Goal: Task Accomplishment & Management: Use online tool/utility

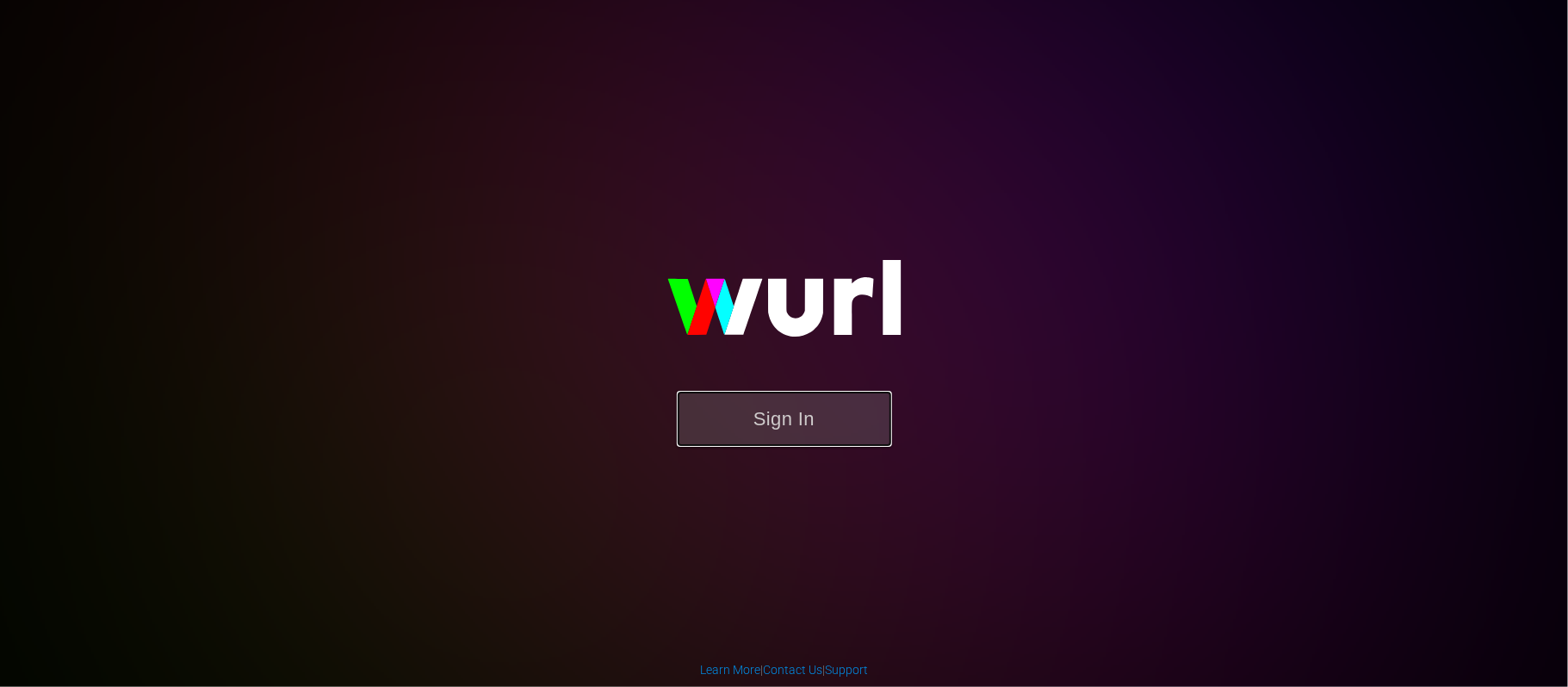
click at [807, 413] on button "Sign In" at bounding box center [784, 418] width 216 height 56
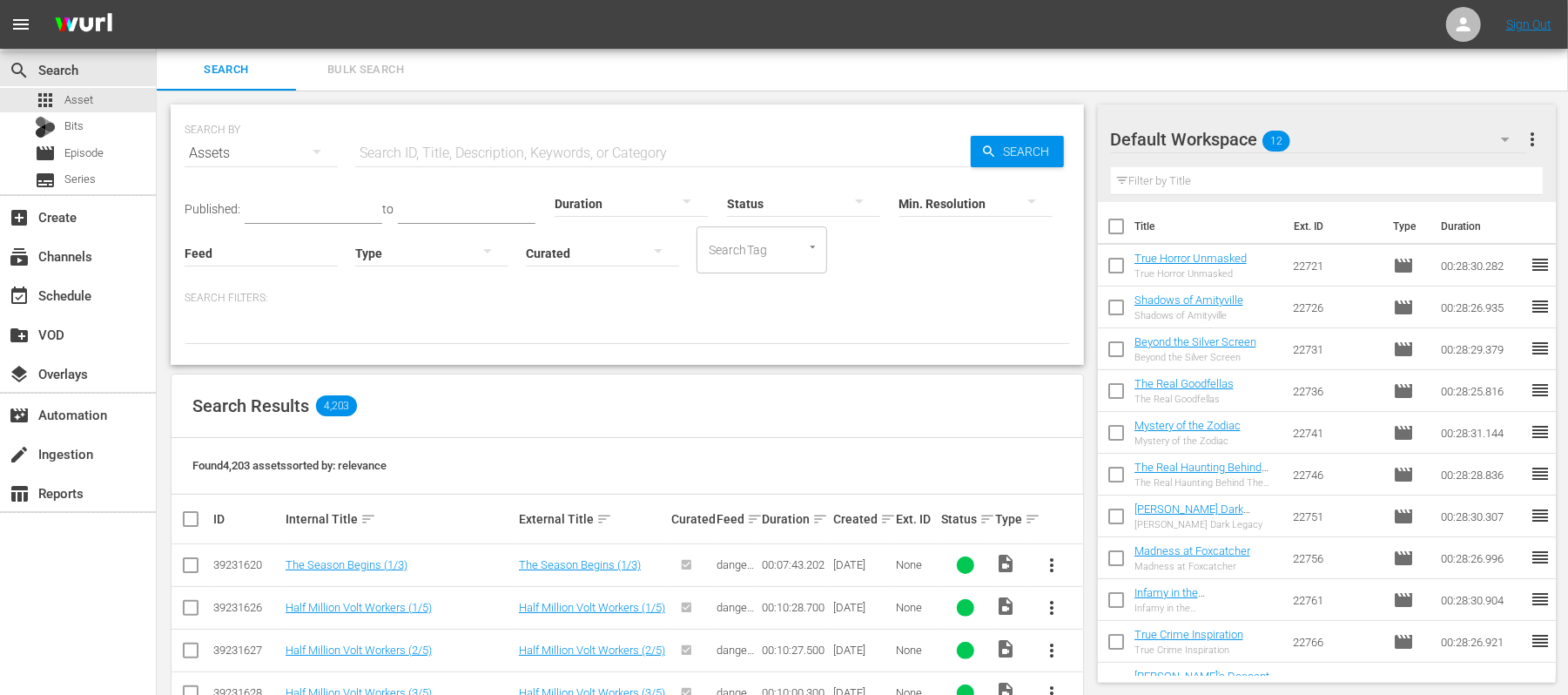
click at [340, 211] on input "text" at bounding box center [314, 211] width 138 height 26
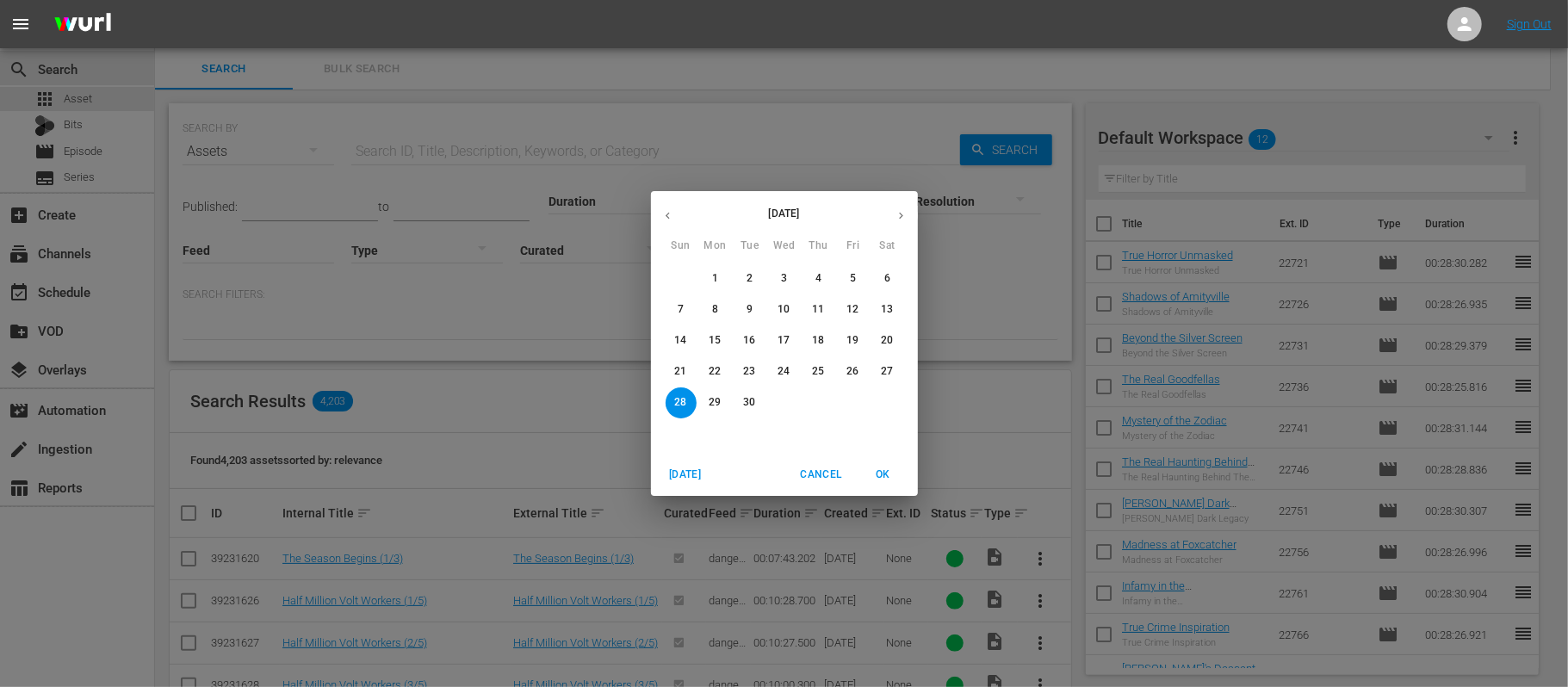
click at [885, 369] on p "27" at bounding box center [887, 371] width 12 height 15
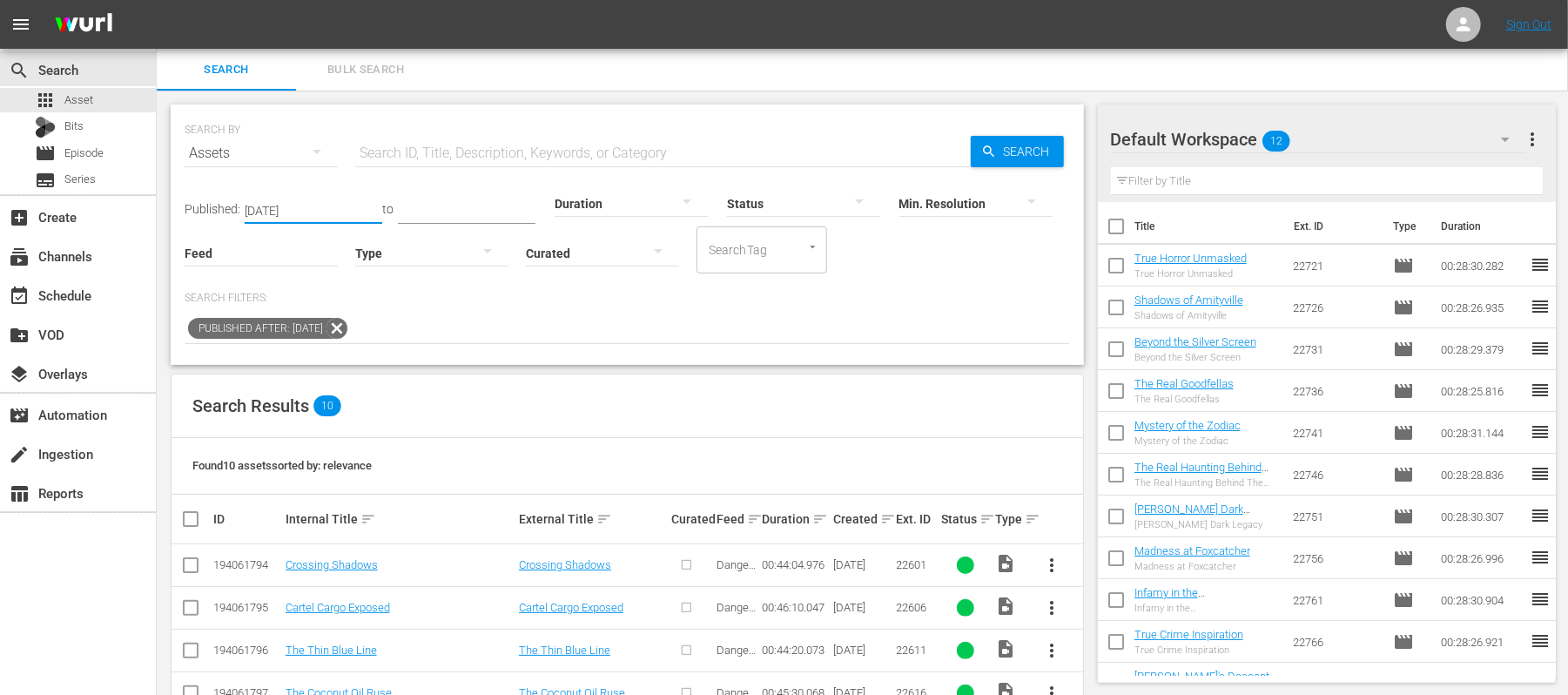
click at [329, 207] on input "Sep 27, 2025" at bounding box center [314, 211] width 138 height 26
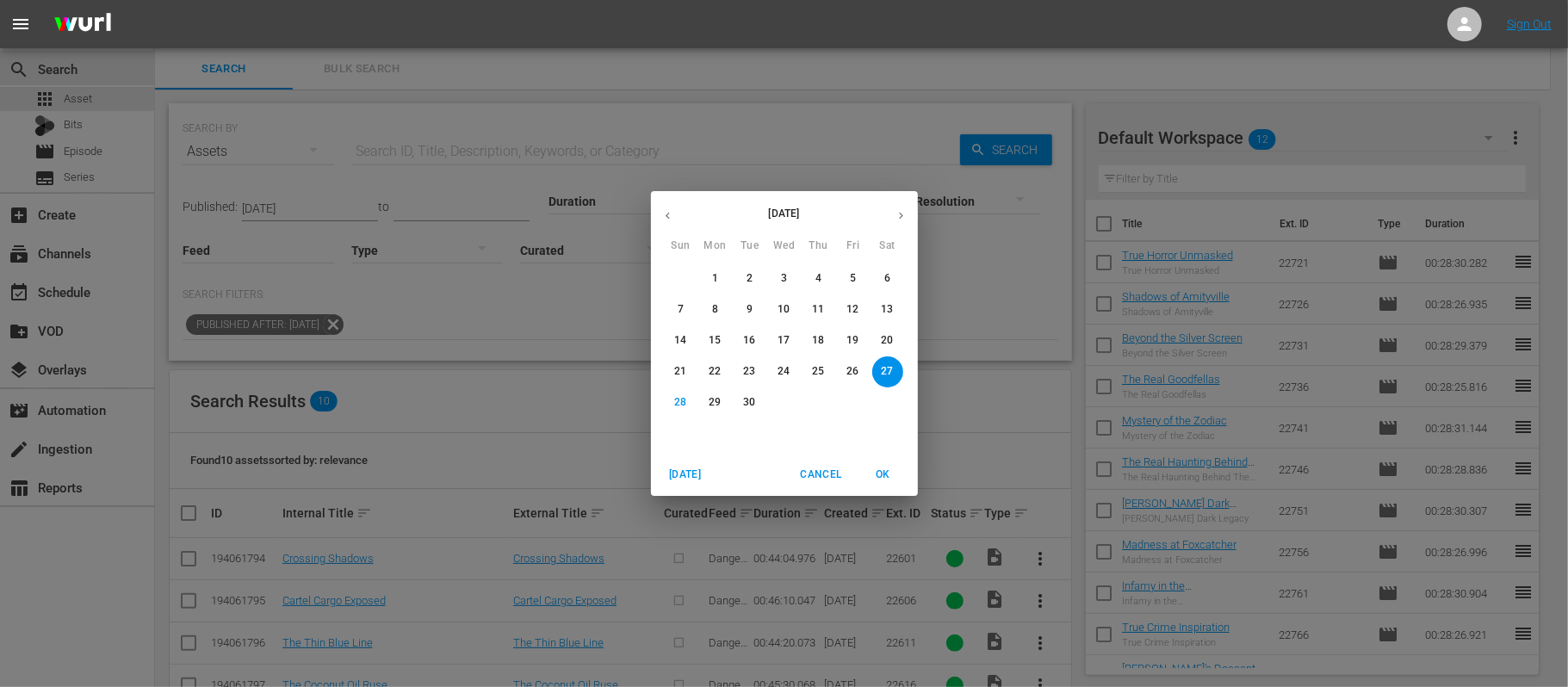
click at [820, 366] on p "25" at bounding box center [818, 371] width 12 height 15
type input "Sep 25, 2025"
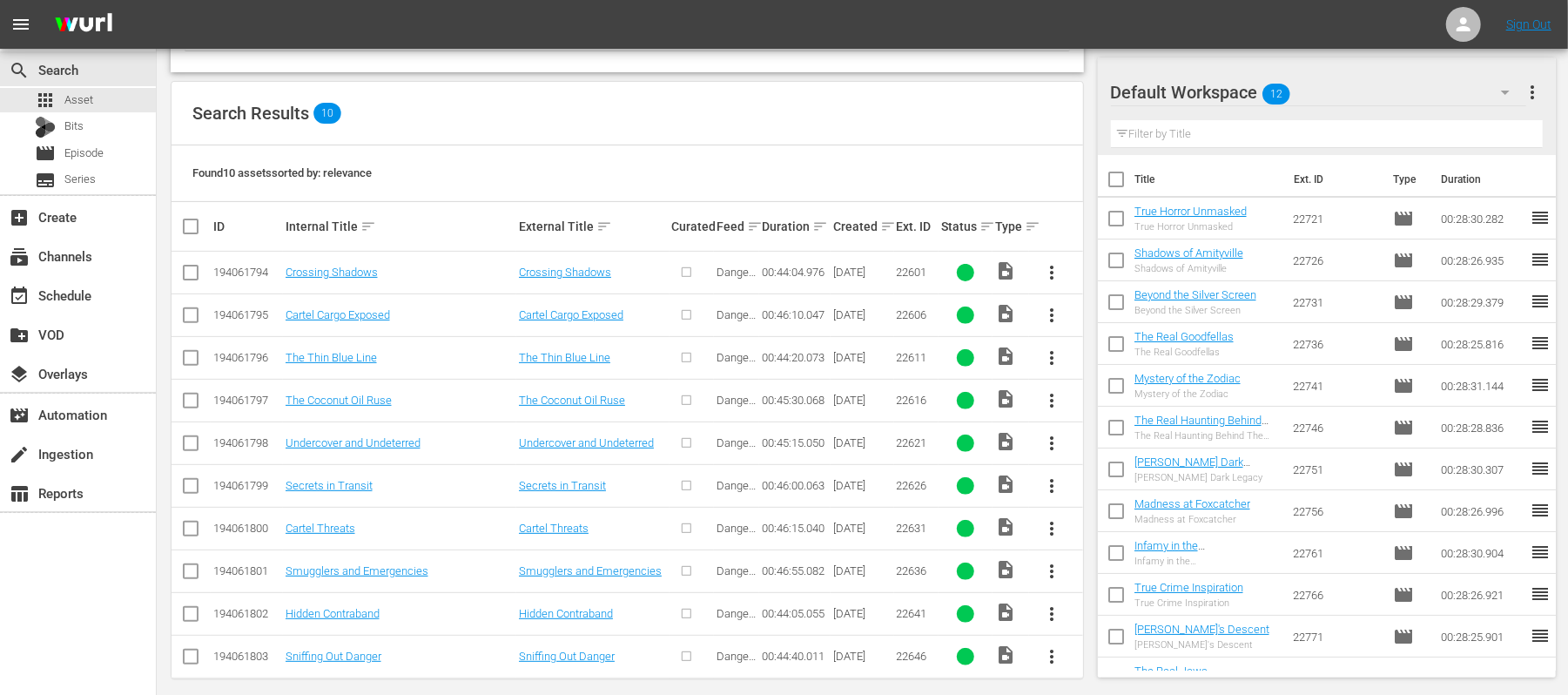
scroll to position [311, 0]
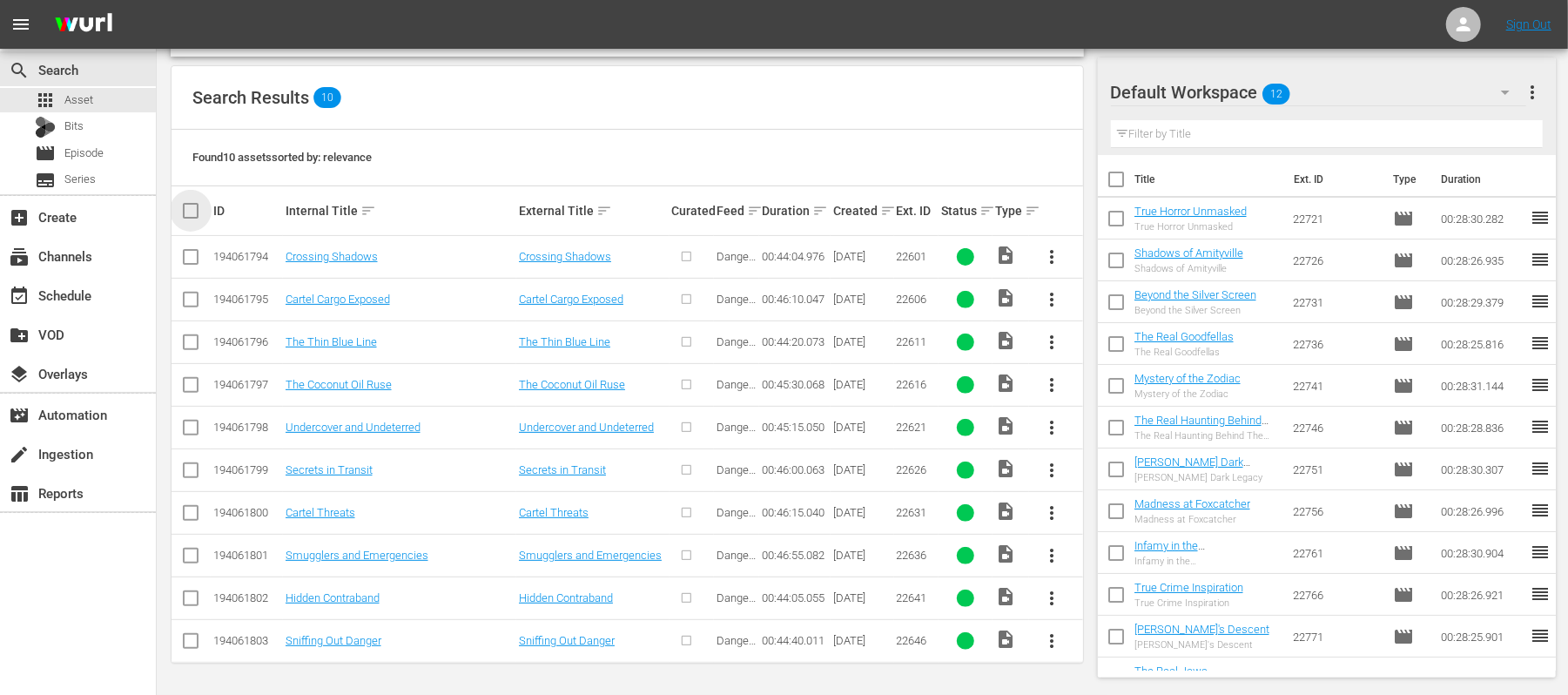
click at [192, 212] on input "checkbox" at bounding box center [197, 210] width 35 height 21
checkbox input "true"
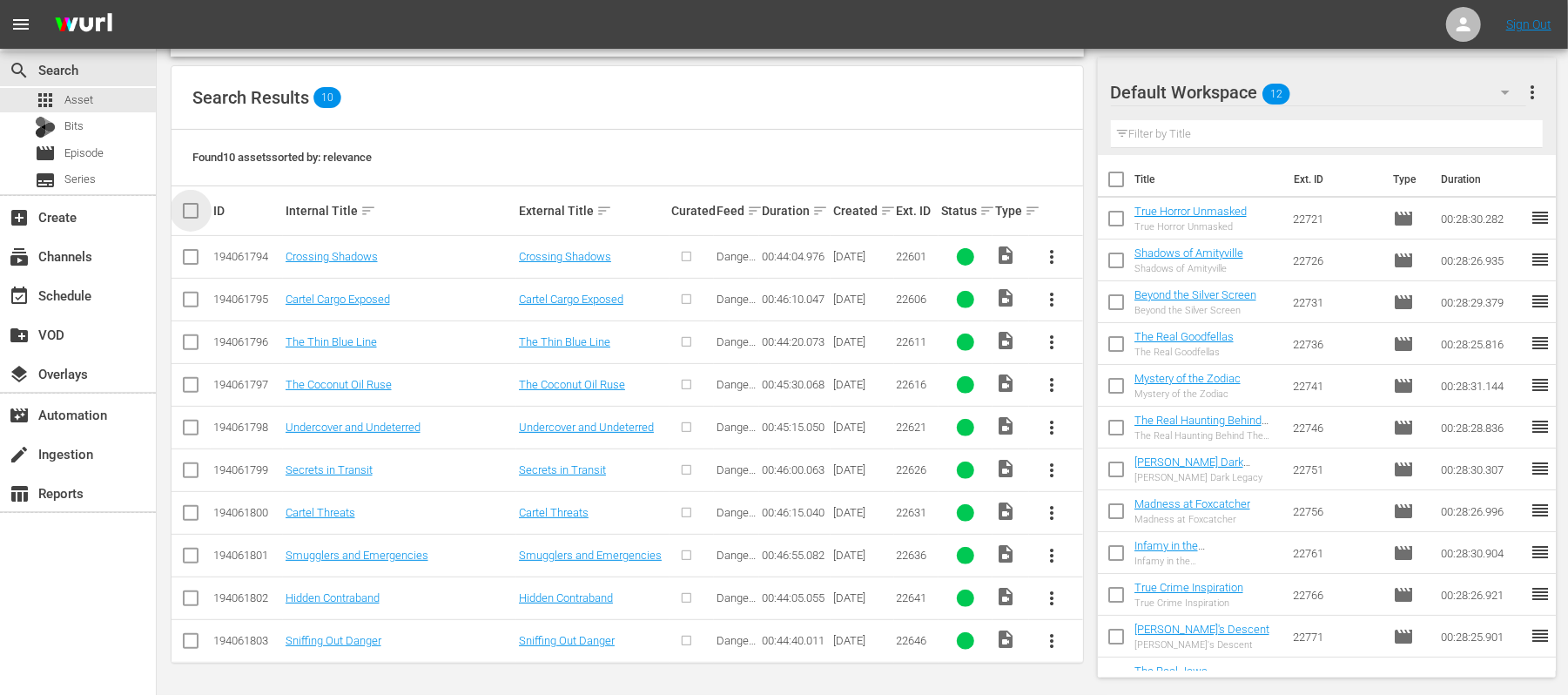
checkbox input "true"
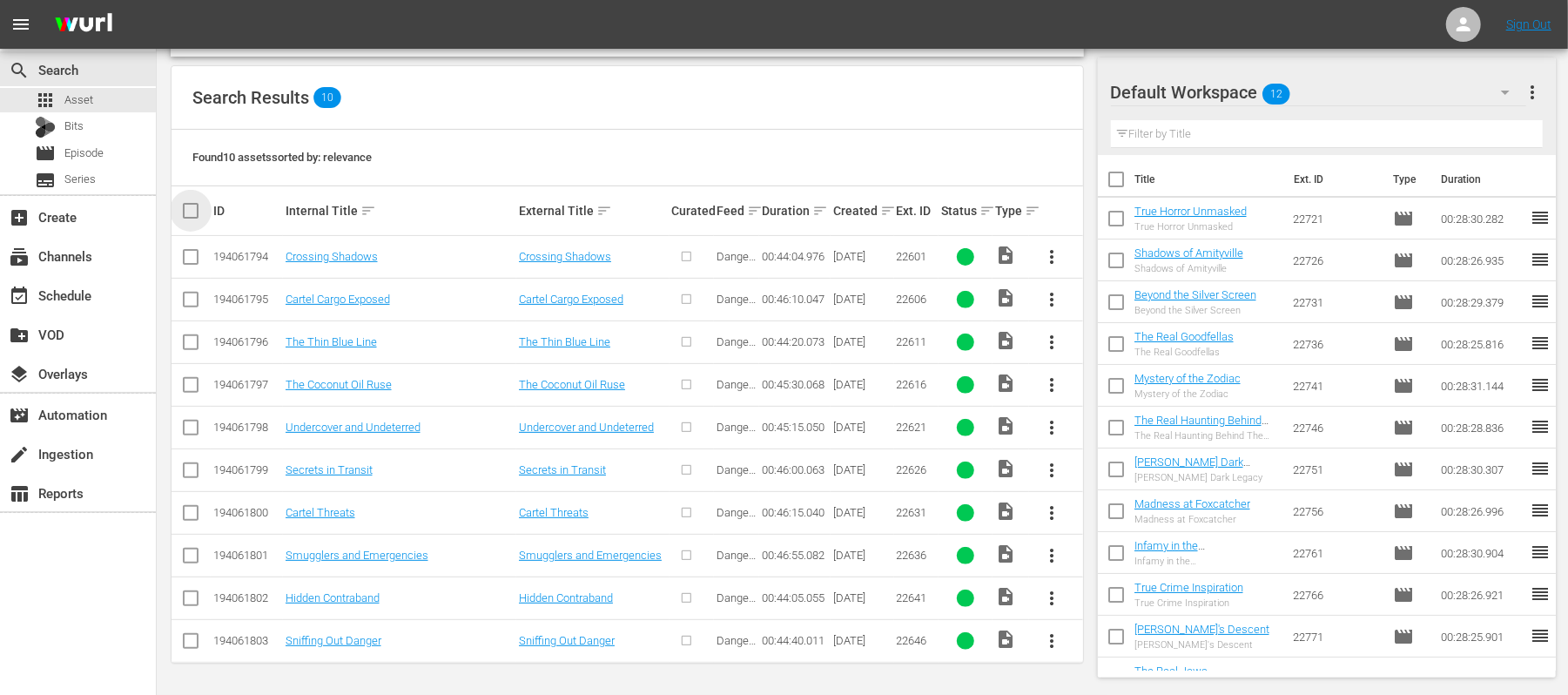
checkbox input "true"
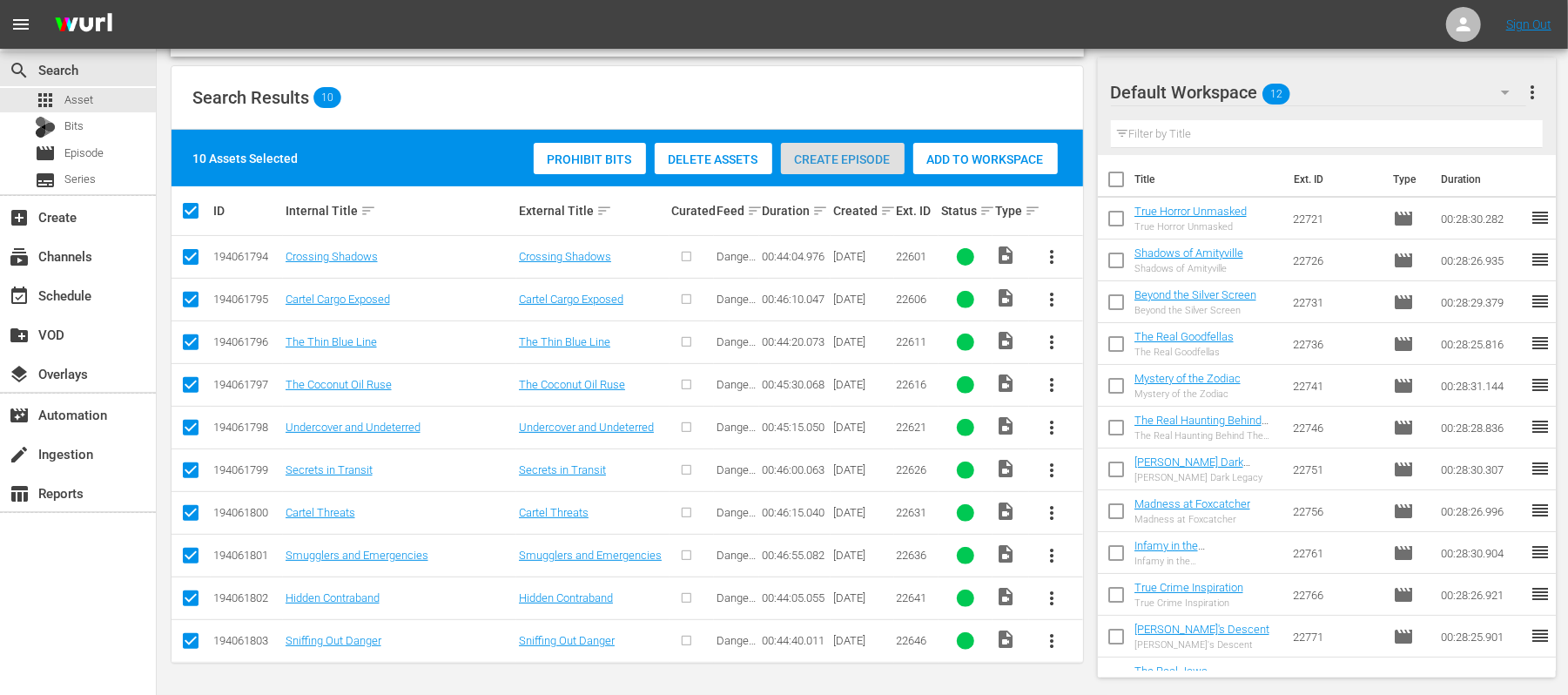
click at [847, 143] on div "Create Episode" at bounding box center [843, 159] width 124 height 33
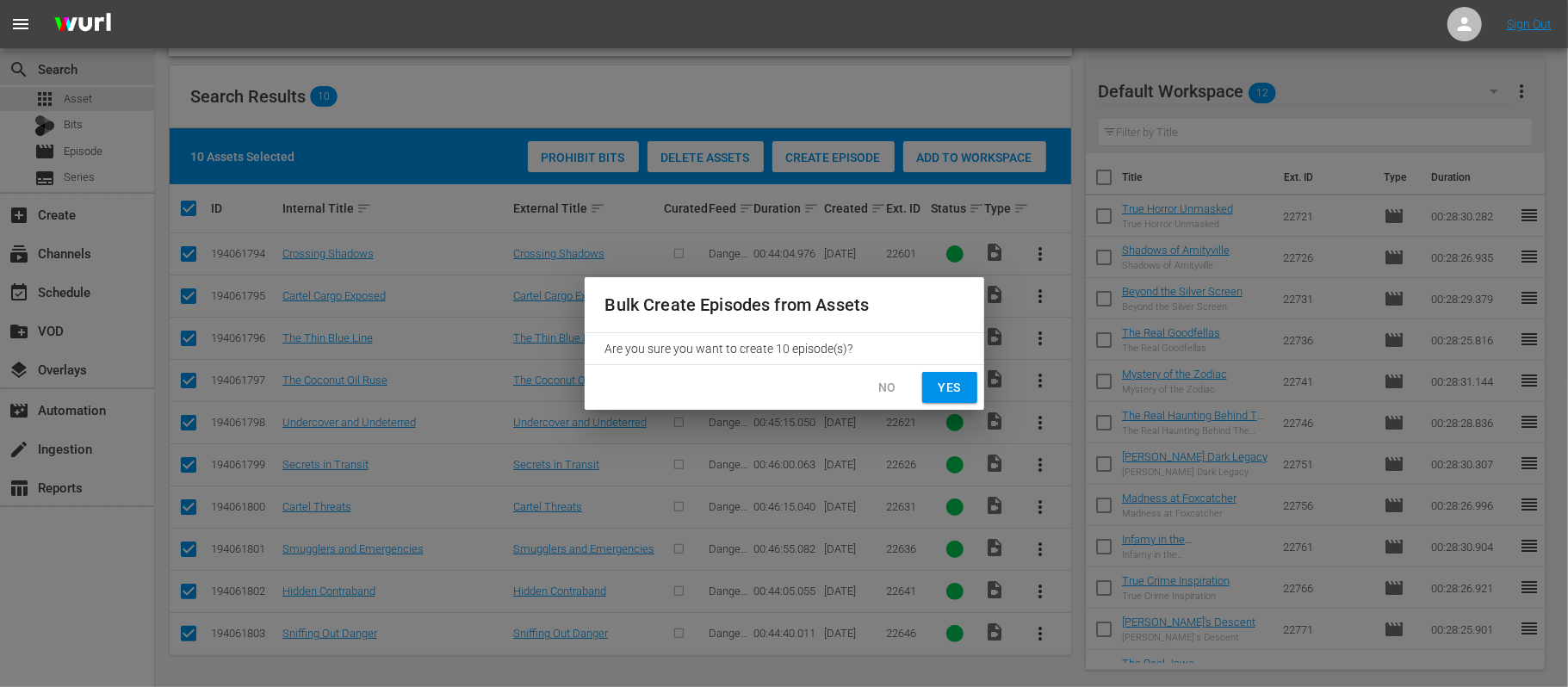
click at [933, 394] on button "Yes" at bounding box center [950, 387] width 55 height 32
checkbox input "false"
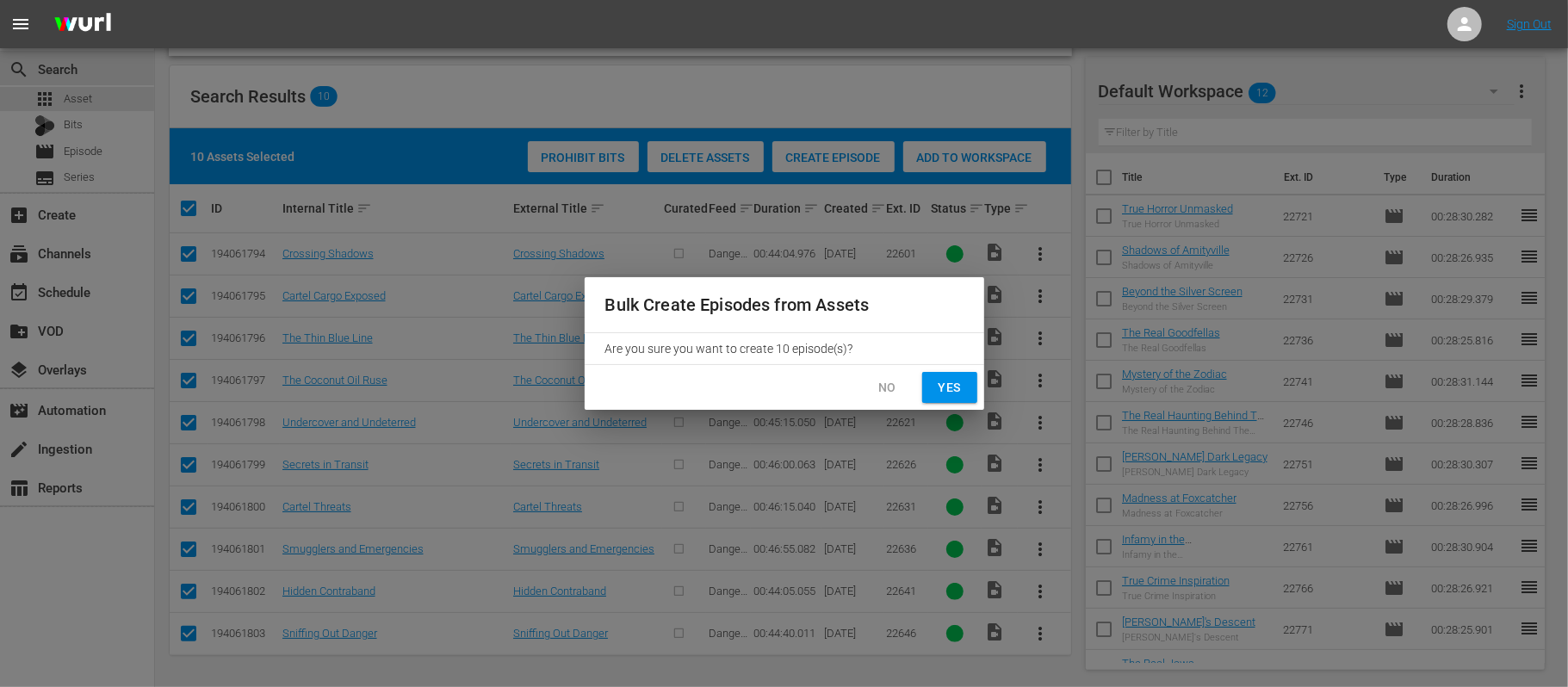
checkbox input "false"
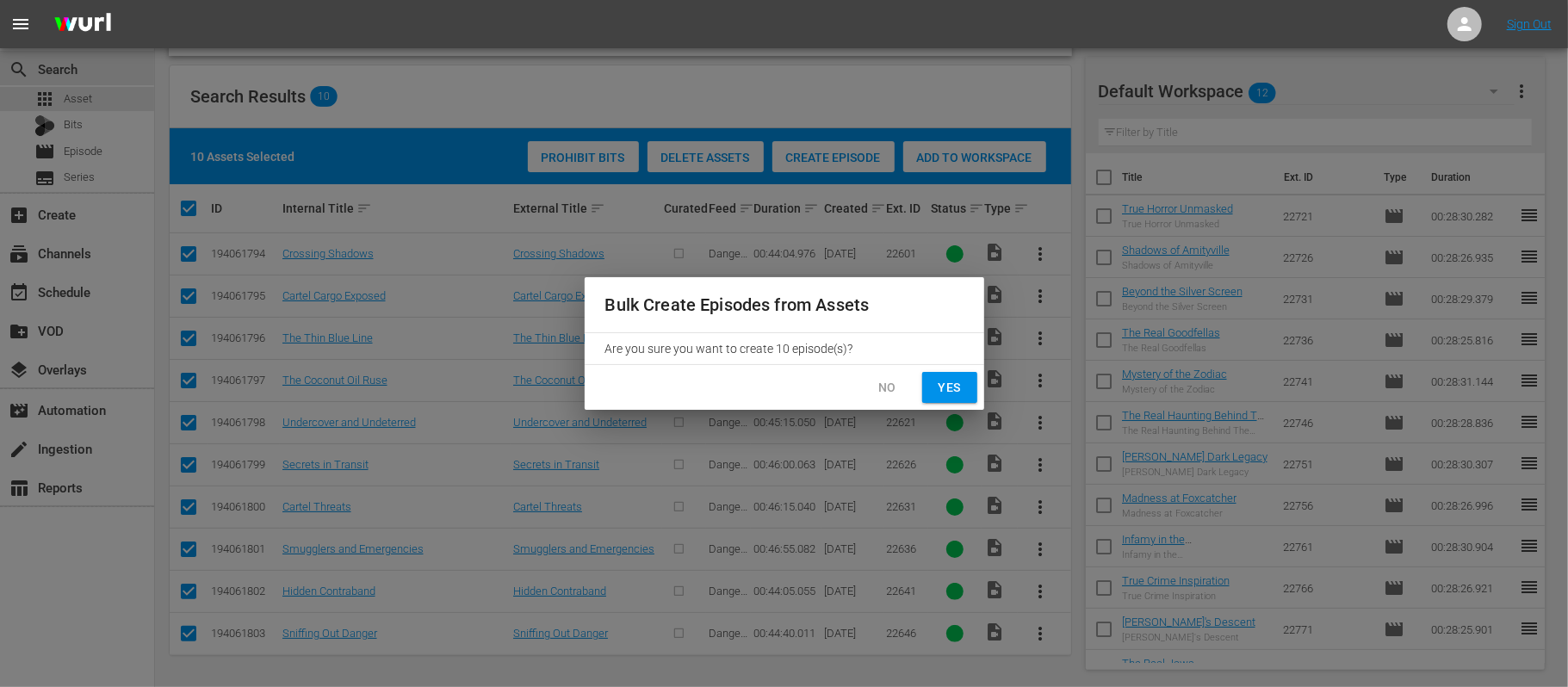
checkbox input "false"
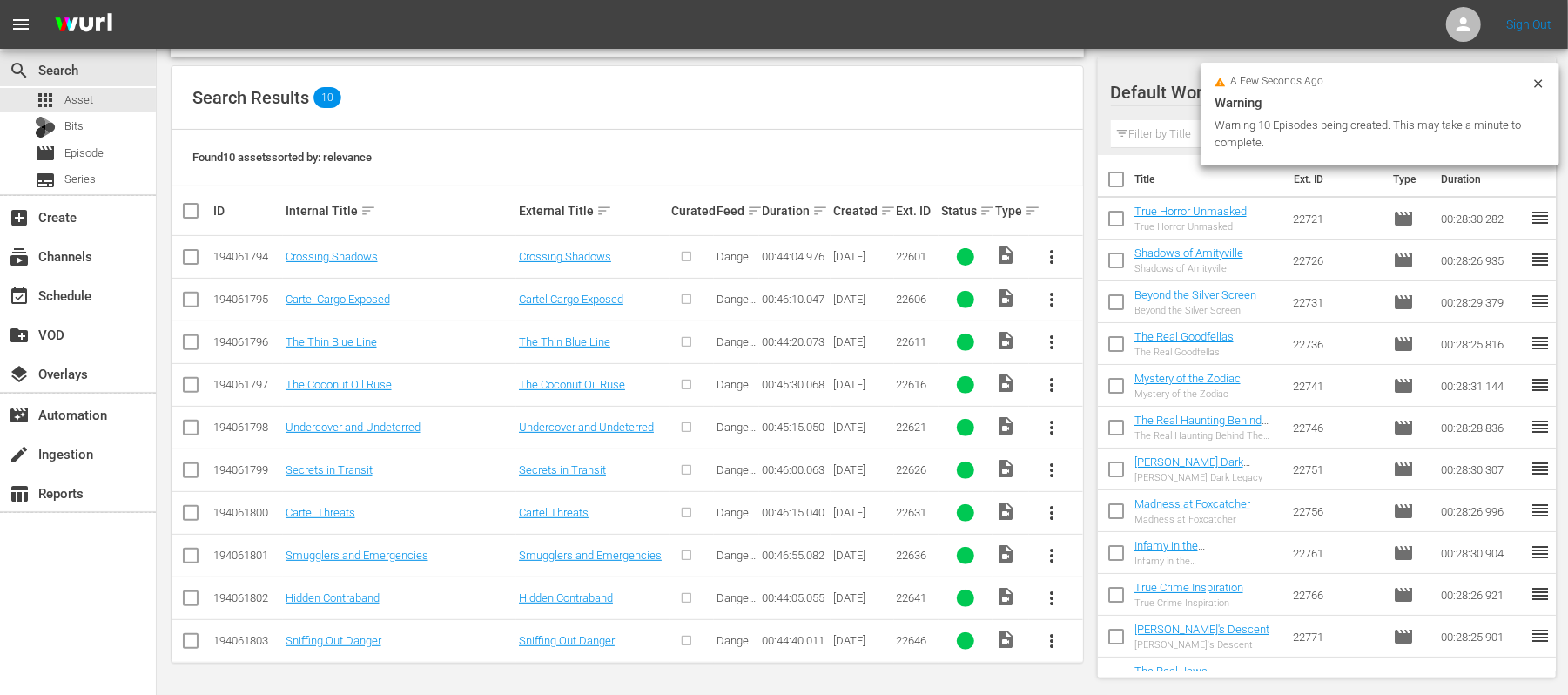
click at [1540, 88] on icon at bounding box center [1539, 84] width 14 height 14
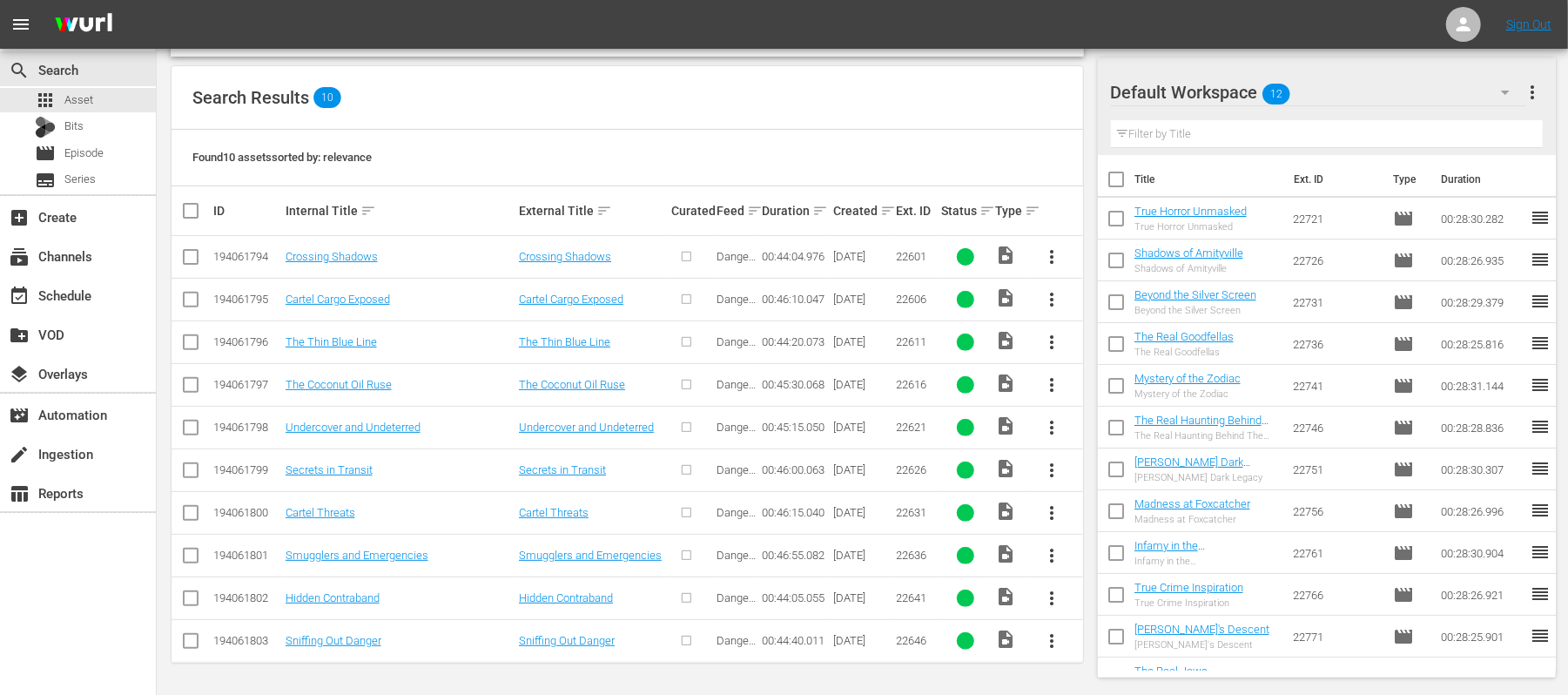
click at [1536, 91] on span "more_vert" at bounding box center [1532, 92] width 21 height 21
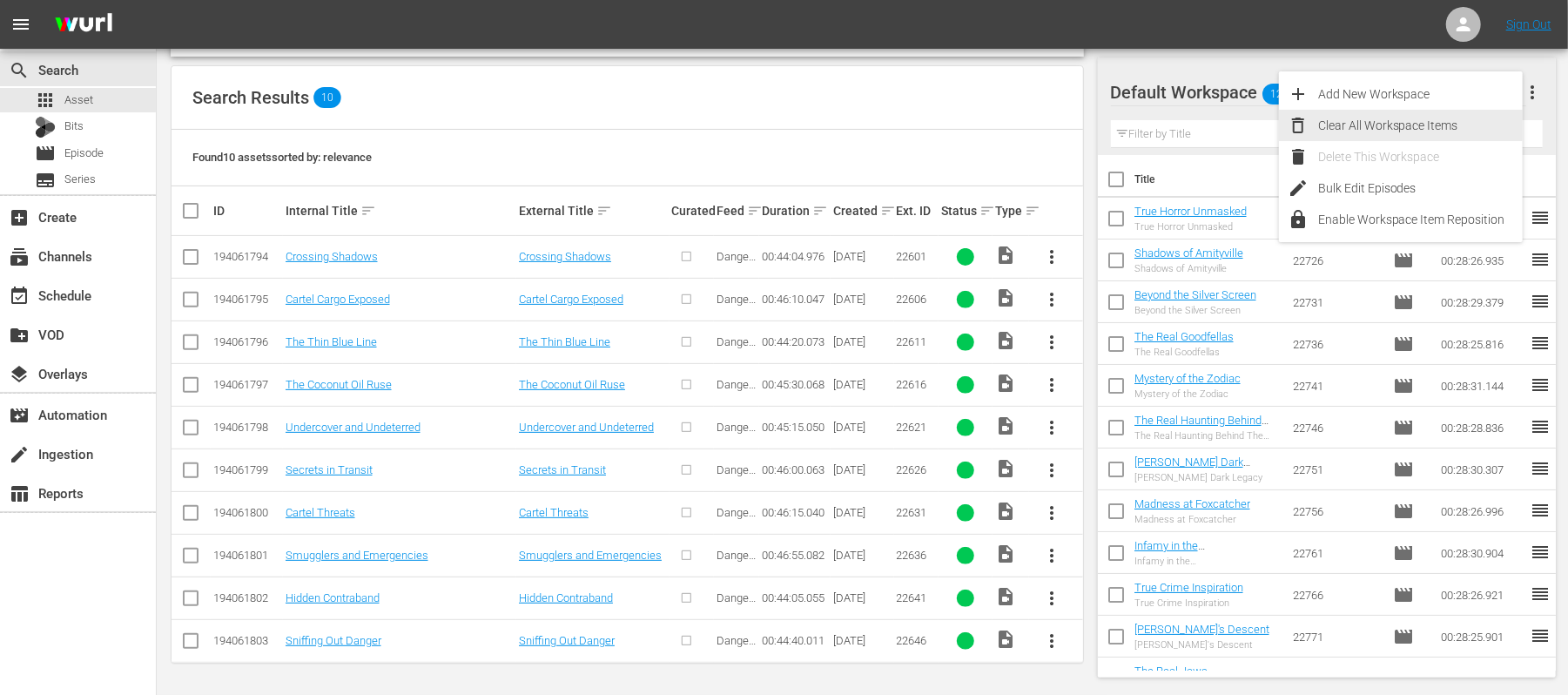
click at [1387, 129] on div "Clear All Workspace Items" at bounding box center [1420, 125] width 205 height 31
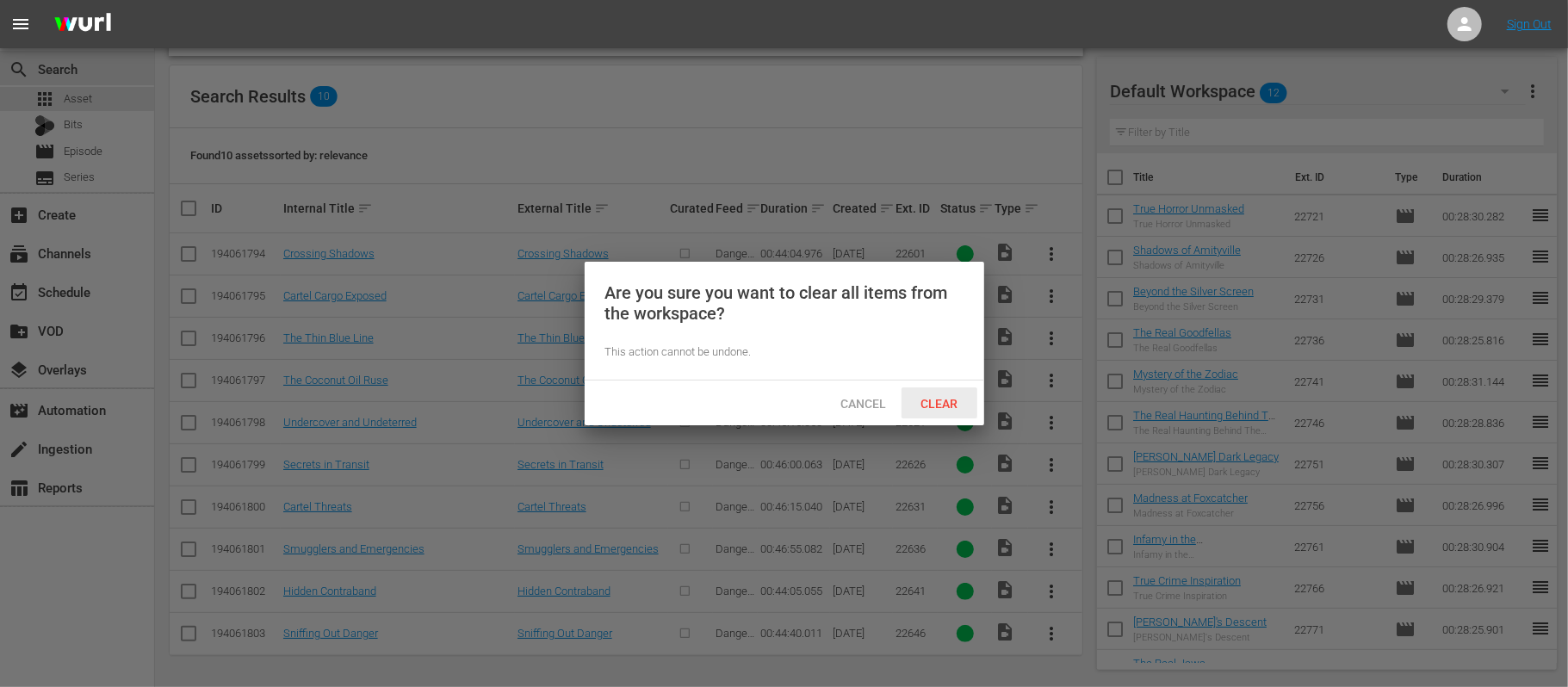
click at [930, 404] on span "Clear" at bounding box center [938, 403] width 64 height 14
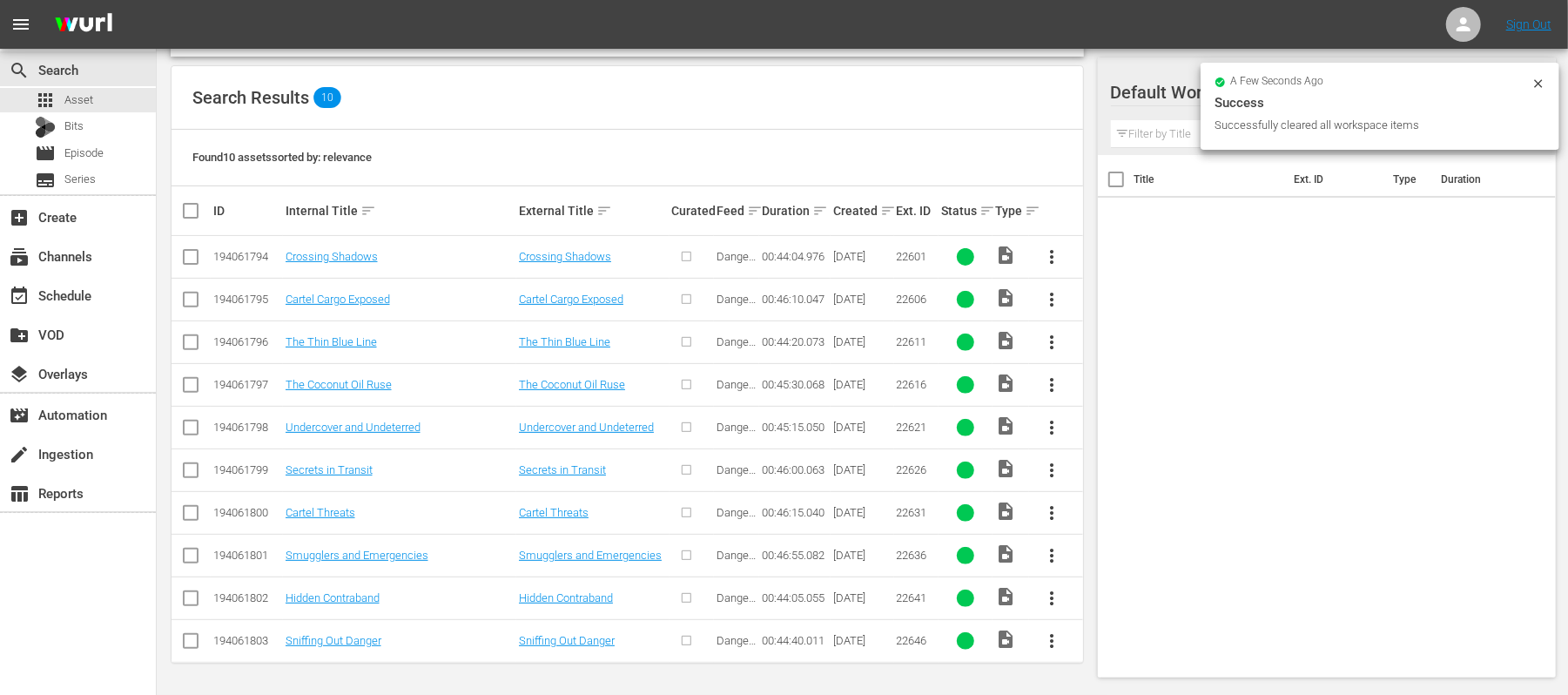
scroll to position [0, 0]
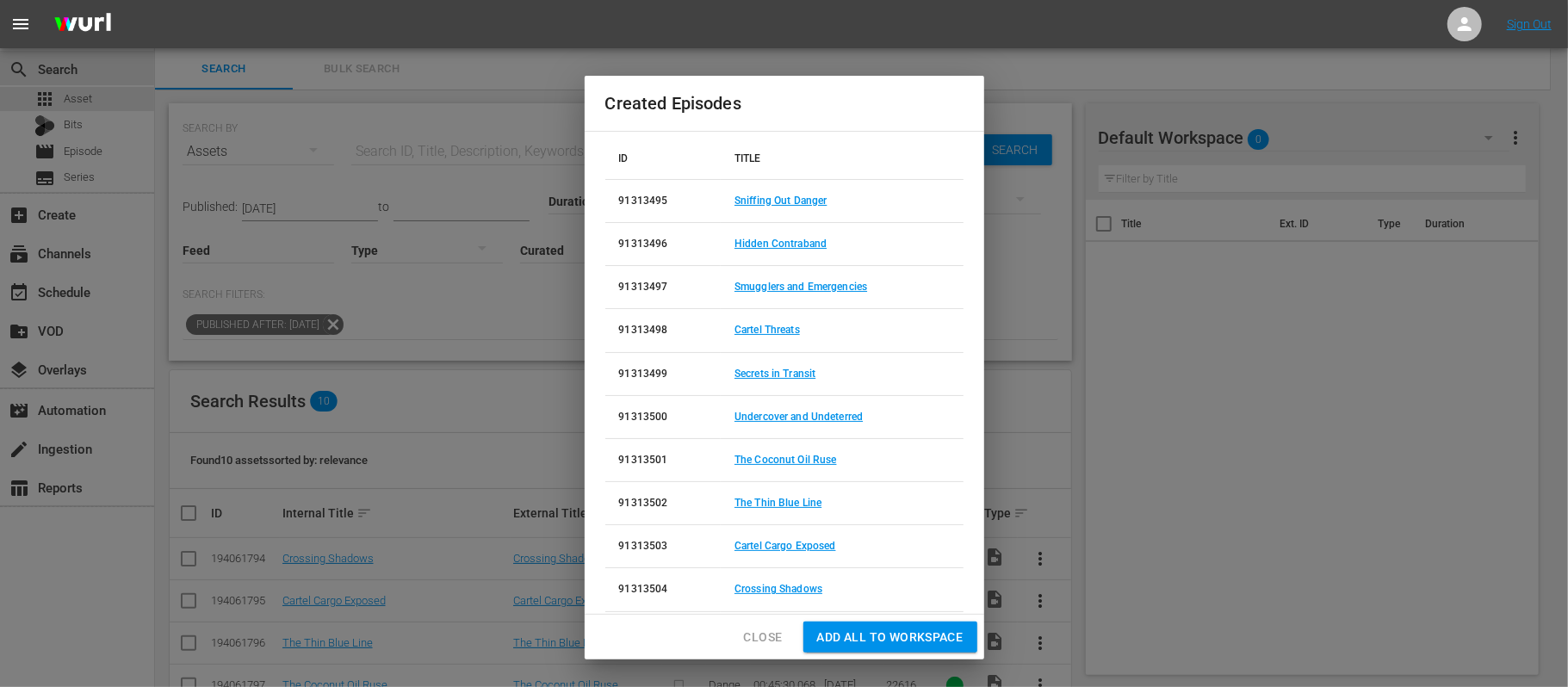
click at [917, 638] on span "Add all to Workspace" at bounding box center [890, 638] width 146 height 22
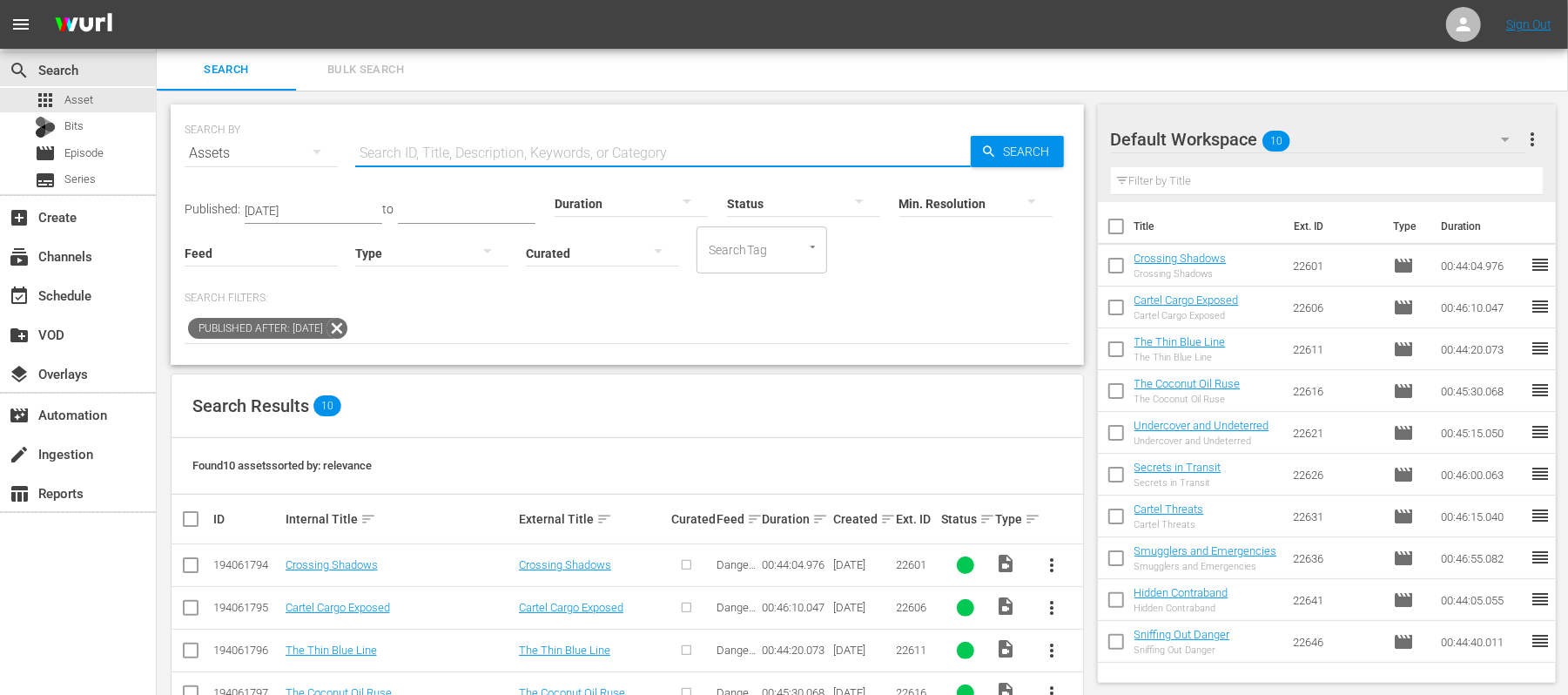
click at [482, 139] on input "text" at bounding box center [663, 153] width 616 height 42
paste input "Cash and Contraband"
type input "Cash and Contraband"
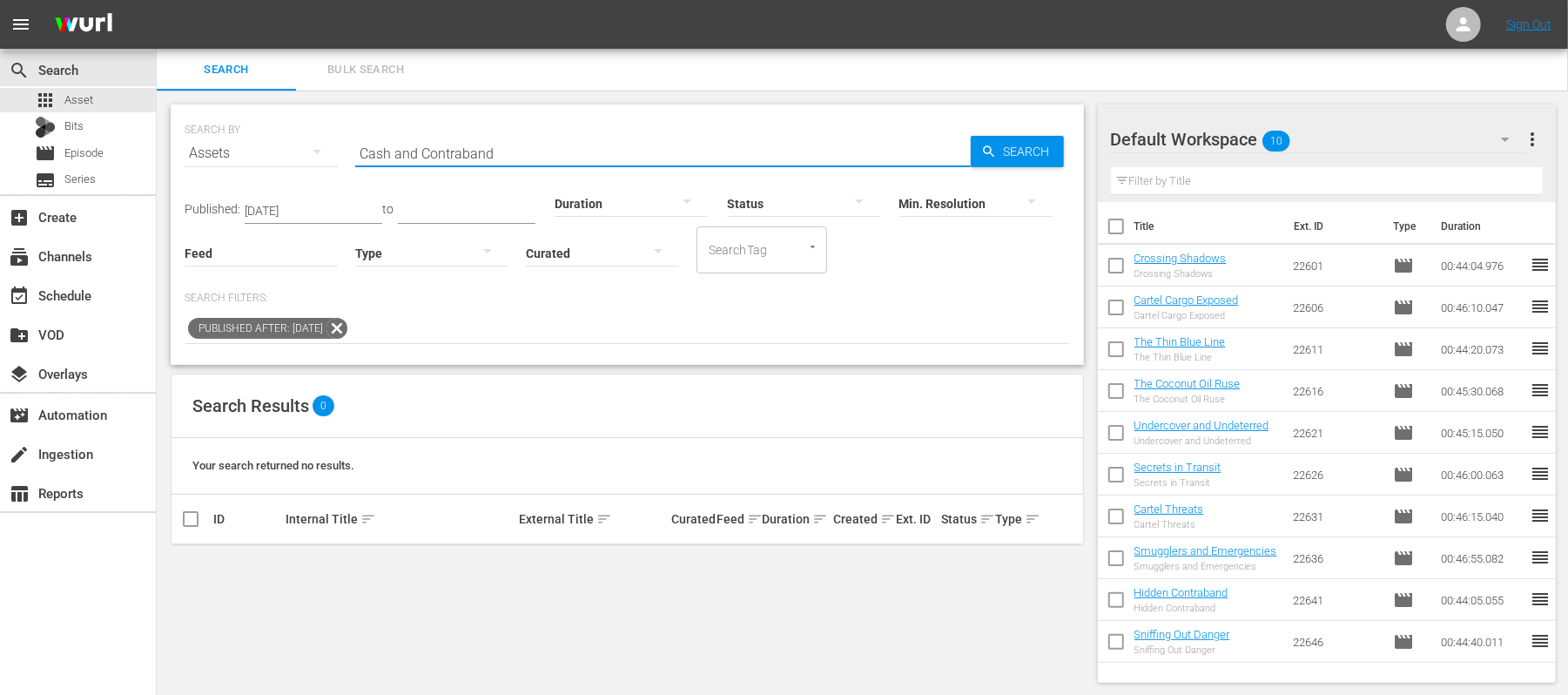
drag, startPoint x: 585, startPoint y: 146, endPoint x: 350, endPoint y: 182, distance: 237.8
click at [350, 182] on div "SEARCH BY Search By Assets Search ID, Title, Description, Keywords, or Category…" at bounding box center [627, 234] width 913 height 260
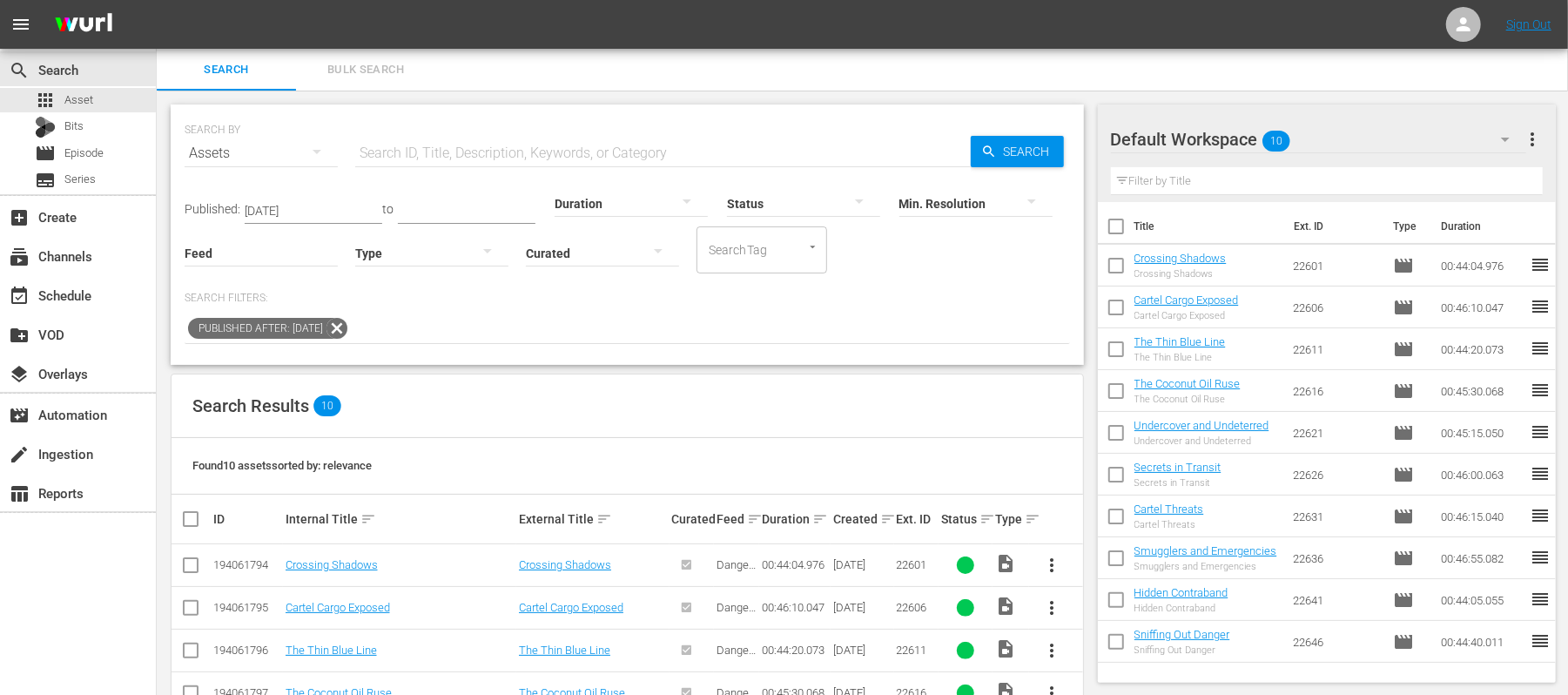
click at [348, 332] on icon at bounding box center [337, 328] width 23 height 23
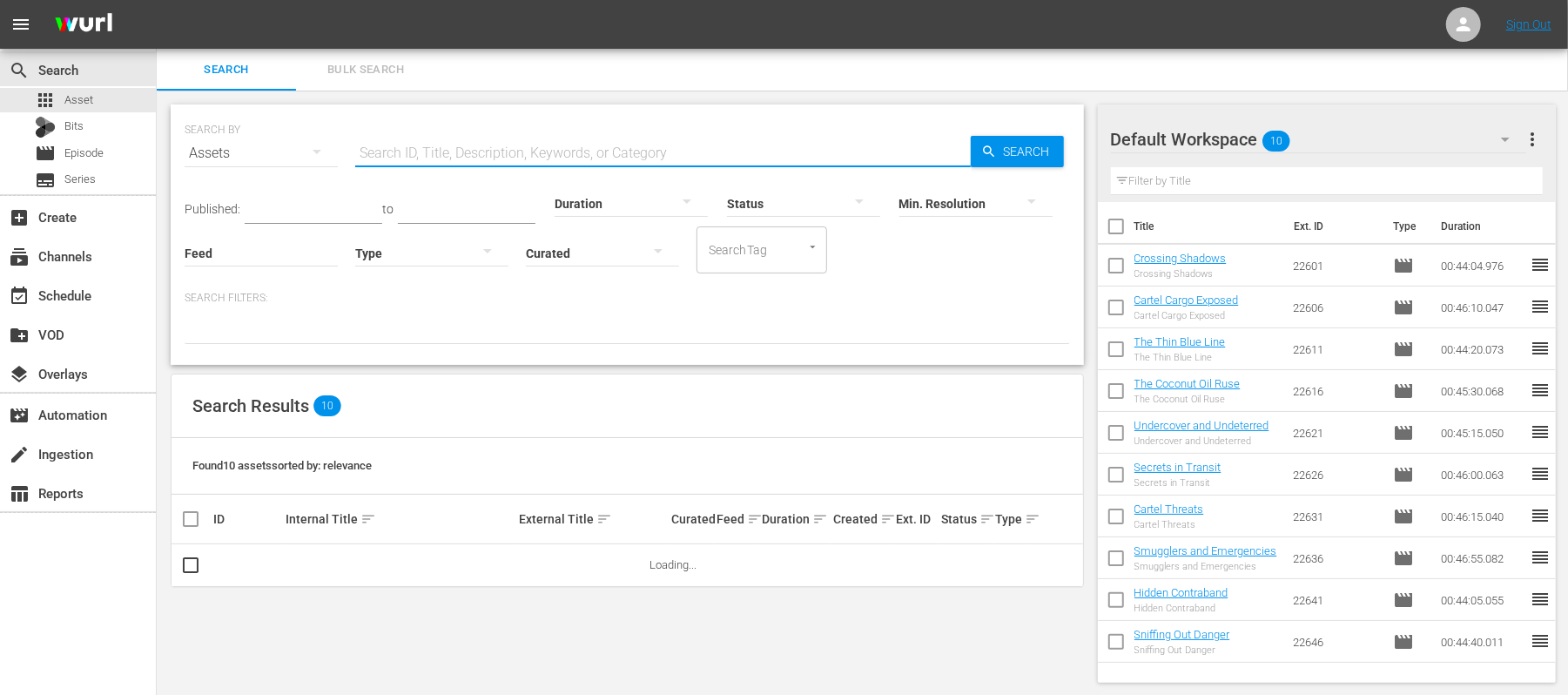
click at [425, 147] on input "text" at bounding box center [663, 153] width 616 height 42
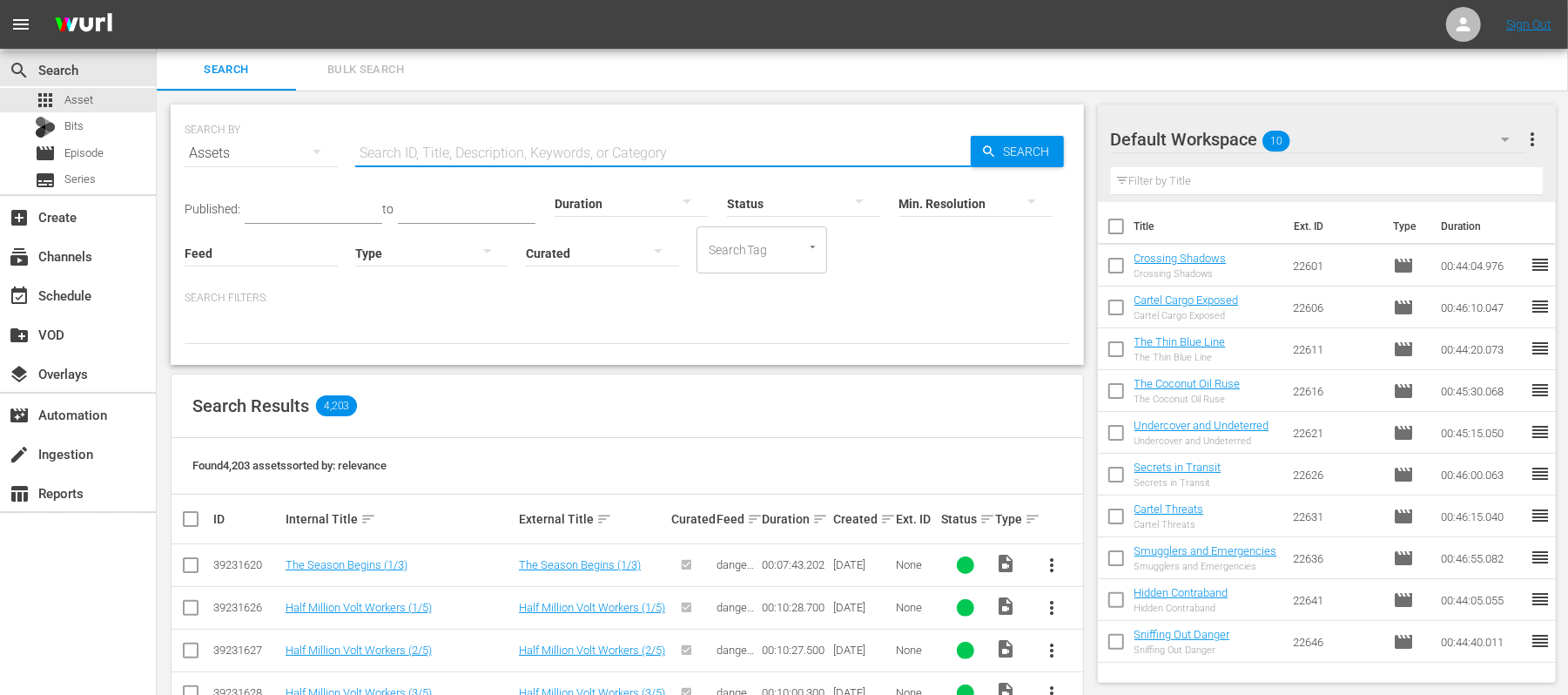
paste input "Cash and Contraband"
type input "Cash and Contraband"
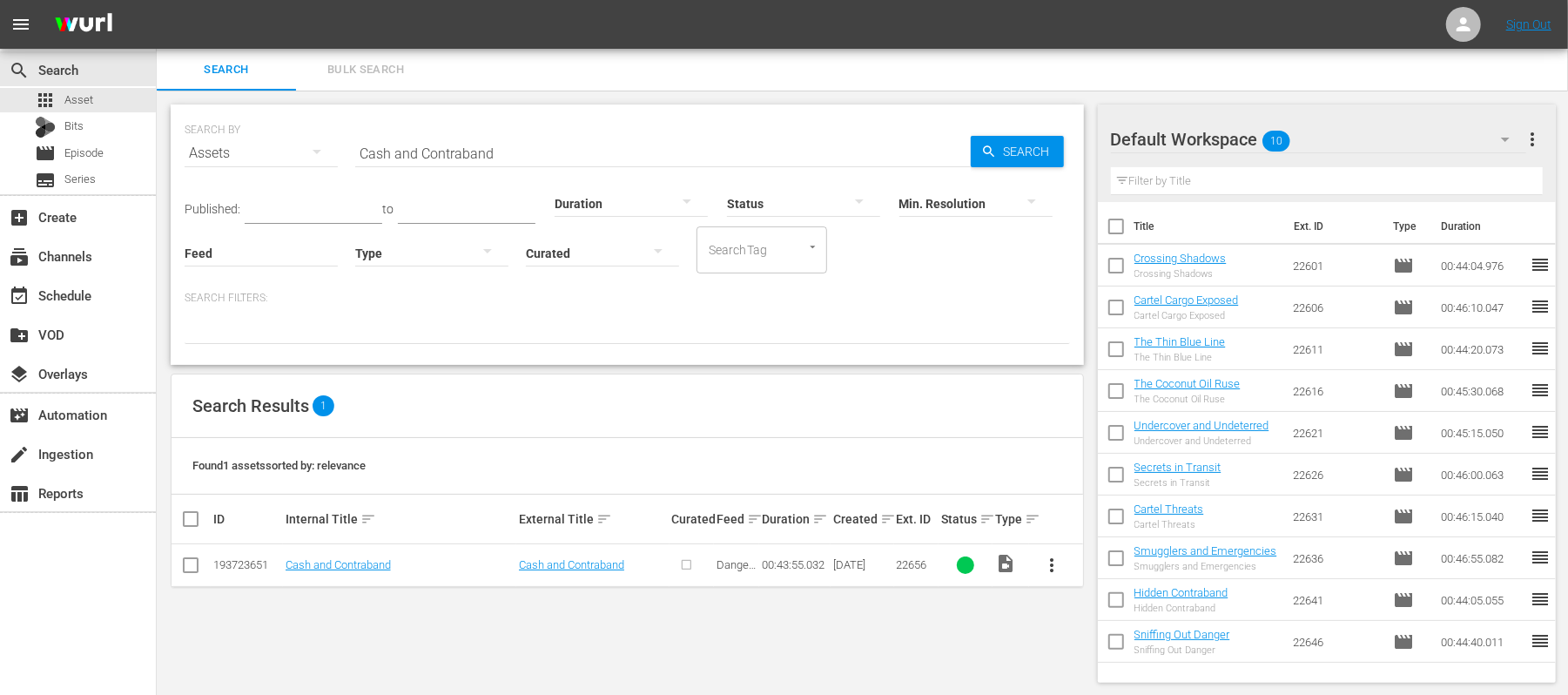
click at [280, 211] on div "Feed Feed Title" at bounding box center [261, 242] width 153 height 63
click at [317, 205] on input "text" at bounding box center [314, 211] width 138 height 26
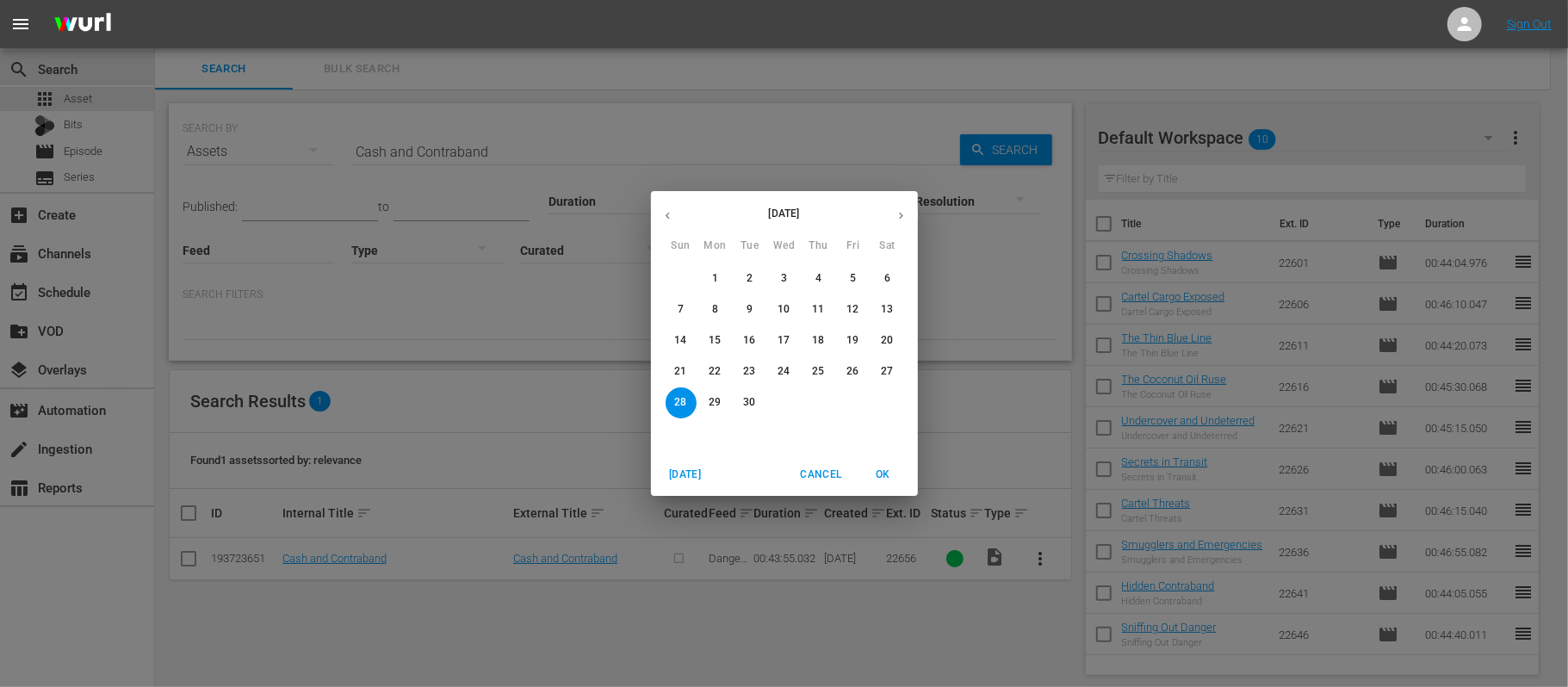
click at [787, 373] on p "24" at bounding box center [783, 371] width 12 height 15
type input "Sep 24, 2025"
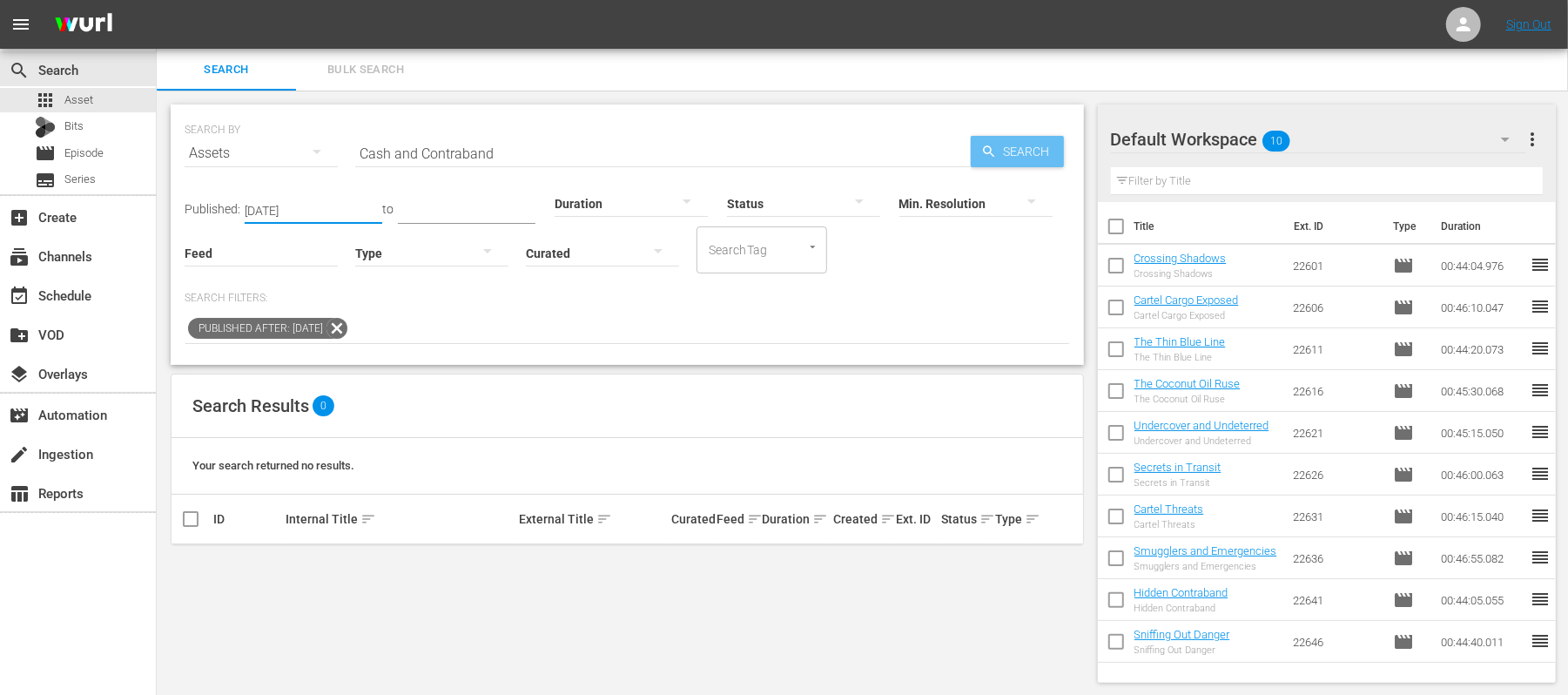
click at [1015, 145] on span "Search" at bounding box center [1030, 151] width 67 height 31
click at [1017, 152] on span "Search" at bounding box center [1030, 151] width 67 height 31
drag, startPoint x: 1017, startPoint y: 152, endPoint x: 1011, endPoint y: 165, distance: 14.4
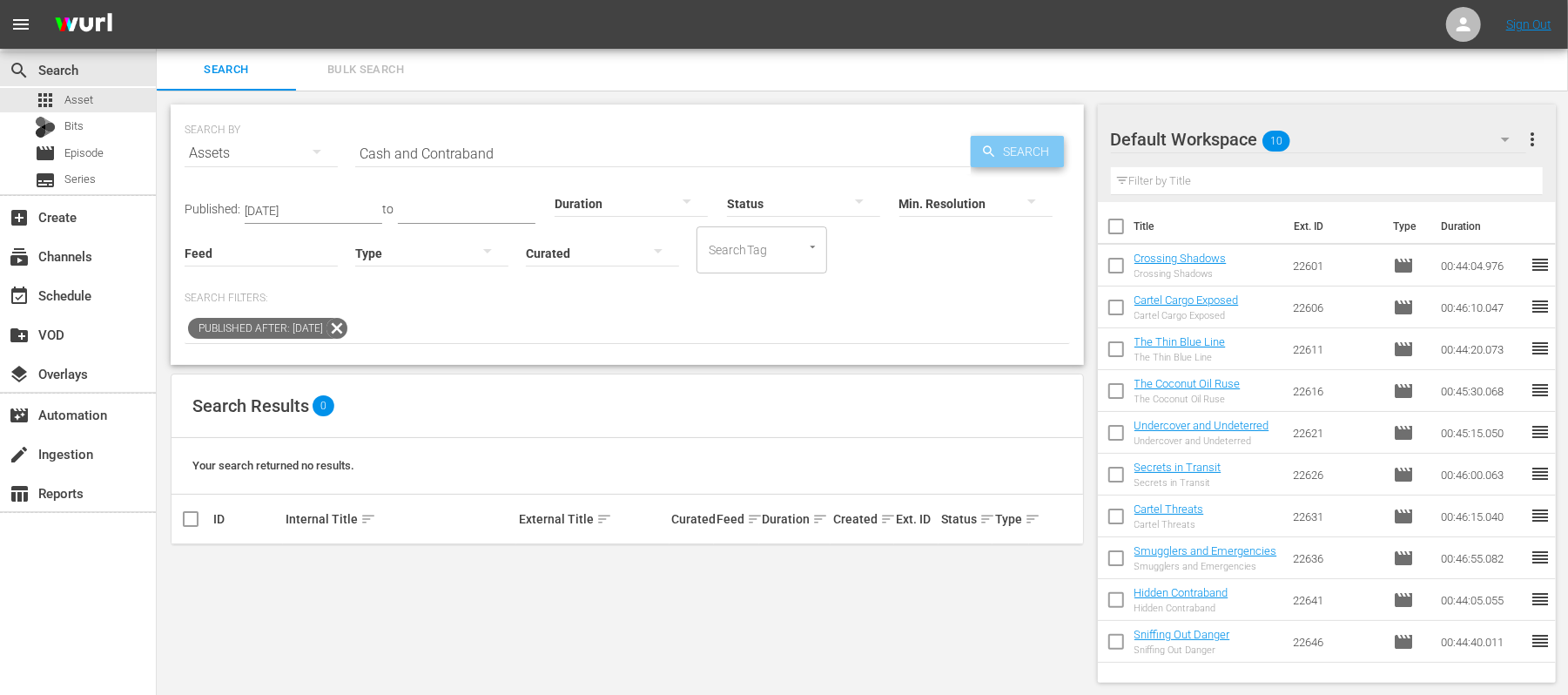
click at [1011, 165] on div "SEARCH BY Search By Assets Search ID, Title, Description, Keywords, or Category…" at bounding box center [627, 234] width 913 height 260
click at [331, 212] on div "Feed Feed Title" at bounding box center [261, 242] width 153 height 63
click at [348, 333] on icon at bounding box center [337, 328] width 23 height 23
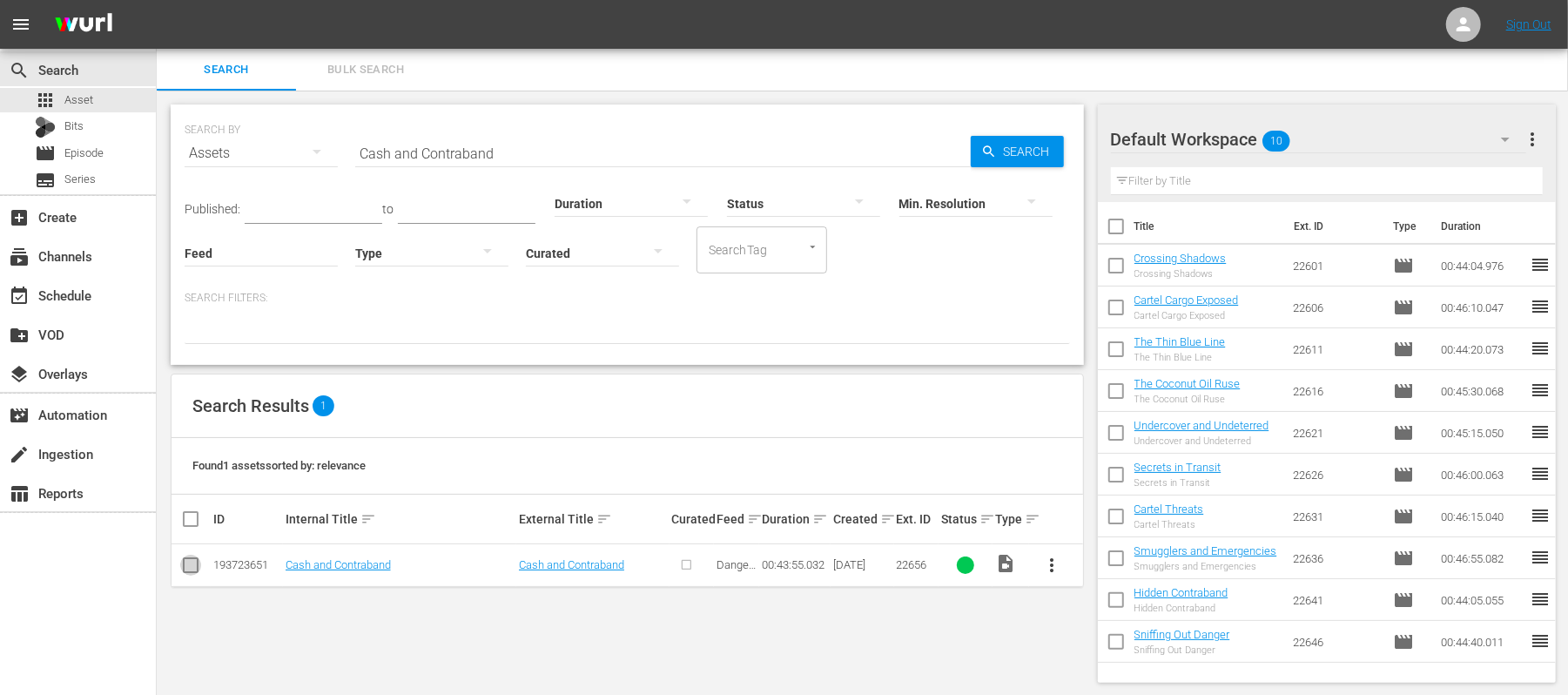
click at [193, 566] on input "checkbox" at bounding box center [190, 568] width 21 height 21
checkbox input "true"
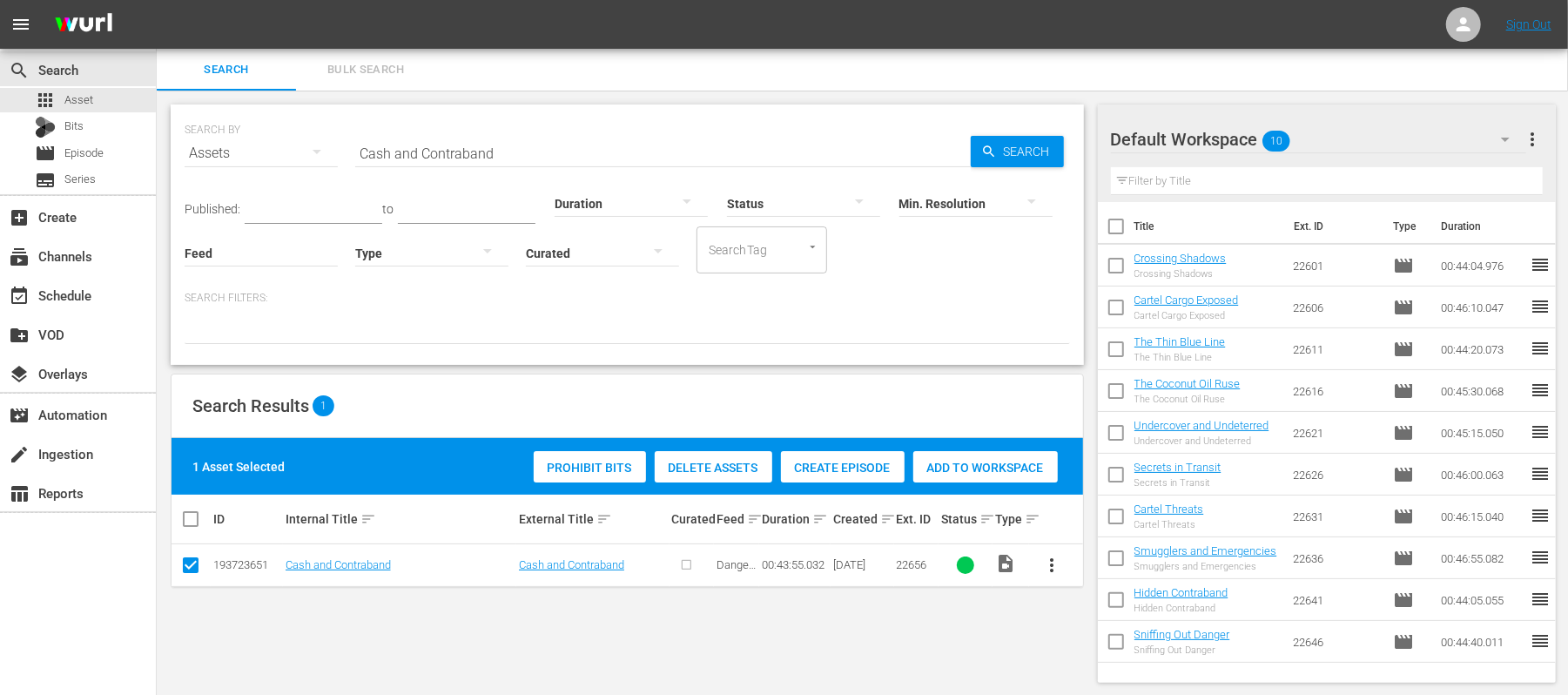
click at [1532, 140] on span "more_vert" at bounding box center [1532, 139] width 21 height 21
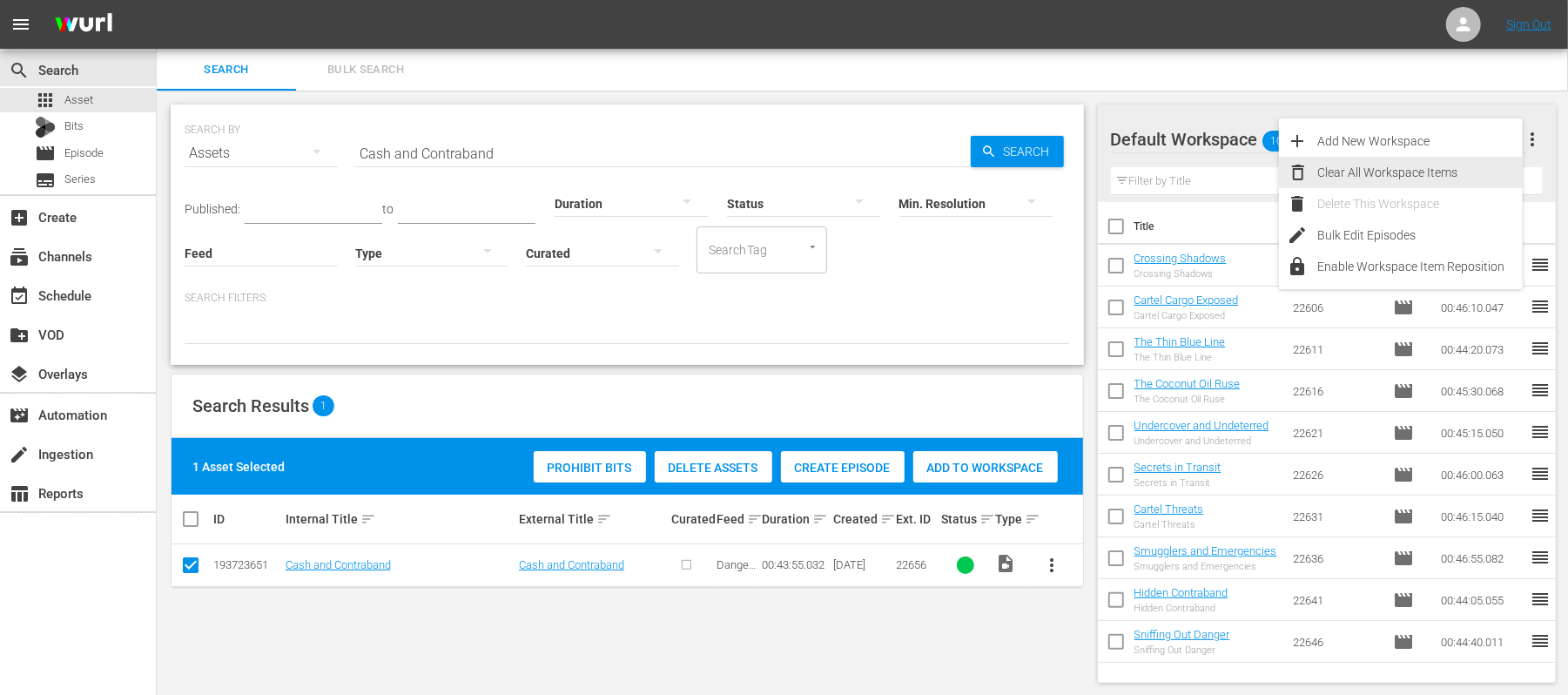
click at [1363, 178] on div "Clear All Workspace Items" at bounding box center [1420, 172] width 205 height 31
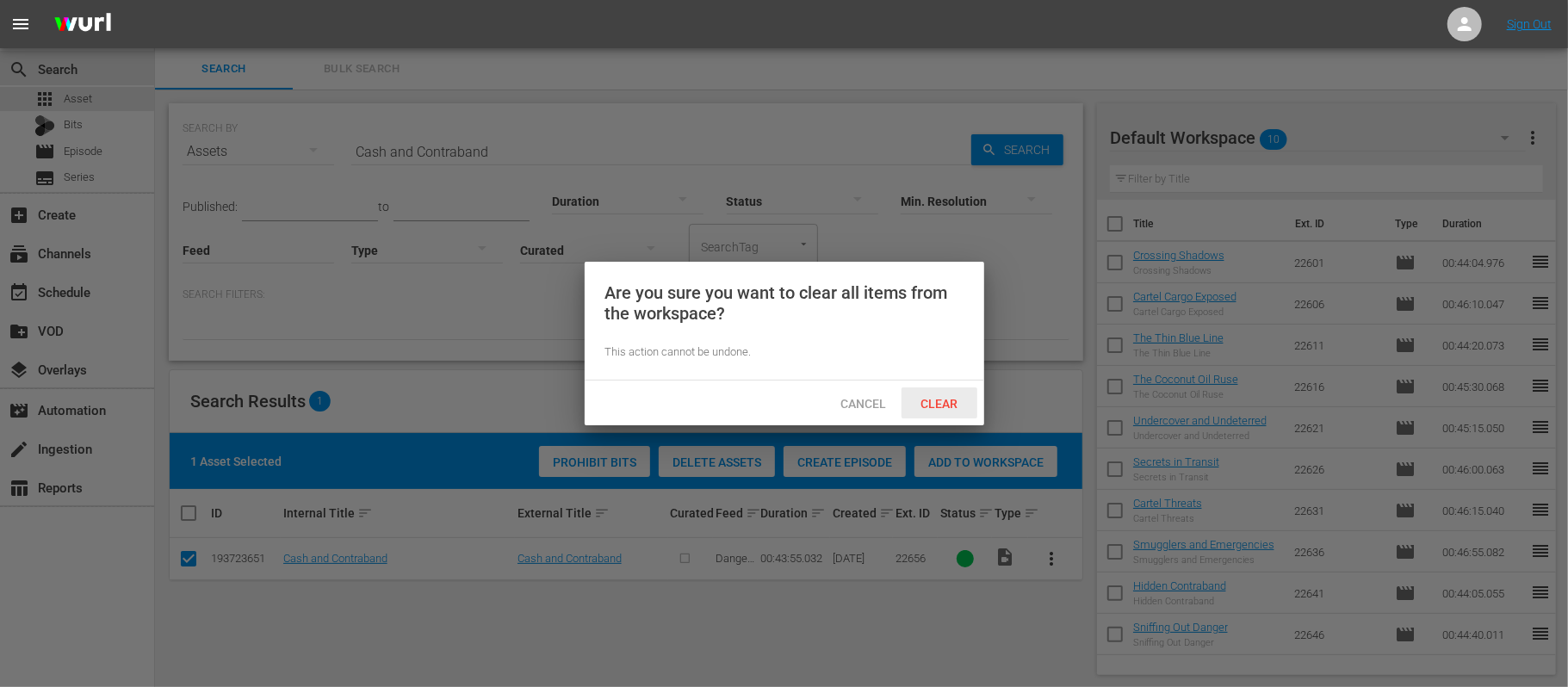
click at [930, 400] on span "Clear" at bounding box center [938, 403] width 64 height 14
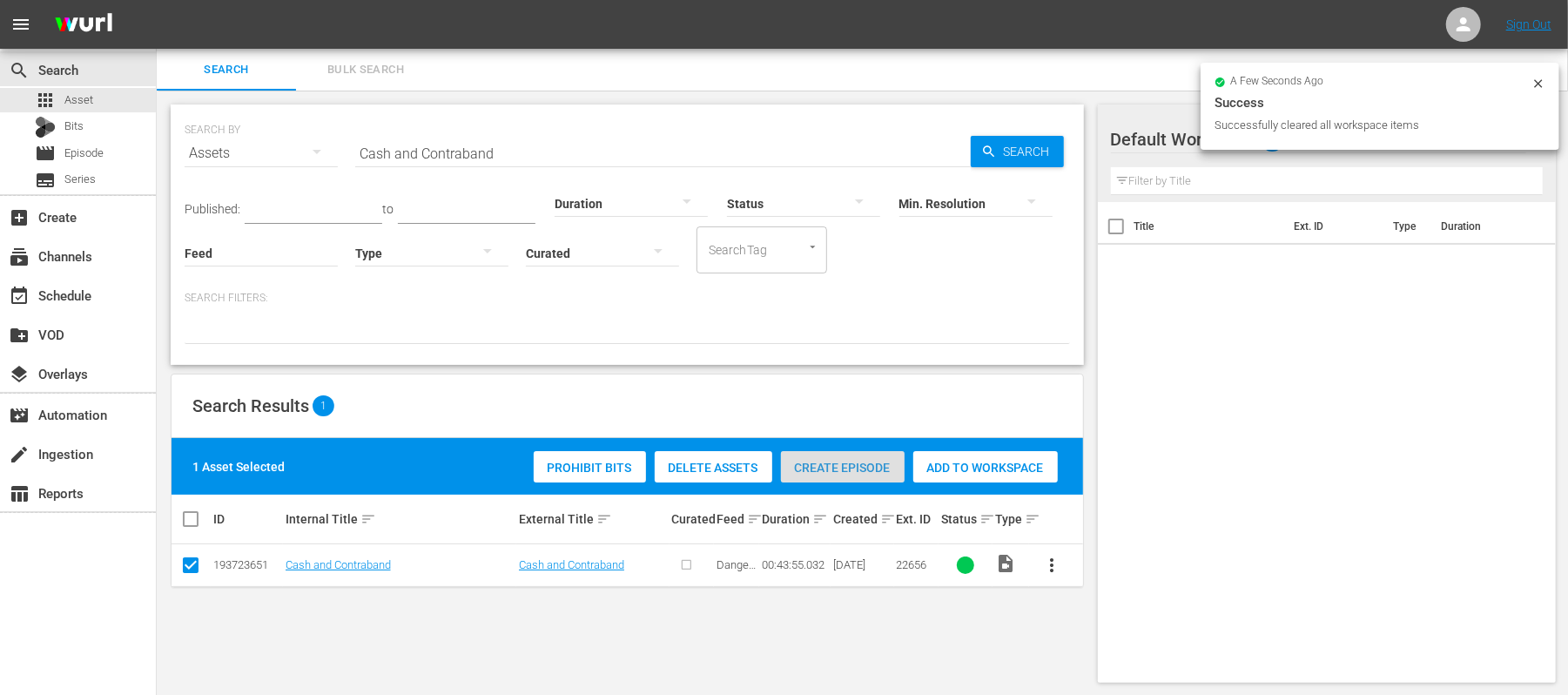
click at [844, 464] on span "Create Episode" at bounding box center [843, 468] width 124 height 14
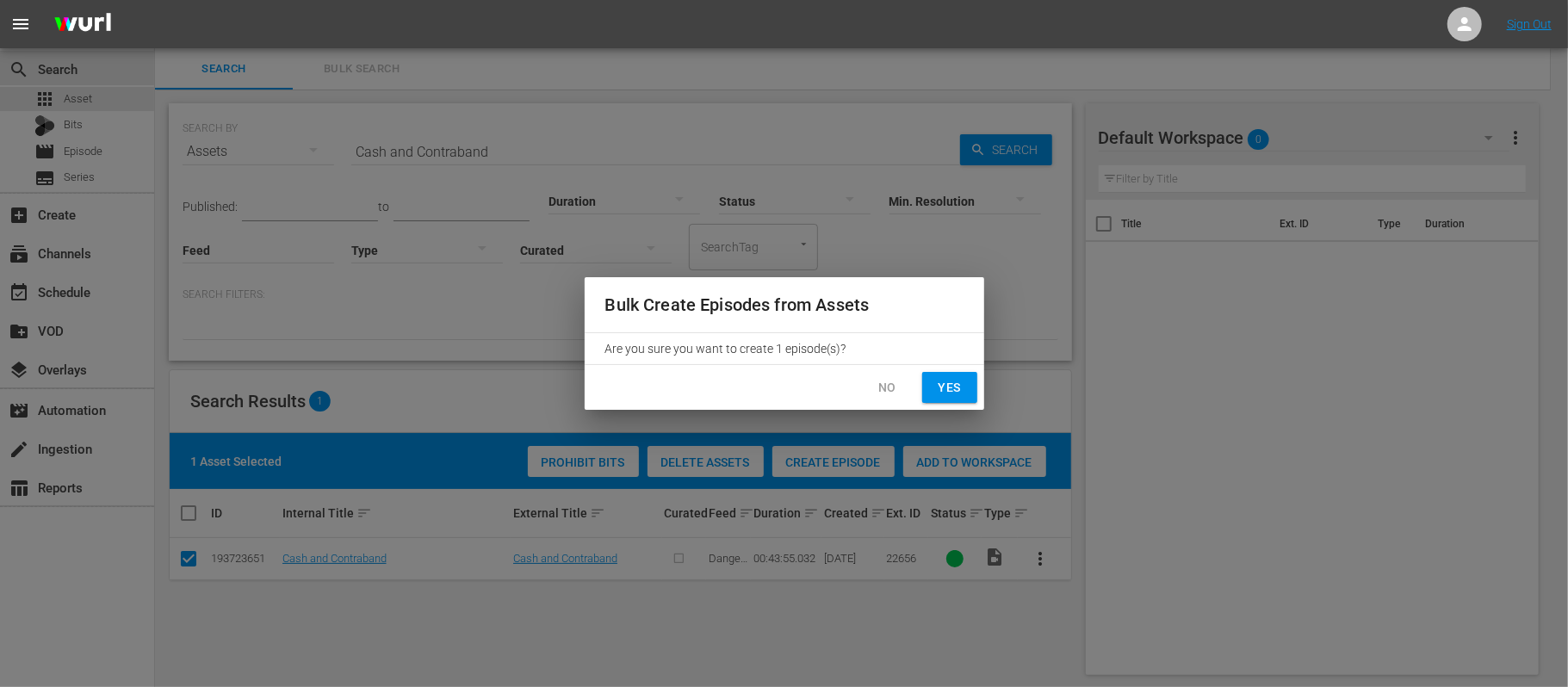
click at [892, 376] on button "No" at bounding box center [888, 387] width 55 height 32
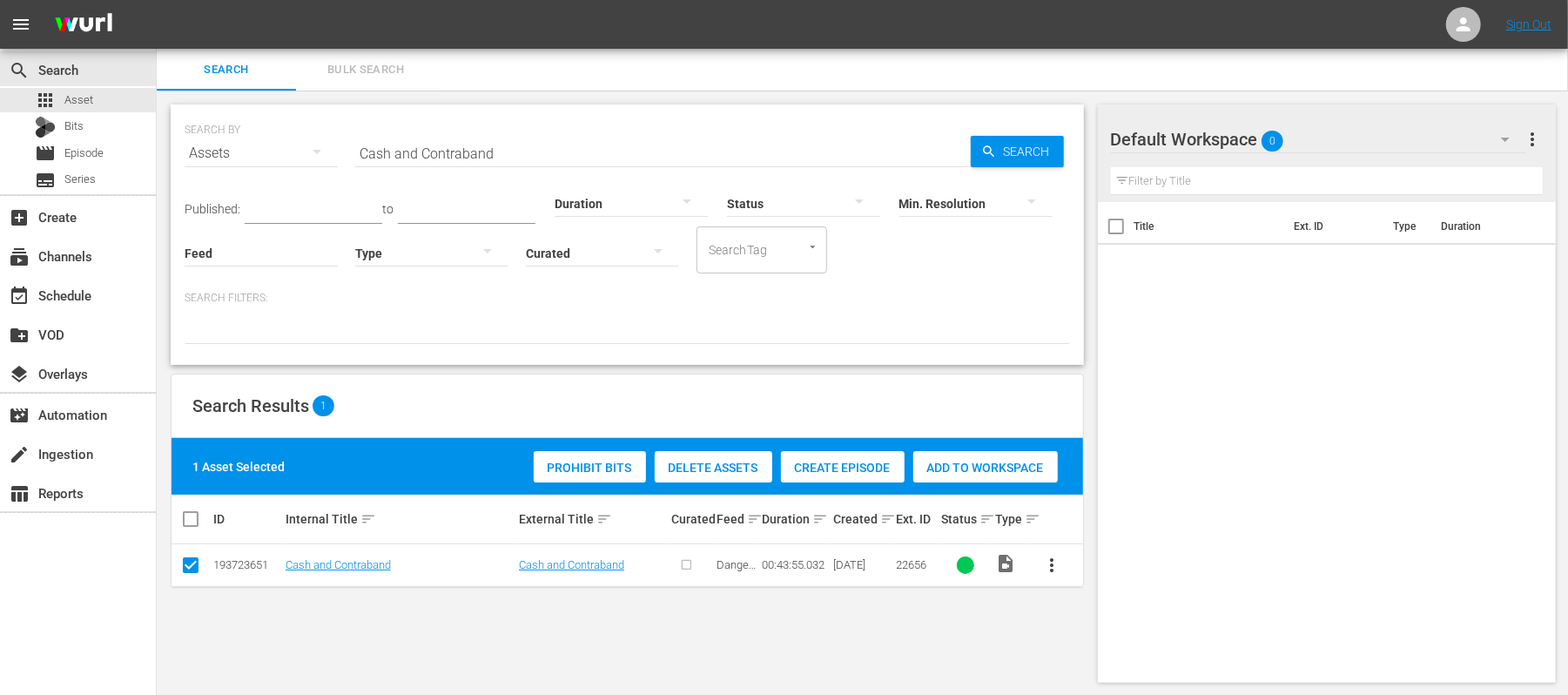
click at [273, 206] on input "text" at bounding box center [314, 211] width 138 height 26
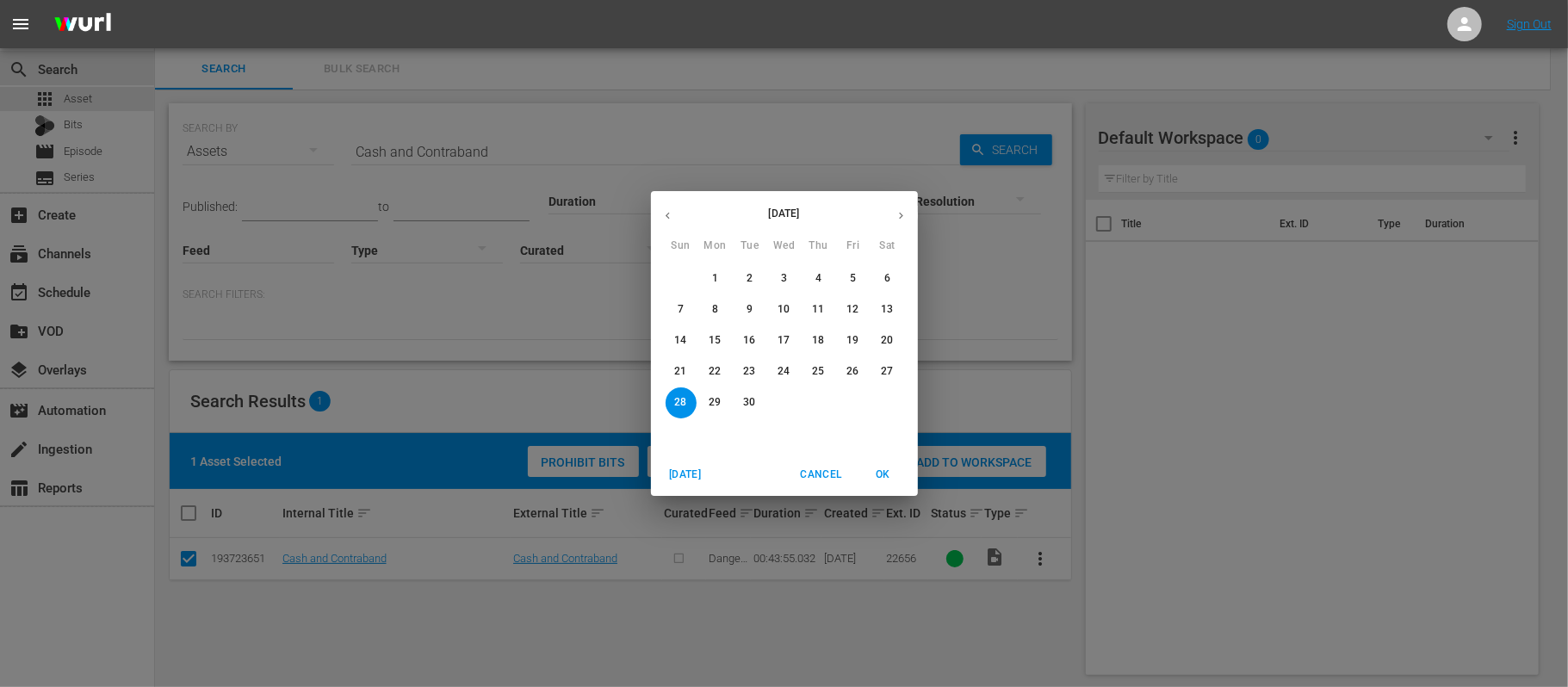
click at [755, 374] on span "23" at bounding box center [749, 371] width 31 height 15
type input "Sep 23, 2025"
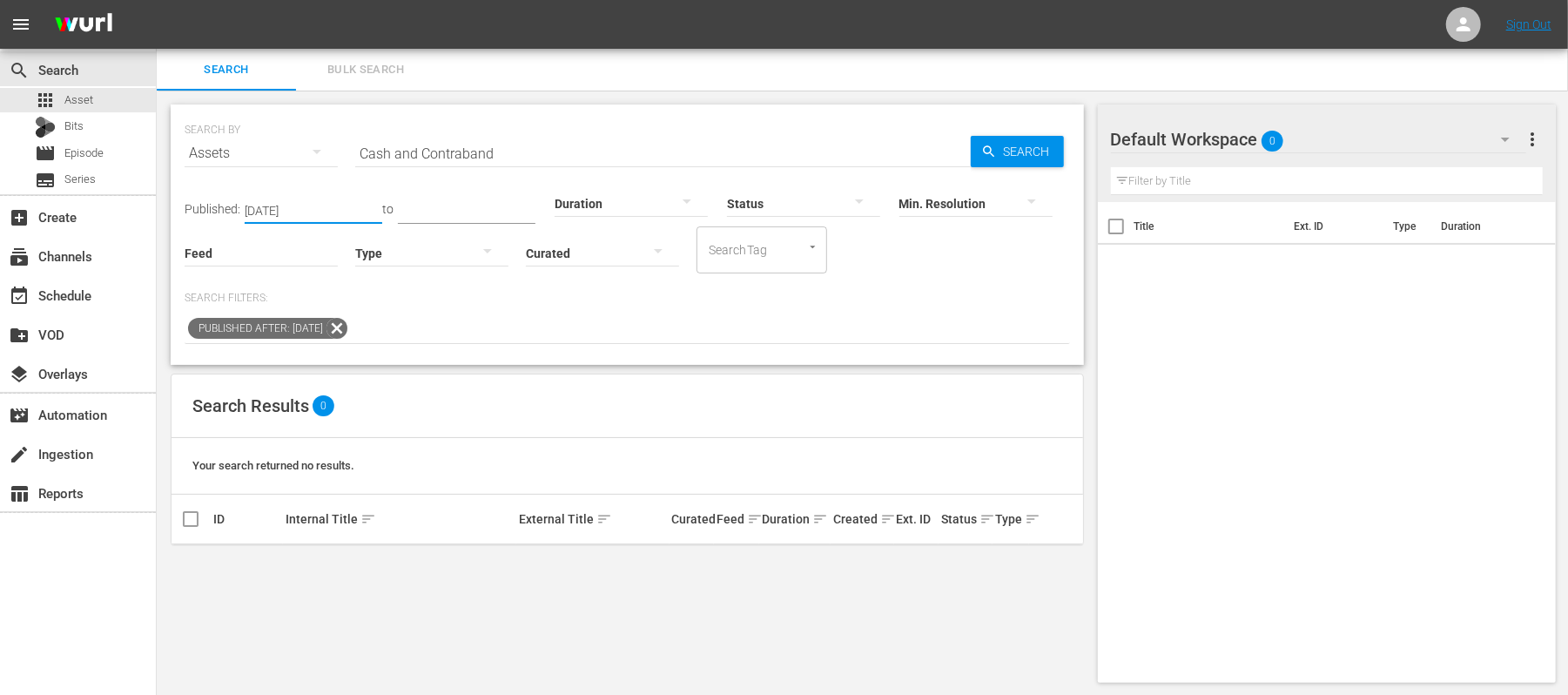
click at [347, 328] on icon at bounding box center [337, 328] width 21 height 21
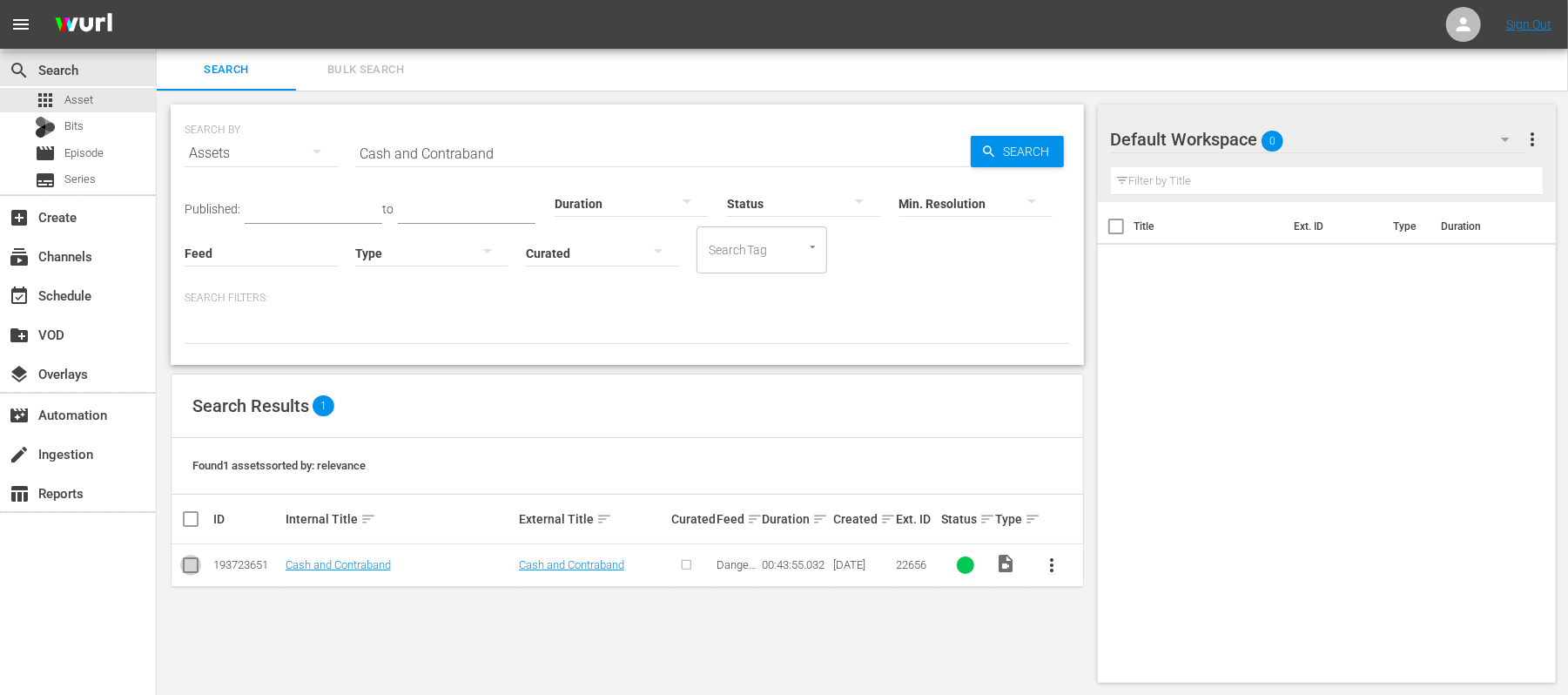
click at [192, 568] on input "checkbox" at bounding box center [190, 568] width 21 height 21
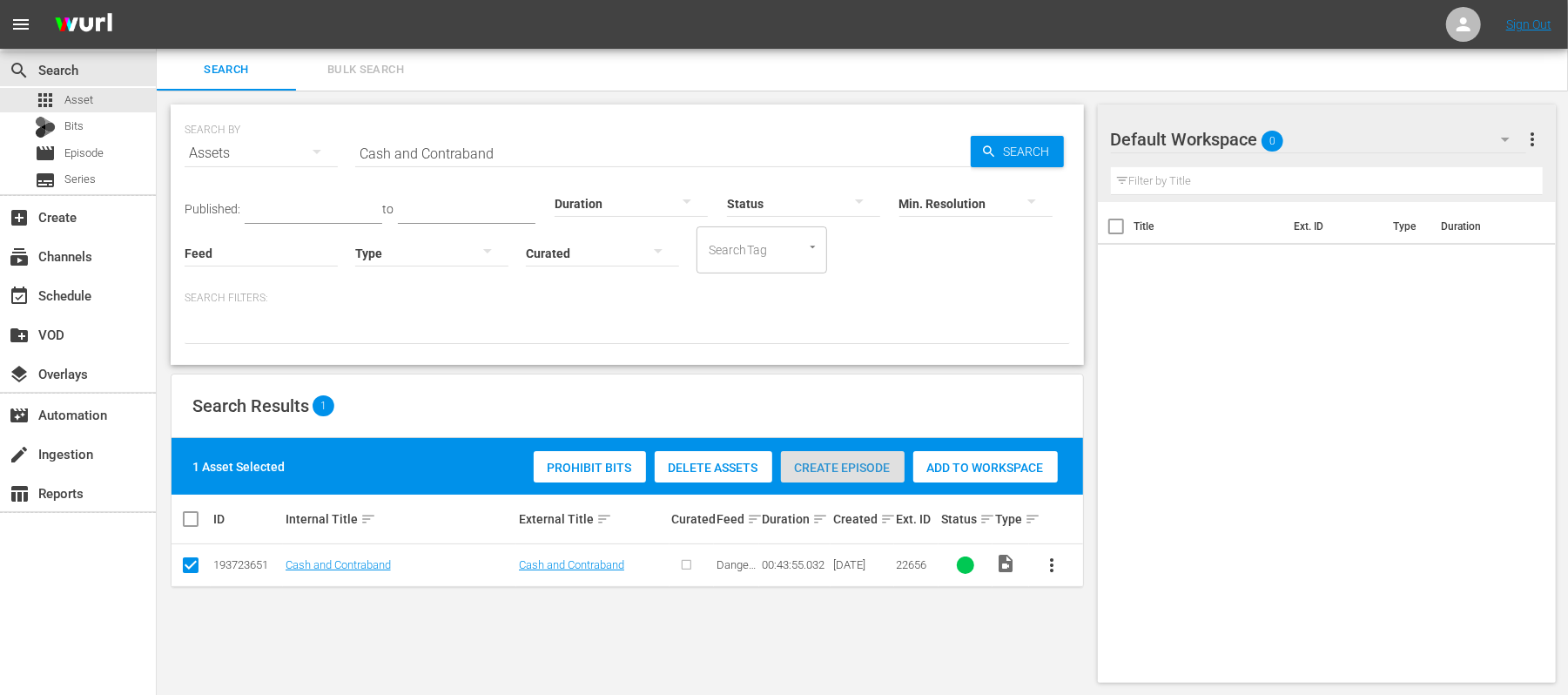
click at [841, 465] on span "Create Episode" at bounding box center [843, 468] width 124 height 14
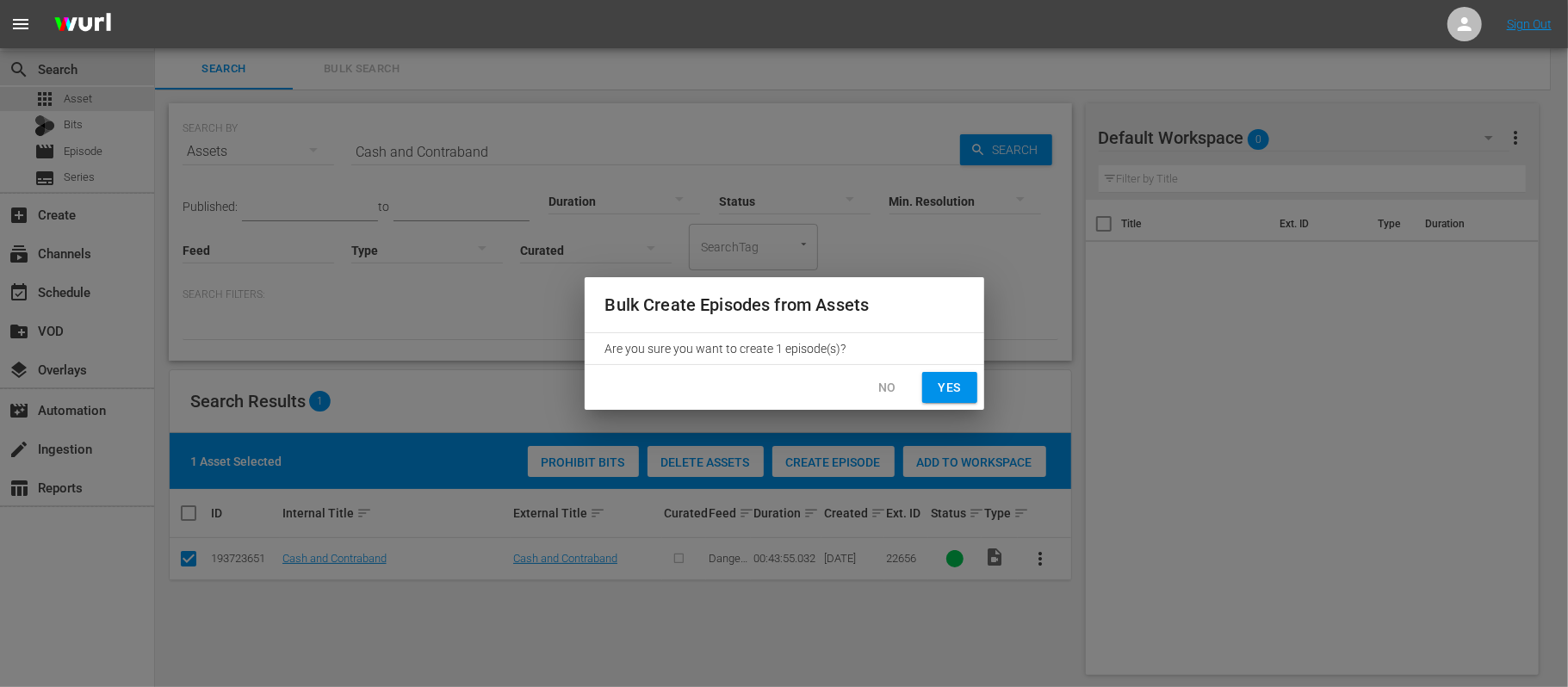
click at [951, 386] on span "Yes" at bounding box center [949, 387] width 28 height 22
checkbox input "false"
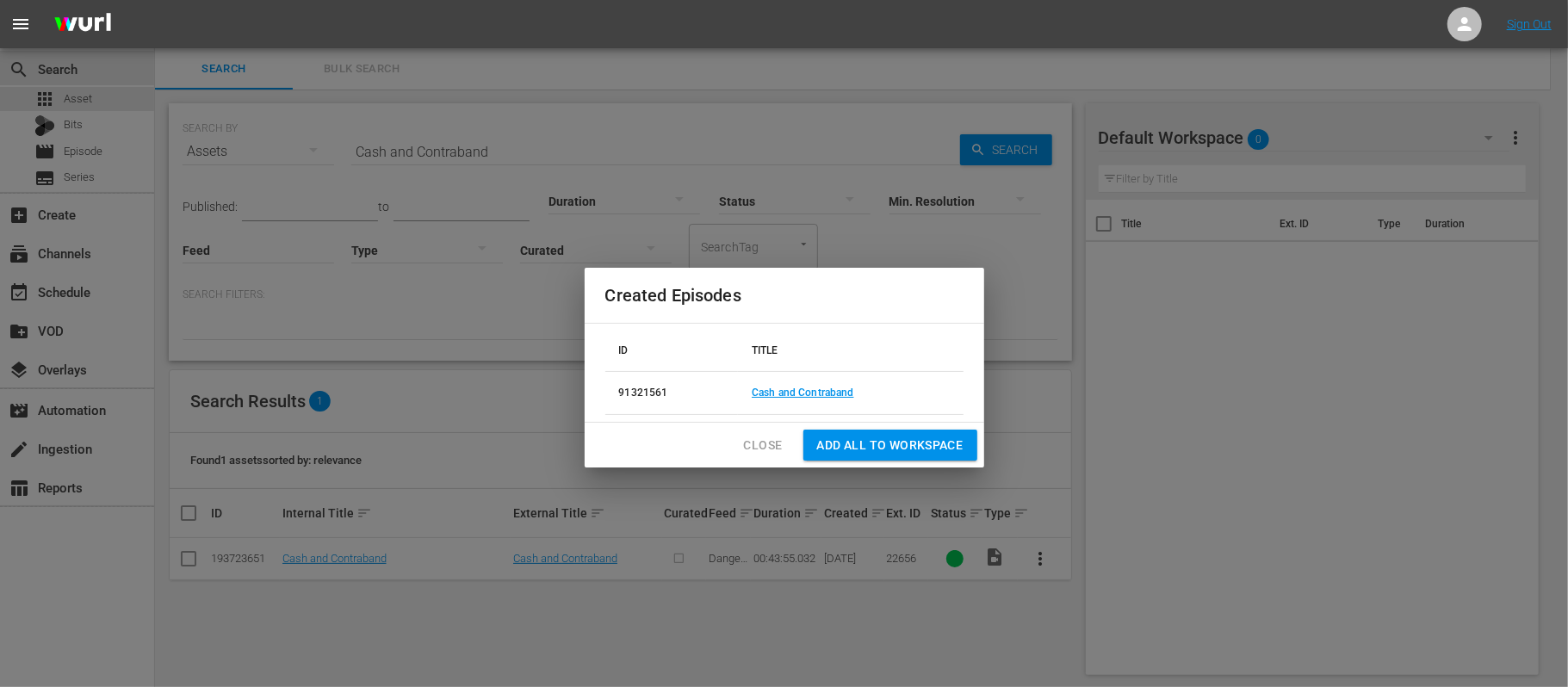
click at [869, 445] on span "Add all to Workspace" at bounding box center [890, 446] width 146 height 22
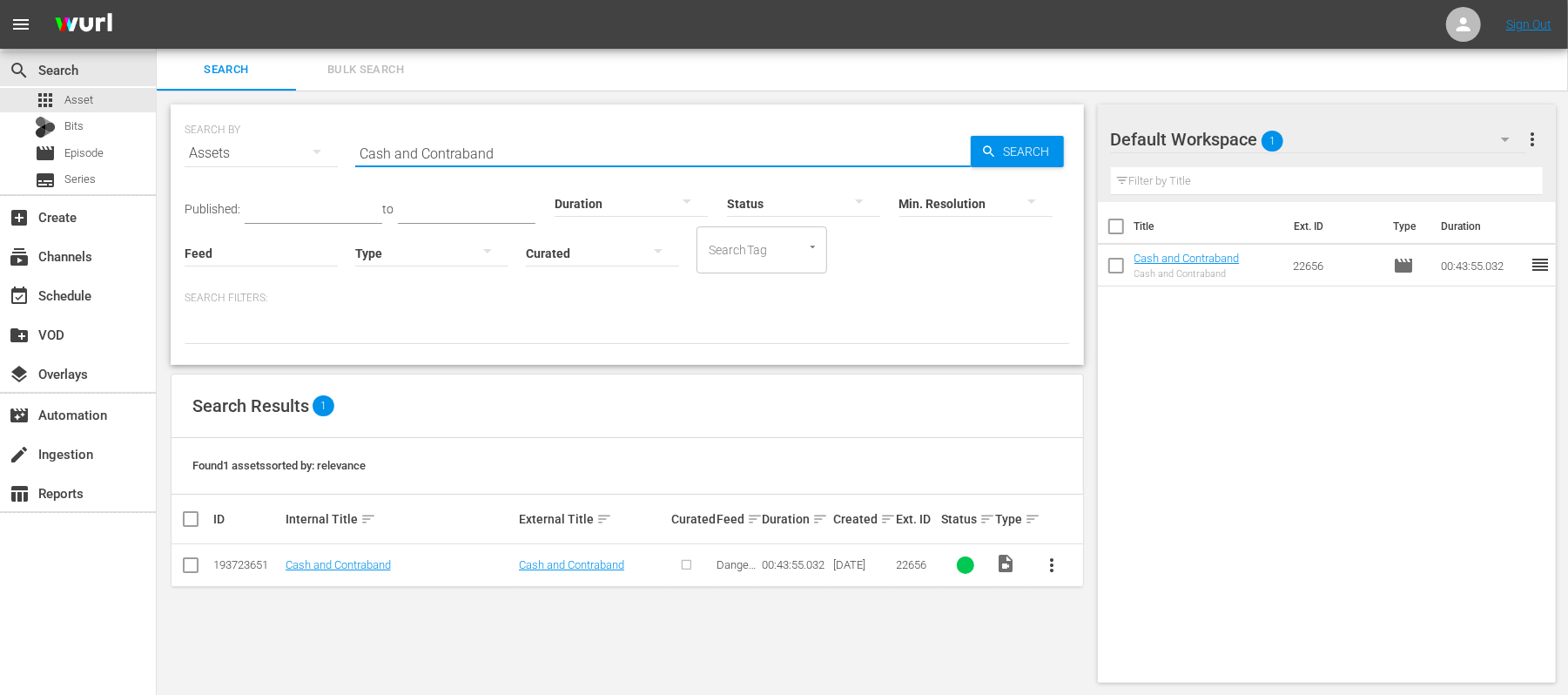
drag, startPoint x: 515, startPoint y: 160, endPoint x: 214, endPoint y: 160, distance: 301.3
click at [214, 160] on div "SEARCH BY Search By Assets Search ID, Title, Description, Keywords, or Category…" at bounding box center [628, 142] width 886 height 63
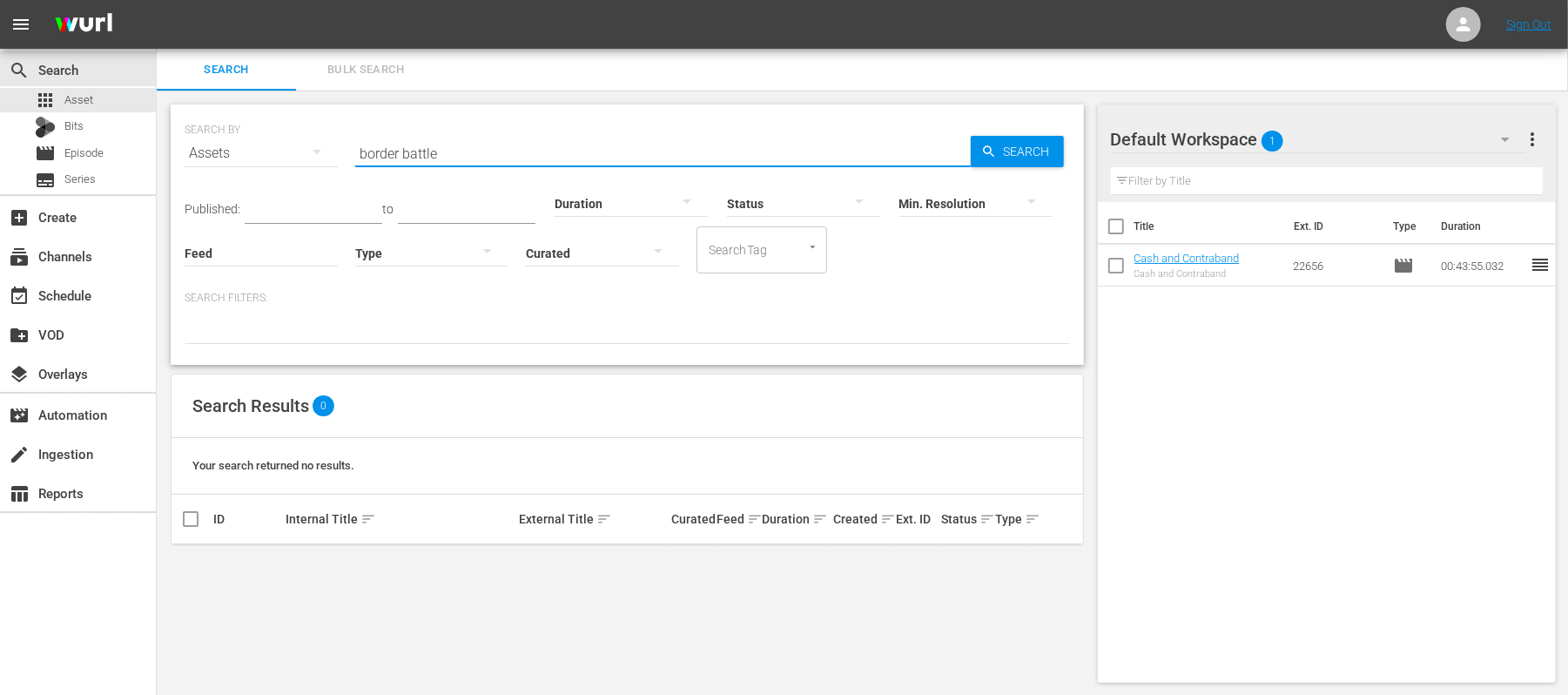
type input "border battle"
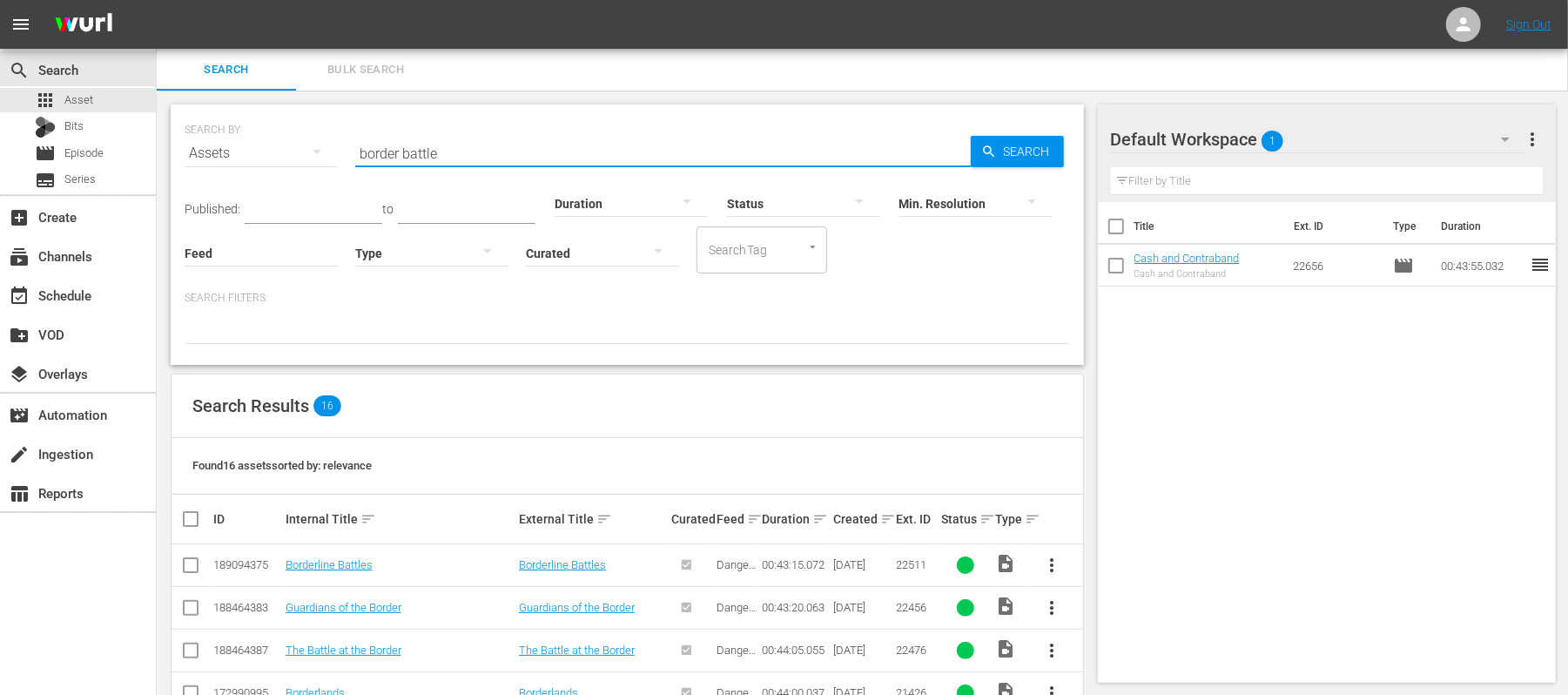
click at [193, 568] on input "checkbox" at bounding box center [190, 568] width 21 height 21
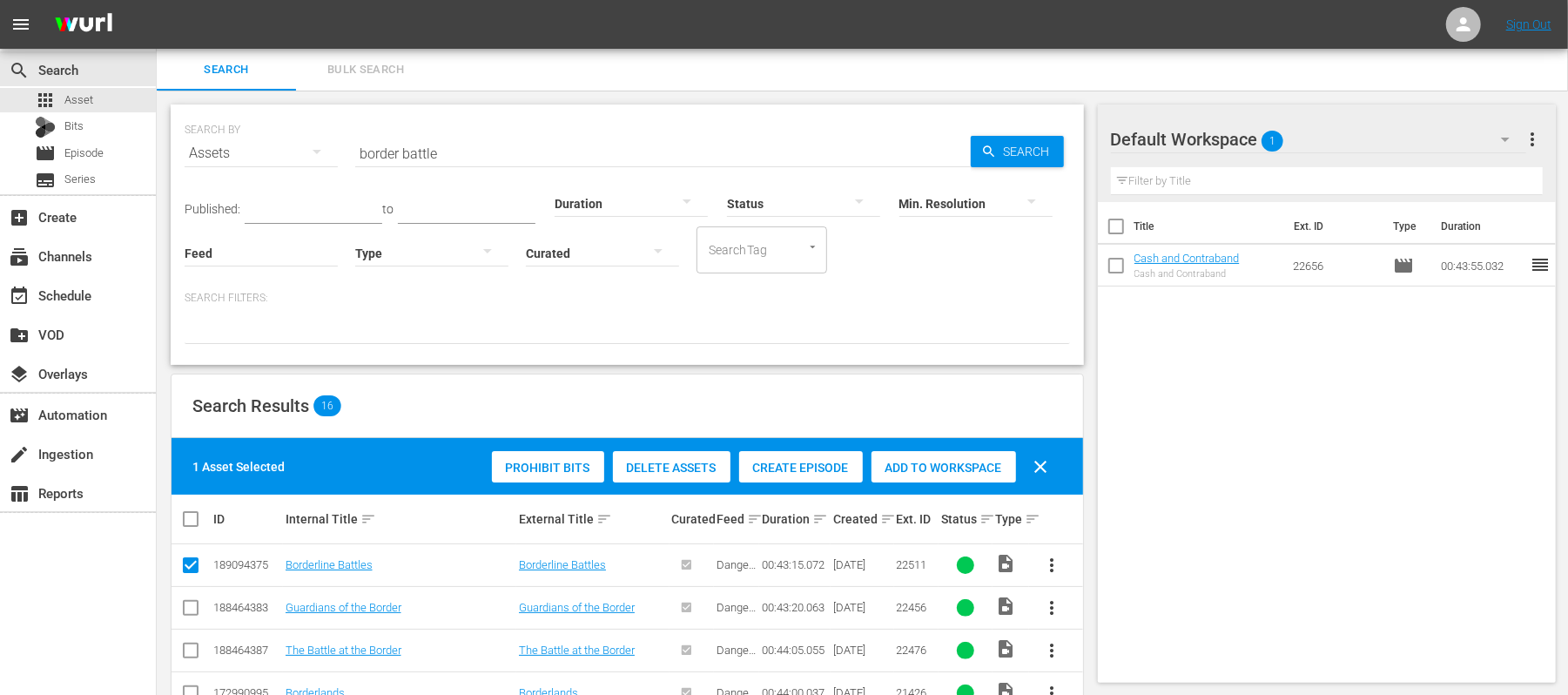
click at [822, 458] on div "Create Episode" at bounding box center [801, 467] width 124 height 33
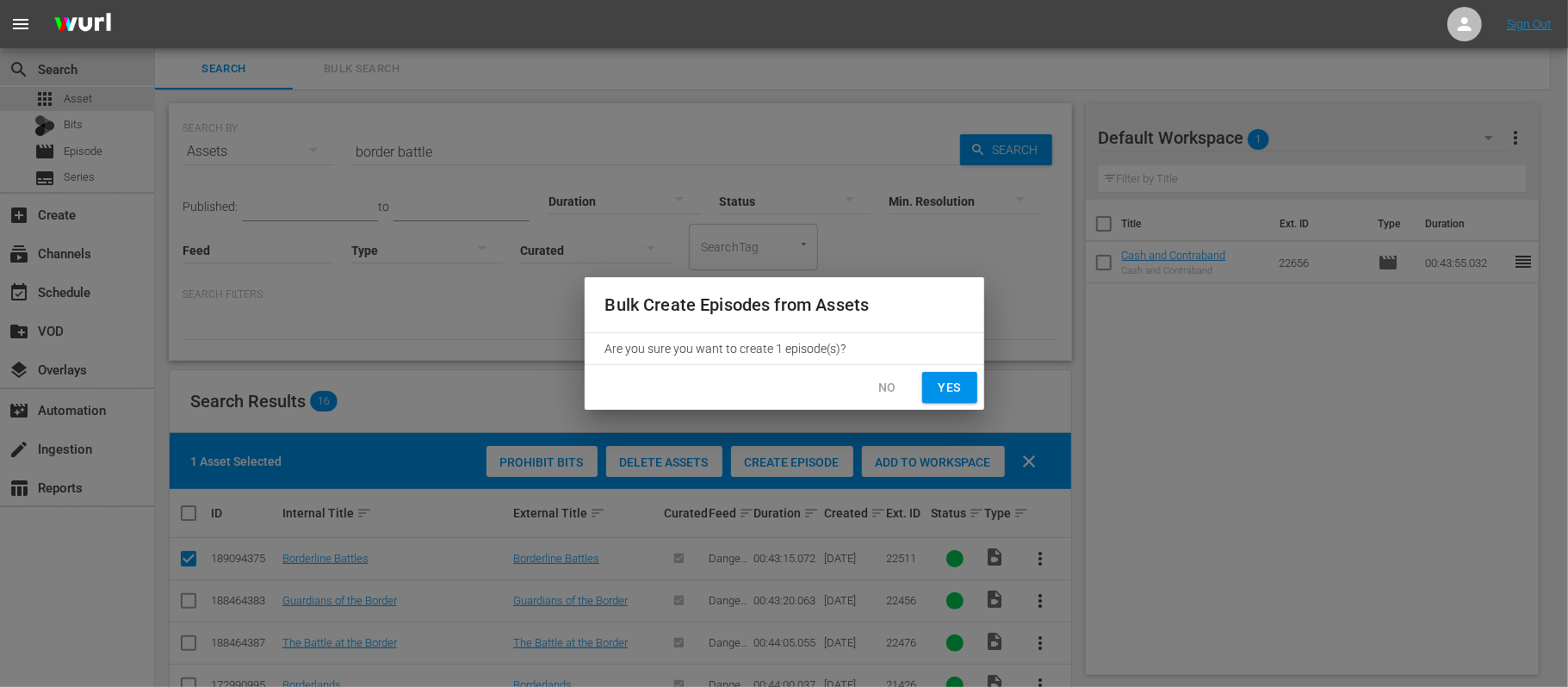
click at [938, 392] on span "Yes" at bounding box center [949, 387] width 28 height 22
checkbox input "false"
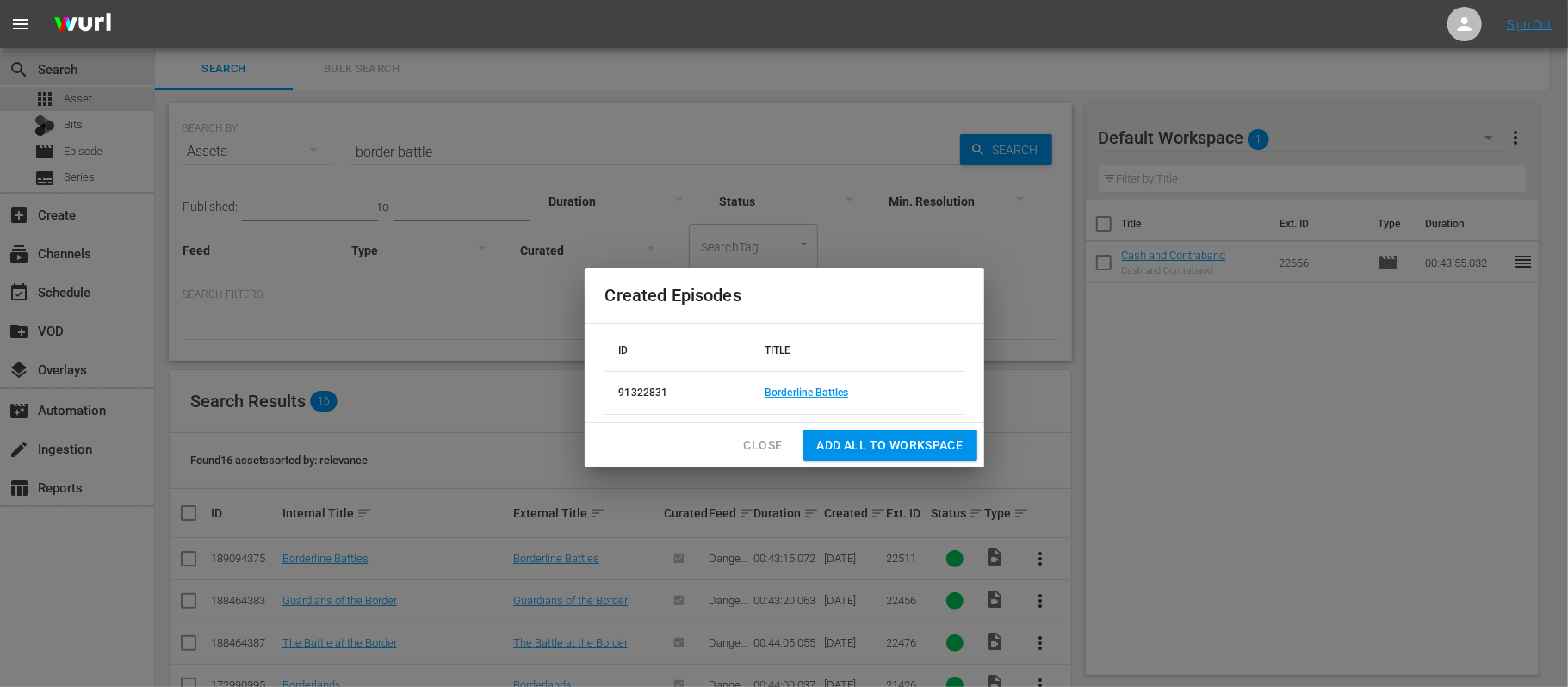
click at [849, 444] on span "Add all to Workspace" at bounding box center [890, 446] width 146 height 22
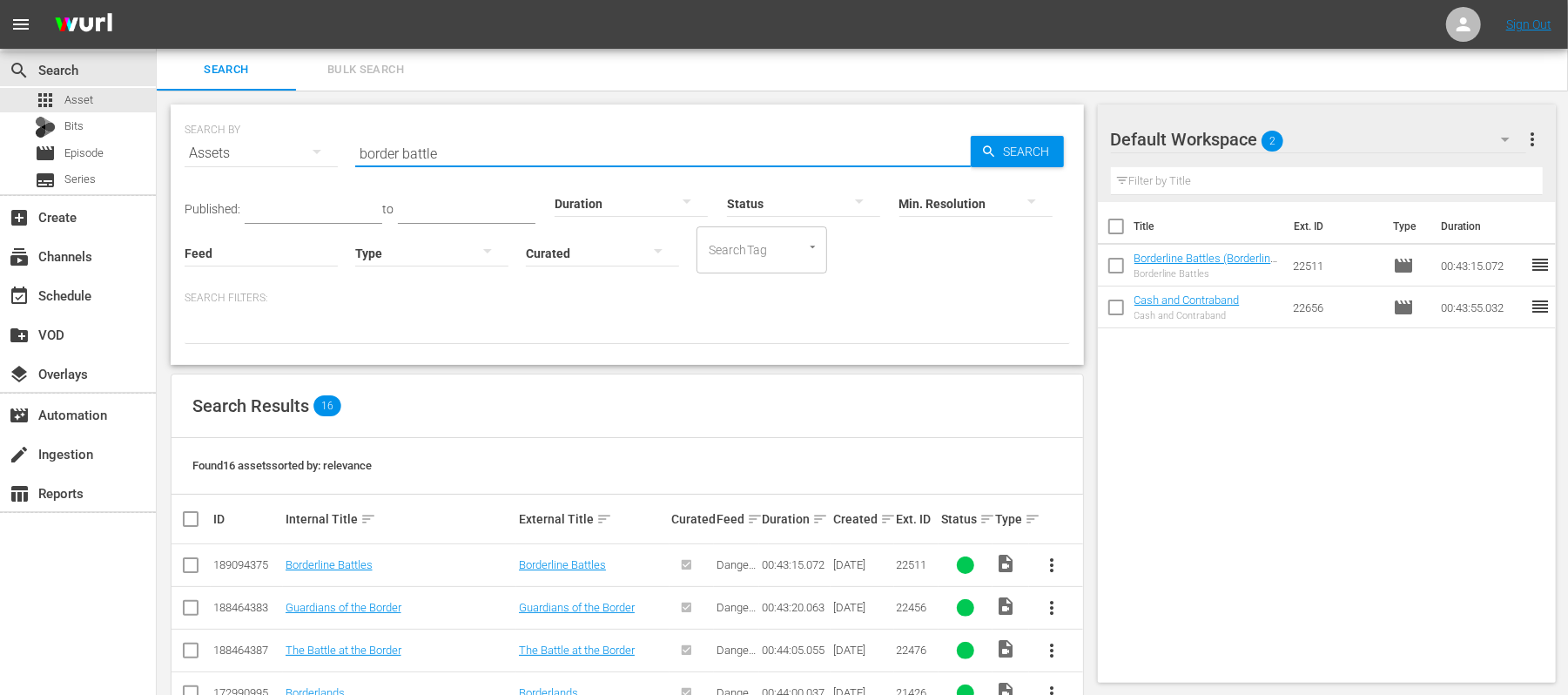
drag, startPoint x: 453, startPoint y: 155, endPoint x: 255, endPoint y: 172, distance: 198.3
click at [255, 172] on div "SEARCH BY Search By Assets Search ID, Title, Description, Keywords, or Category…" at bounding box center [628, 142] width 886 height 63
type input "bridge busts"
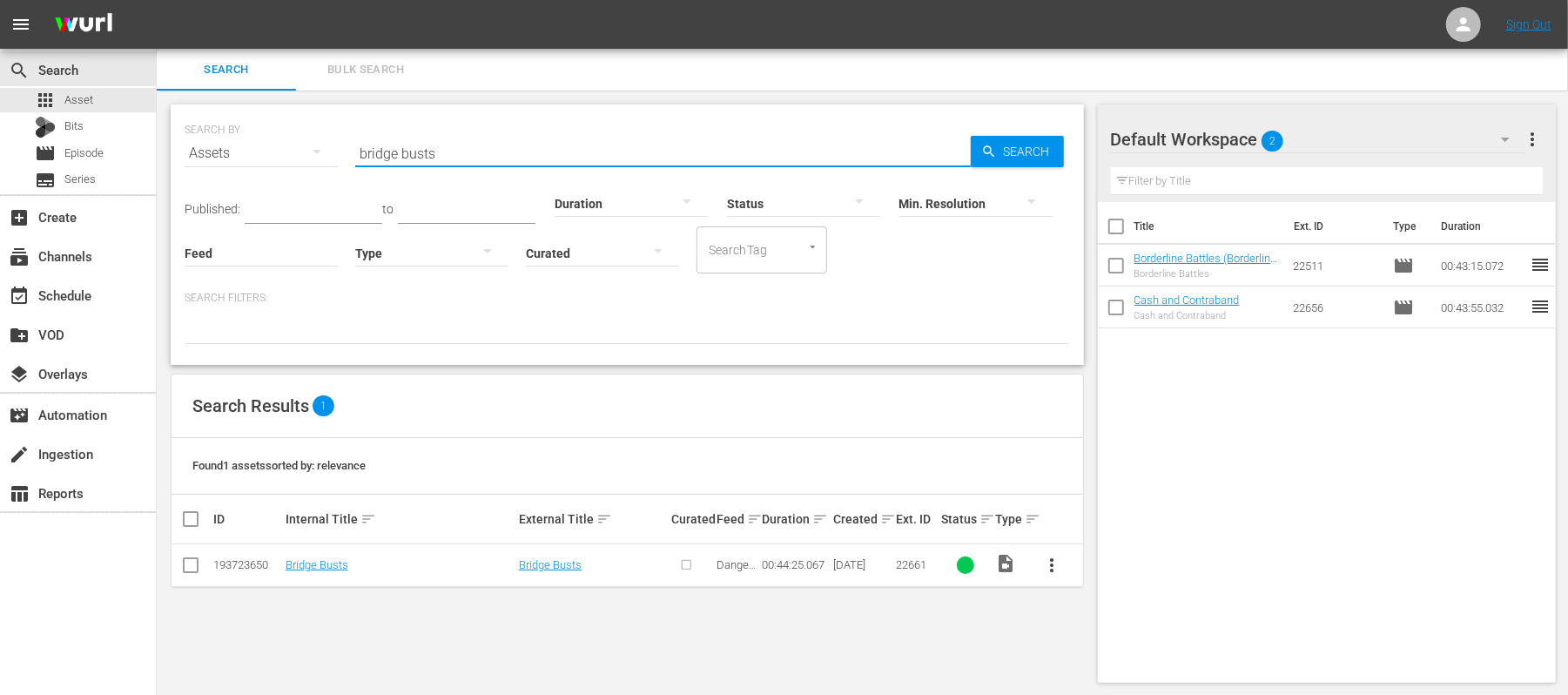
click at [197, 562] on input "checkbox" at bounding box center [190, 568] width 21 height 21
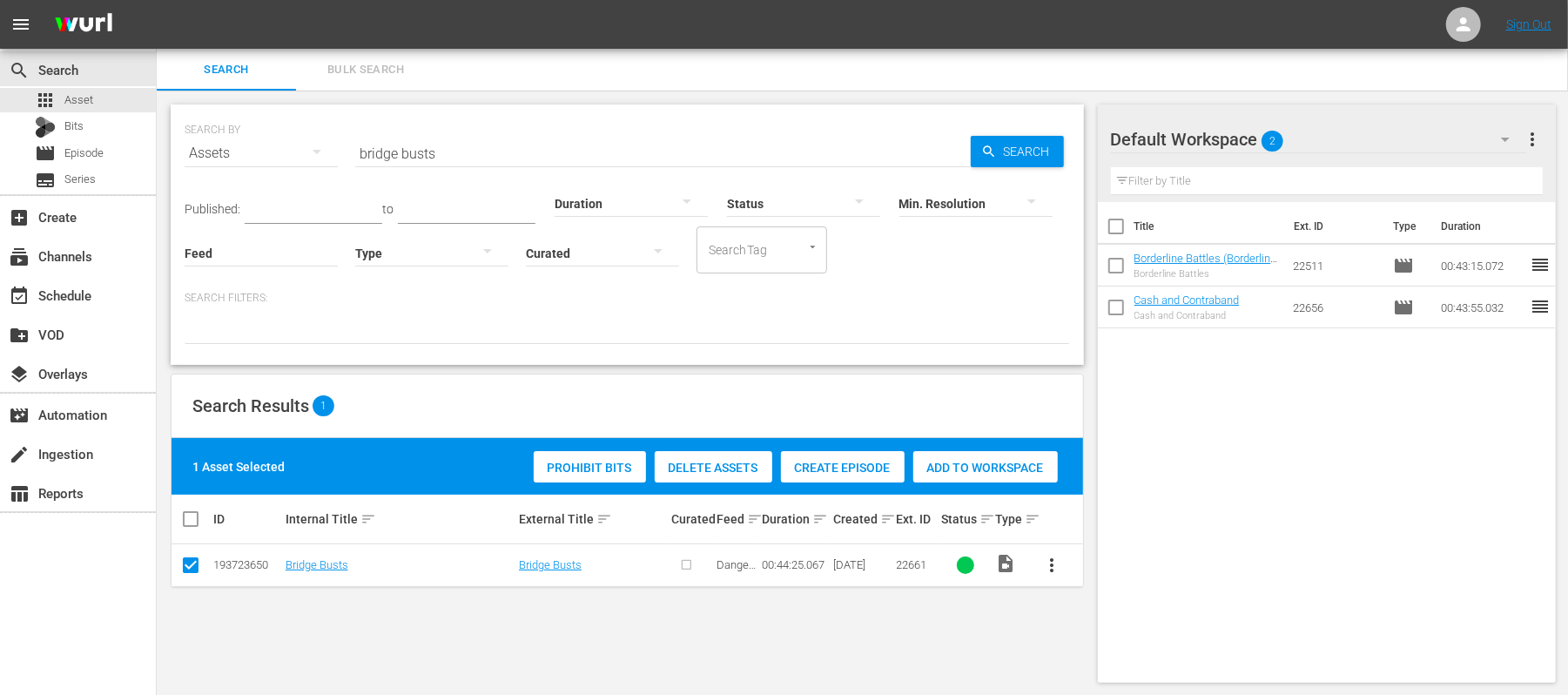
click at [850, 472] on span "Create Episode" at bounding box center [843, 468] width 124 height 14
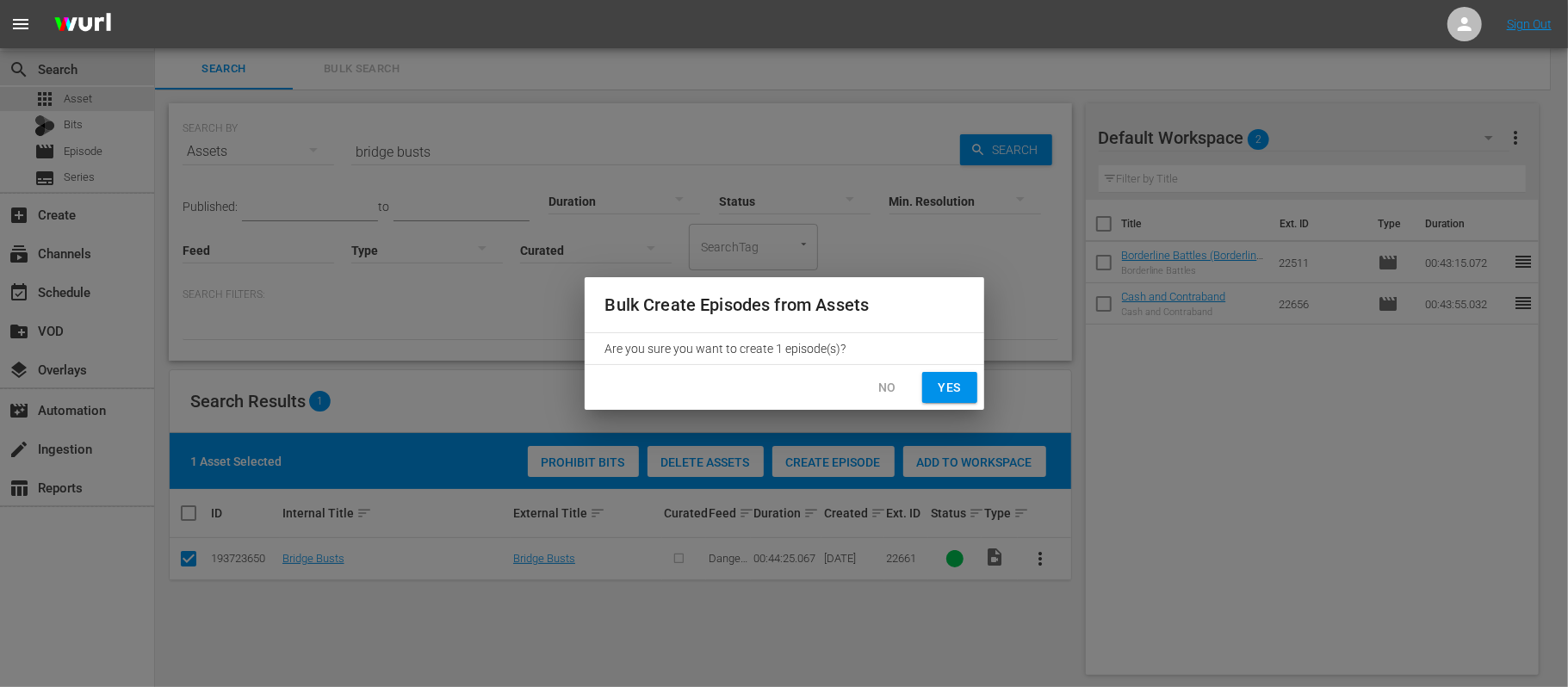
click at [941, 386] on span "Yes" at bounding box center [949, 387] width 28 height 22
checkbox input "false"
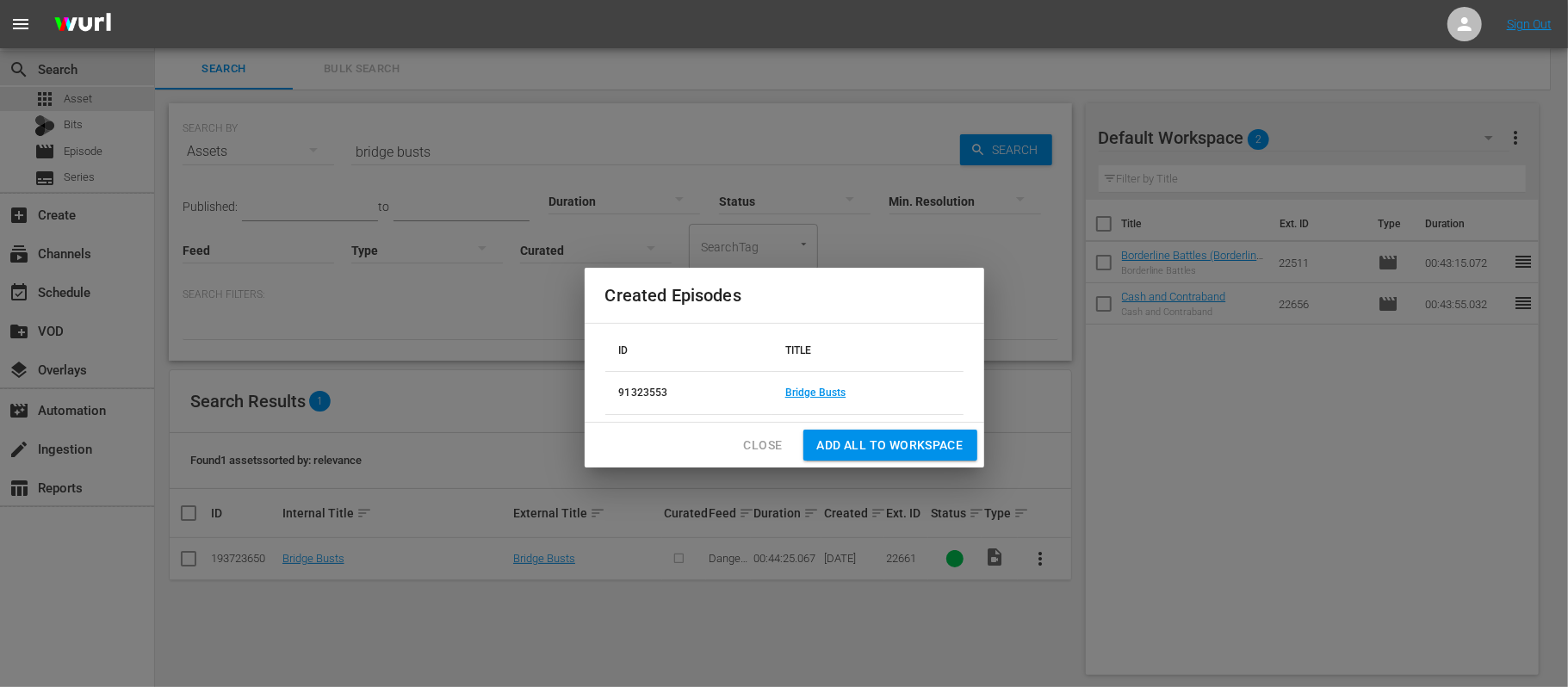
click at [855, 443] on span "Add all to Workspace" at bounding box center [890, 446] width 146 height 22
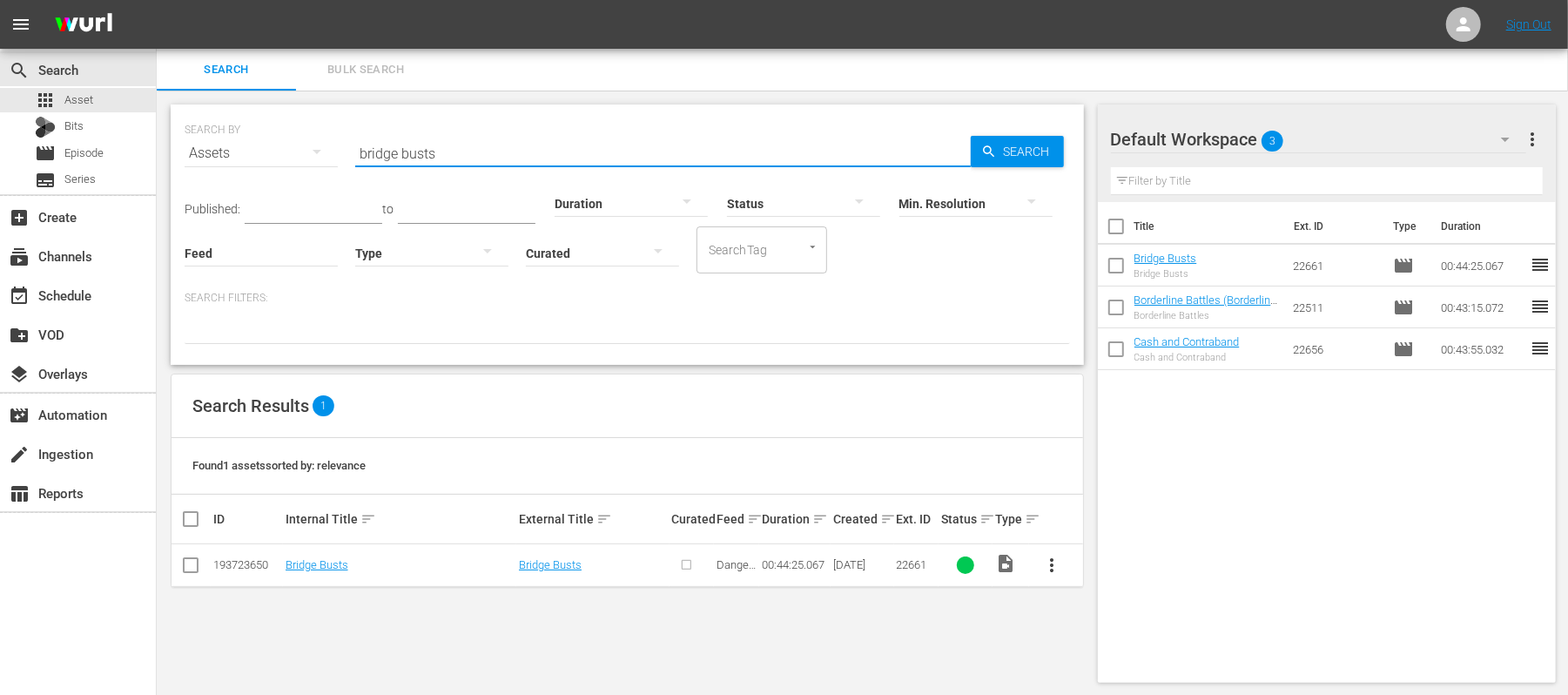
drag, startPoint x: 529, startPoint y: 136, endPoint x: 317, endPoint y: 139, distance: 212.5
click at [317, 139] on div "SEARCH BY Search By Assets Search ID, Title, Description, Keywords, or Category…" at bounding box center [628, 142] width 886 height 63
paste input "Cries for Help and Hidden Contraband"
type input "Cries for Help and Hidden Contraband"
click at [192, 565] on input "checkbox" at bounding box center [190, 568] width 21 height 21
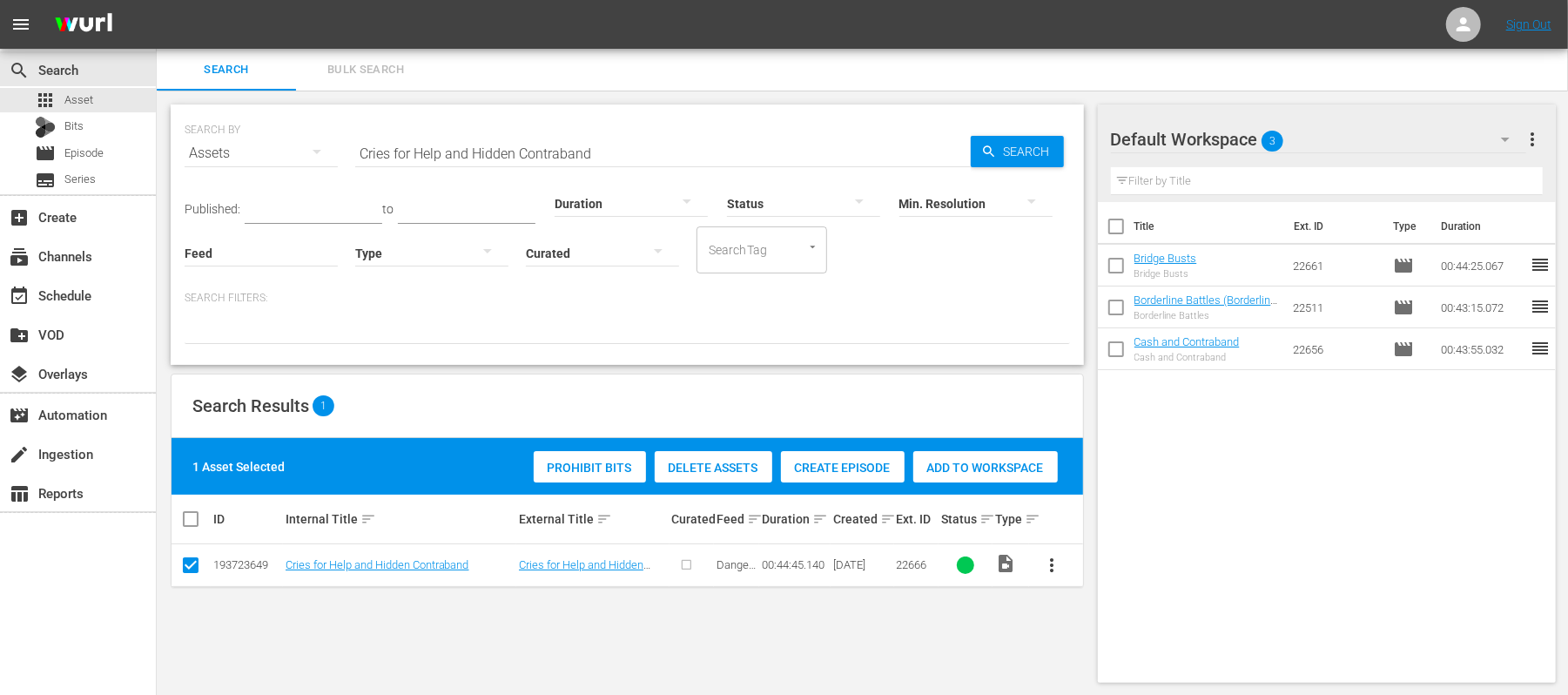
click at [851, 468] on span "Create Episode" at bounding box center [843, 468] width 124 height 14
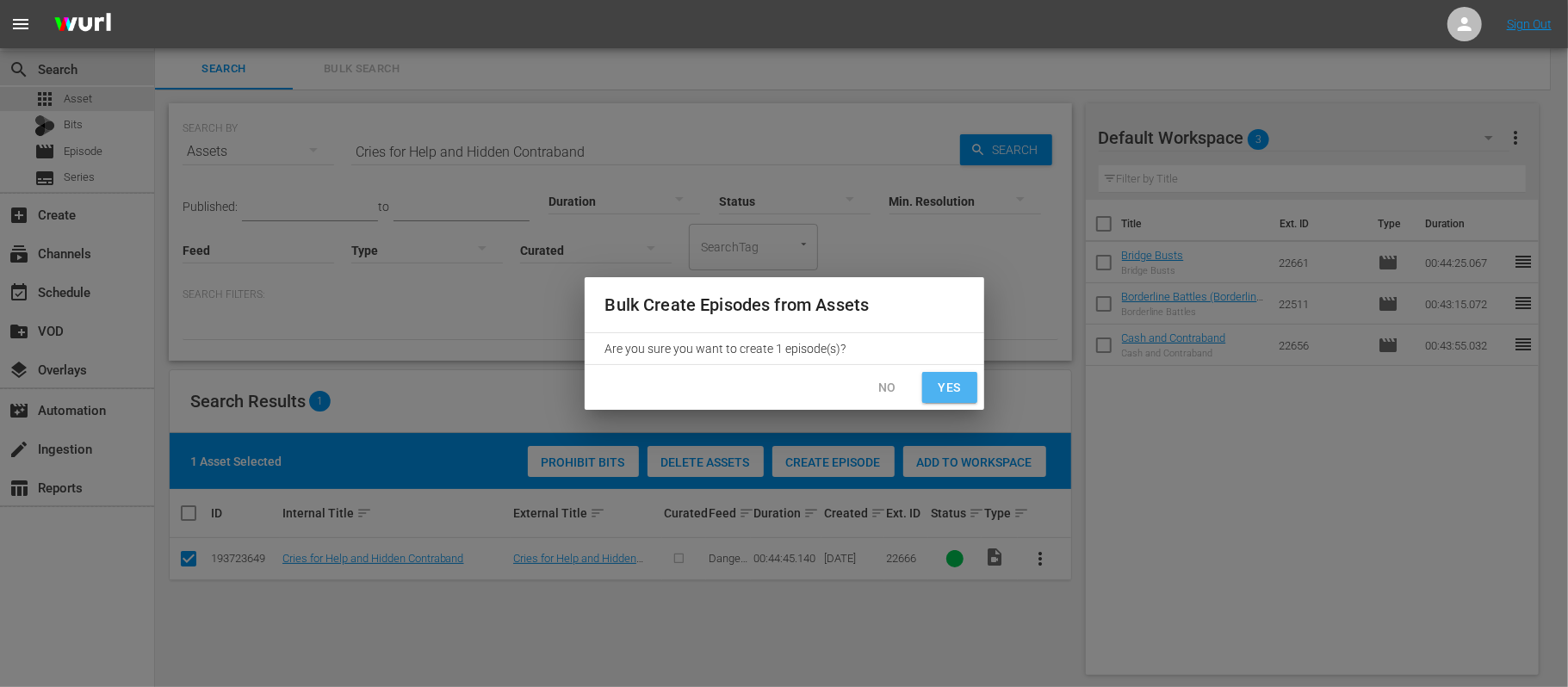
click at [955, 389] on span "Yes" at bounding box center [949, 387] width 28 height 22
checkbox input "false"
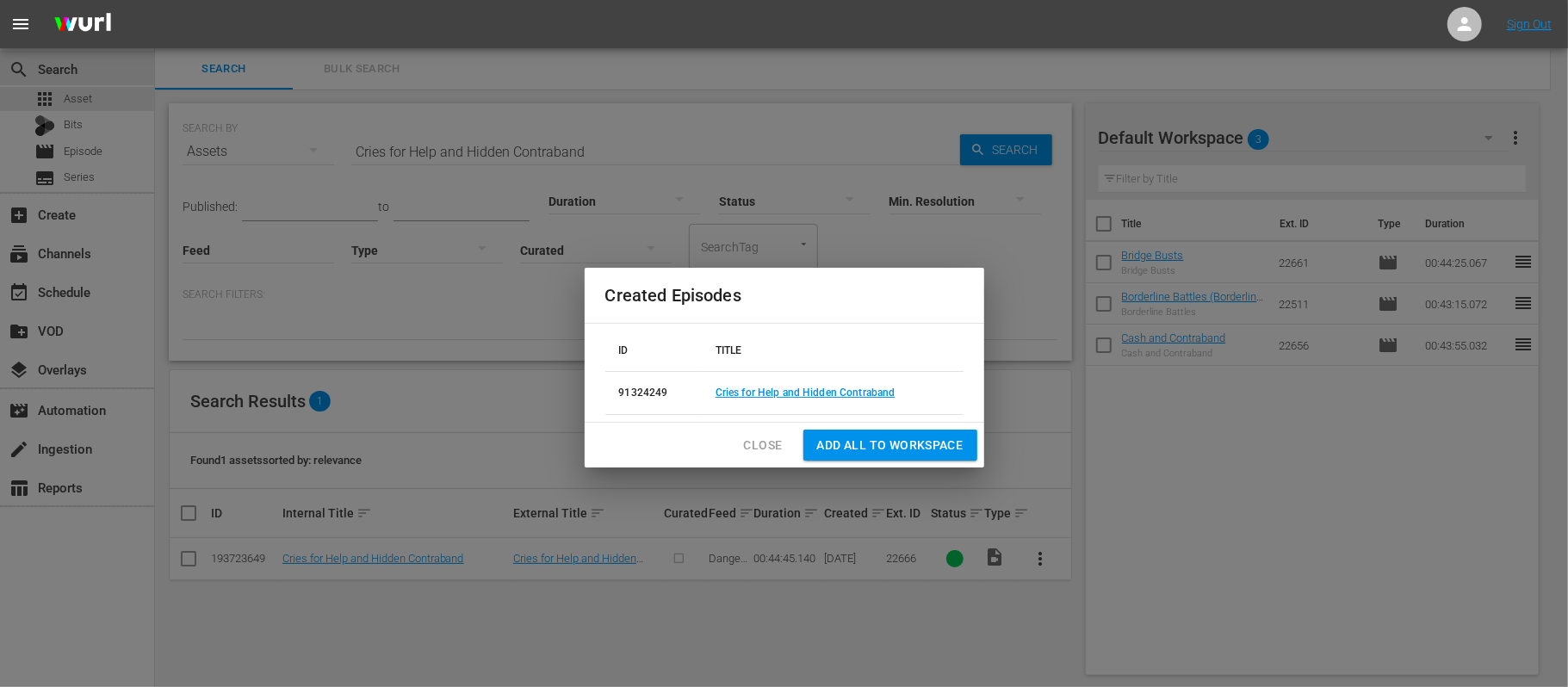
click at [906, 448] on span "Add all to Workspace" at bounding box center [890, 446] width 146 height 22
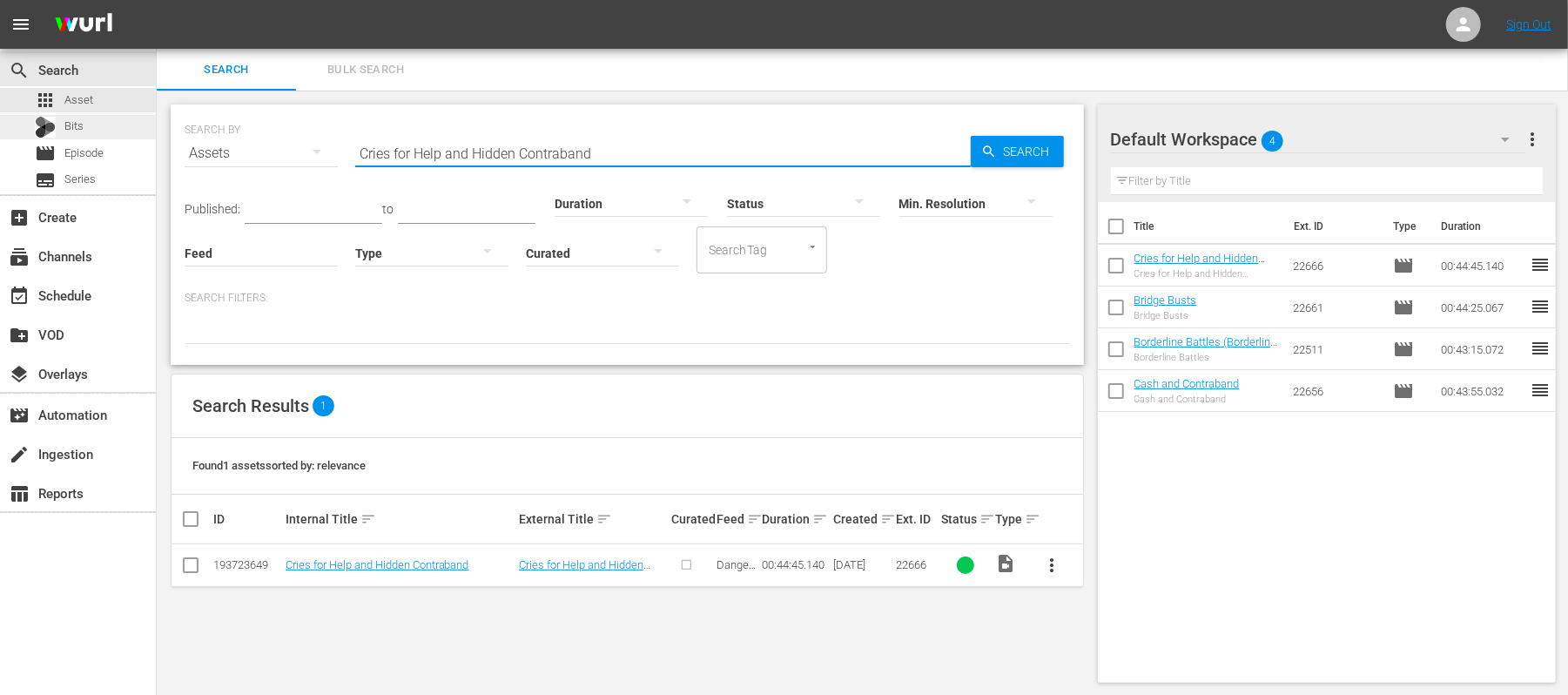
drag, startPoint x: 593, startPoint y: 157, endPoint x: 139, endPoint y: 137, distance: 454.1
click at [157, 0] on div "search Search apps Asset Bits movie Episode subtitles Series add_box Create sub…" at bounding box center [862, 0] width 1411 height 0
paste input "Fentanyl on the Frontline"
type input "Fentanyl on the Frontline"
click at [190, 566] on input "checkbox" at bounding box center [190, 568] width 21 height 21
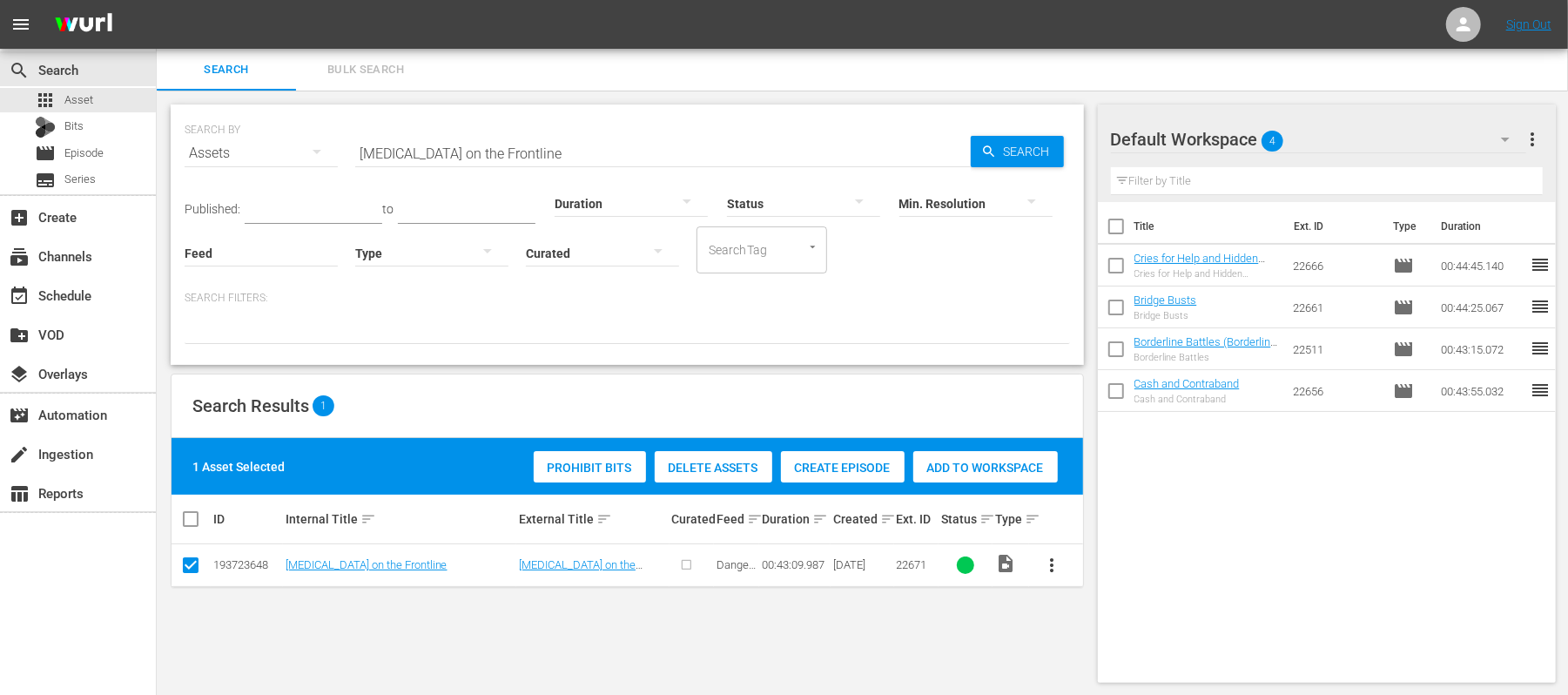
click at [844, 454] on div "Create Episode" at bounding box center [843, 467] width 124 height 33
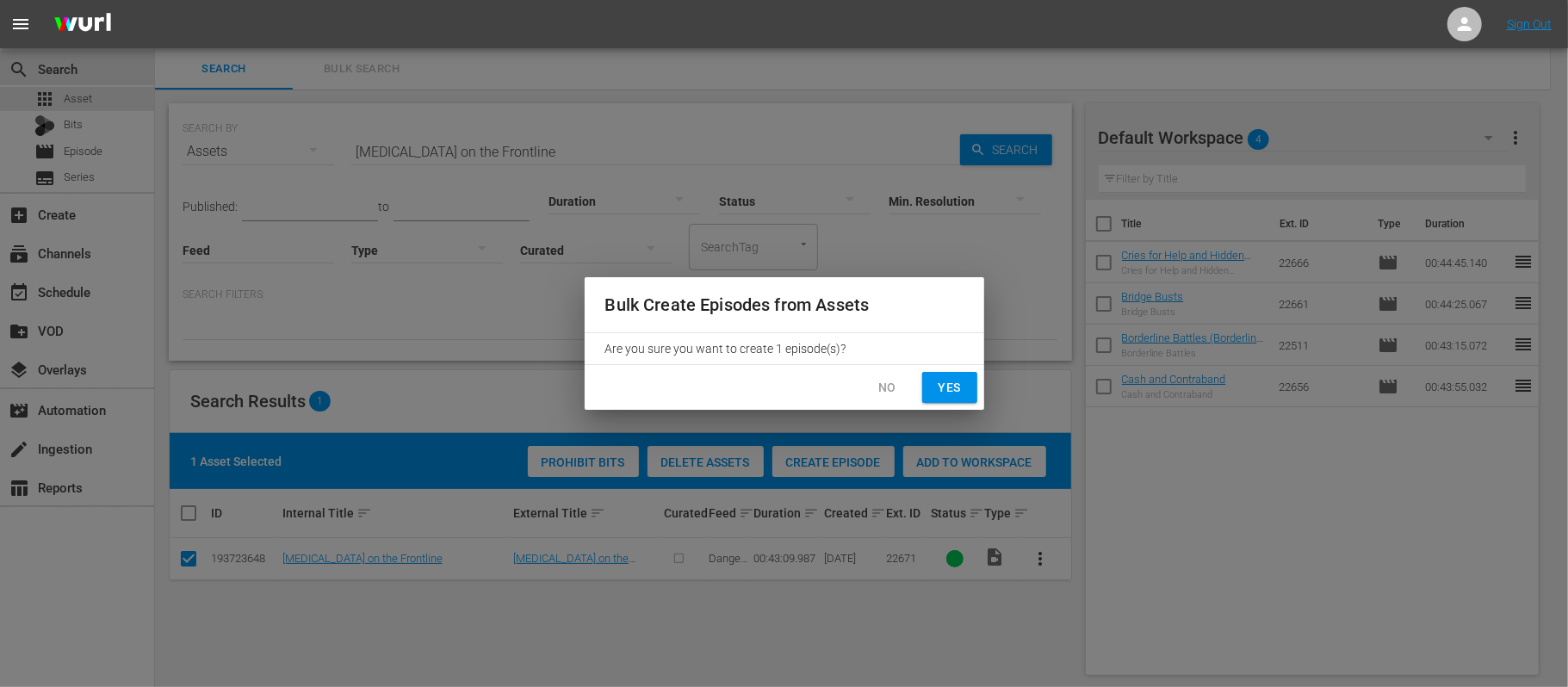
click at [942, 383] on span "Yes" at bounding box center [949, 387] width 28 height 22
checkbox input "false"
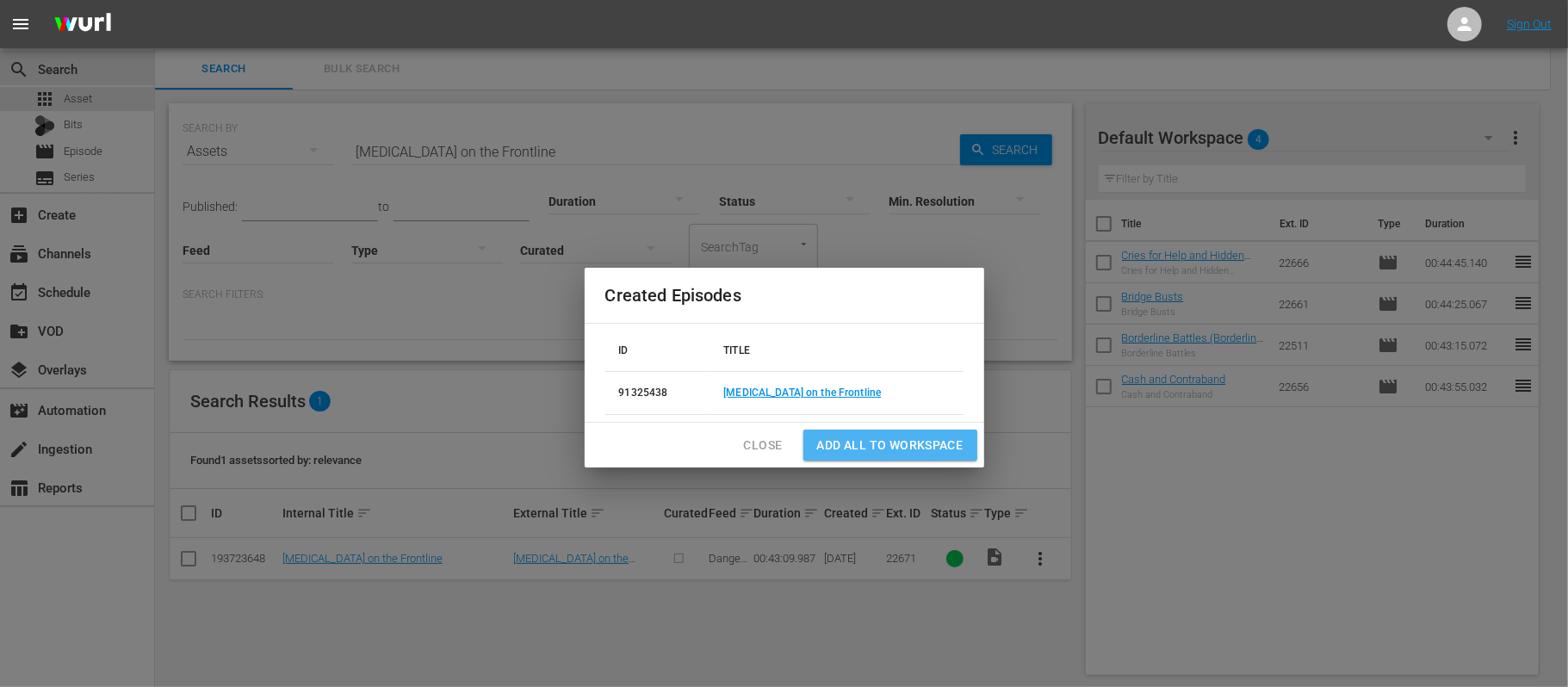
click at [885, 453] on span "Add all to Workspace" at bounding box center [890, 446] width 146 height 22
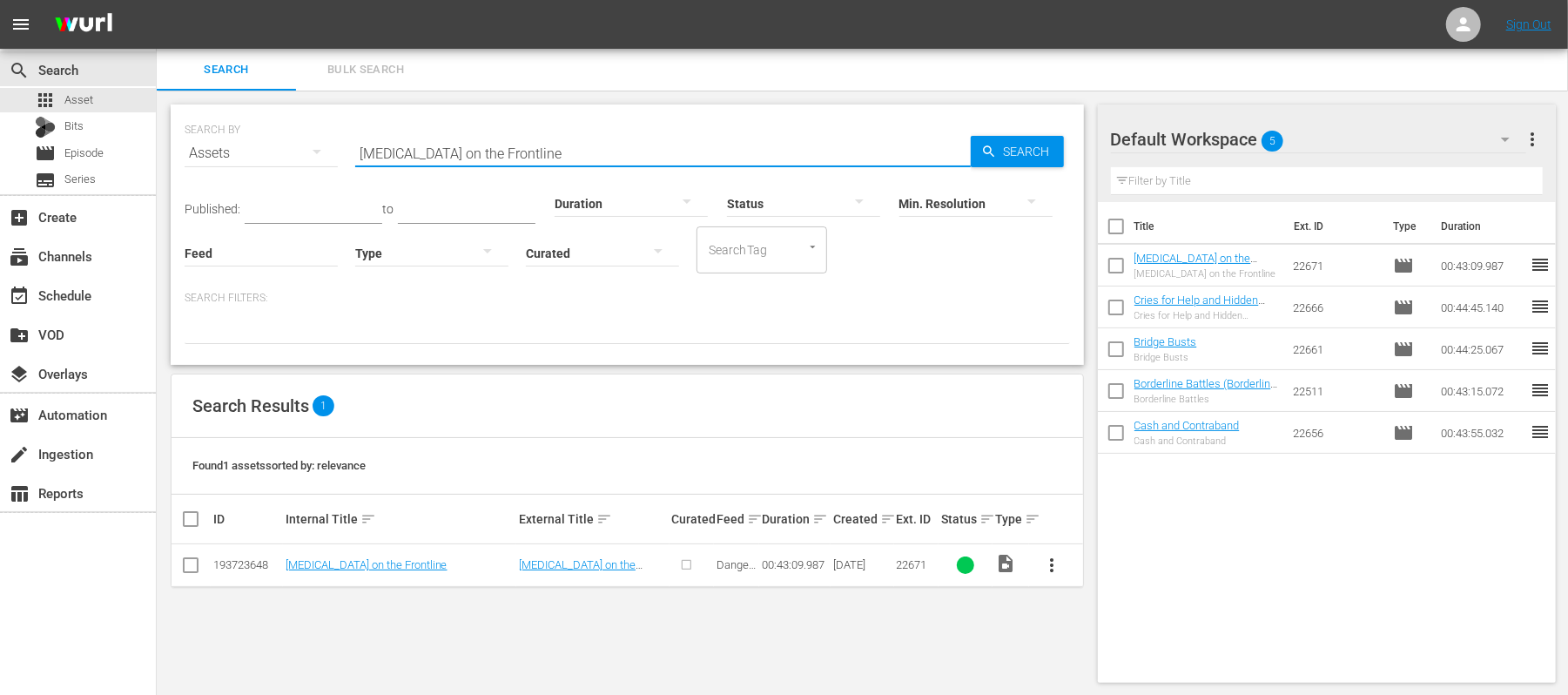
drag, startPoint x: 531, startPoint y: 147, endPoint x: 216, endPoint y: 230, distance: 325.9
click at [216, 230] on div "SEARCH BY Search By Assets Search ID, Title, Description, Keywords, or Category…" at bounding box center [627, 234] width 913 height 260
paste input "Season Episode Wurl ID Published Duration Link to edit Content Show Cue Points …"
paste input "amily Ties"
type input "Family Ties"
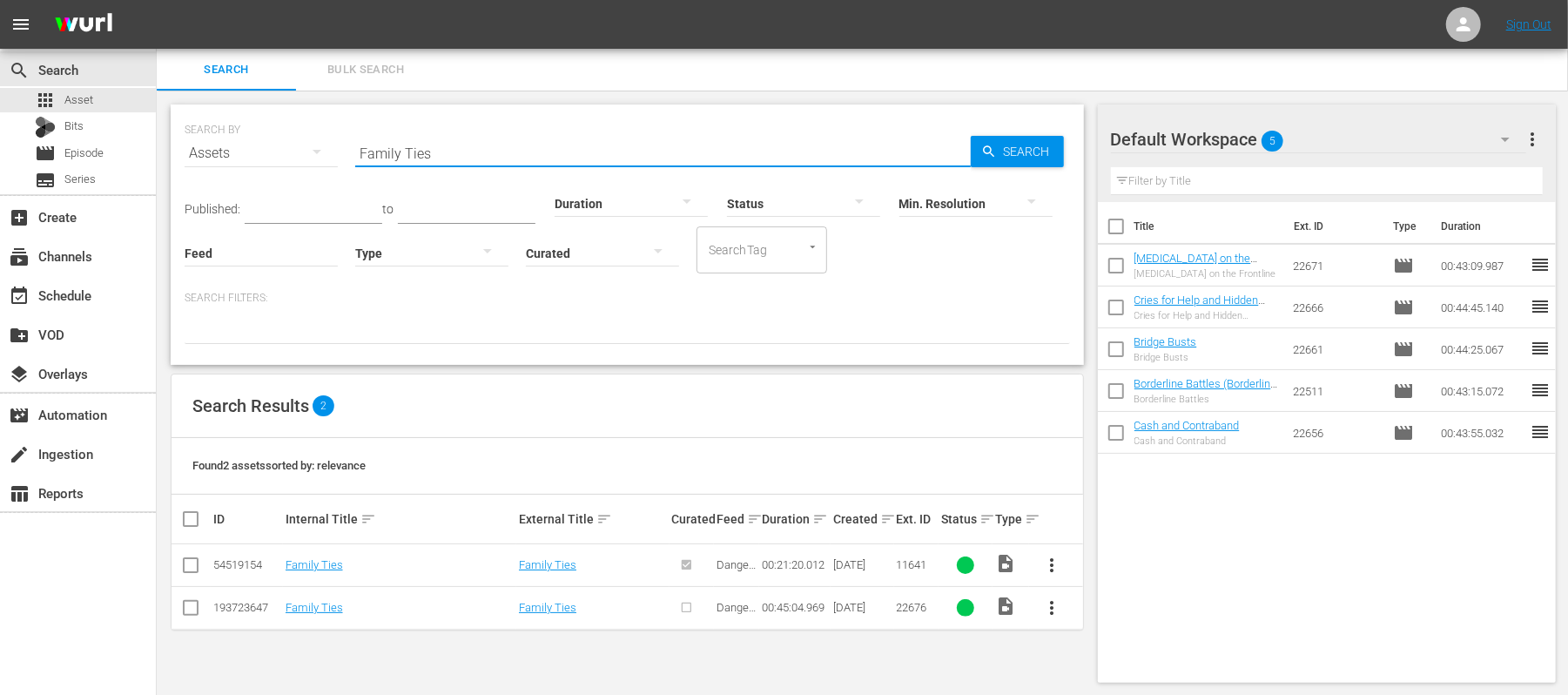
click at [193, 611] on input "checkbox" at bounding box center [190, 611] width 21 height 21
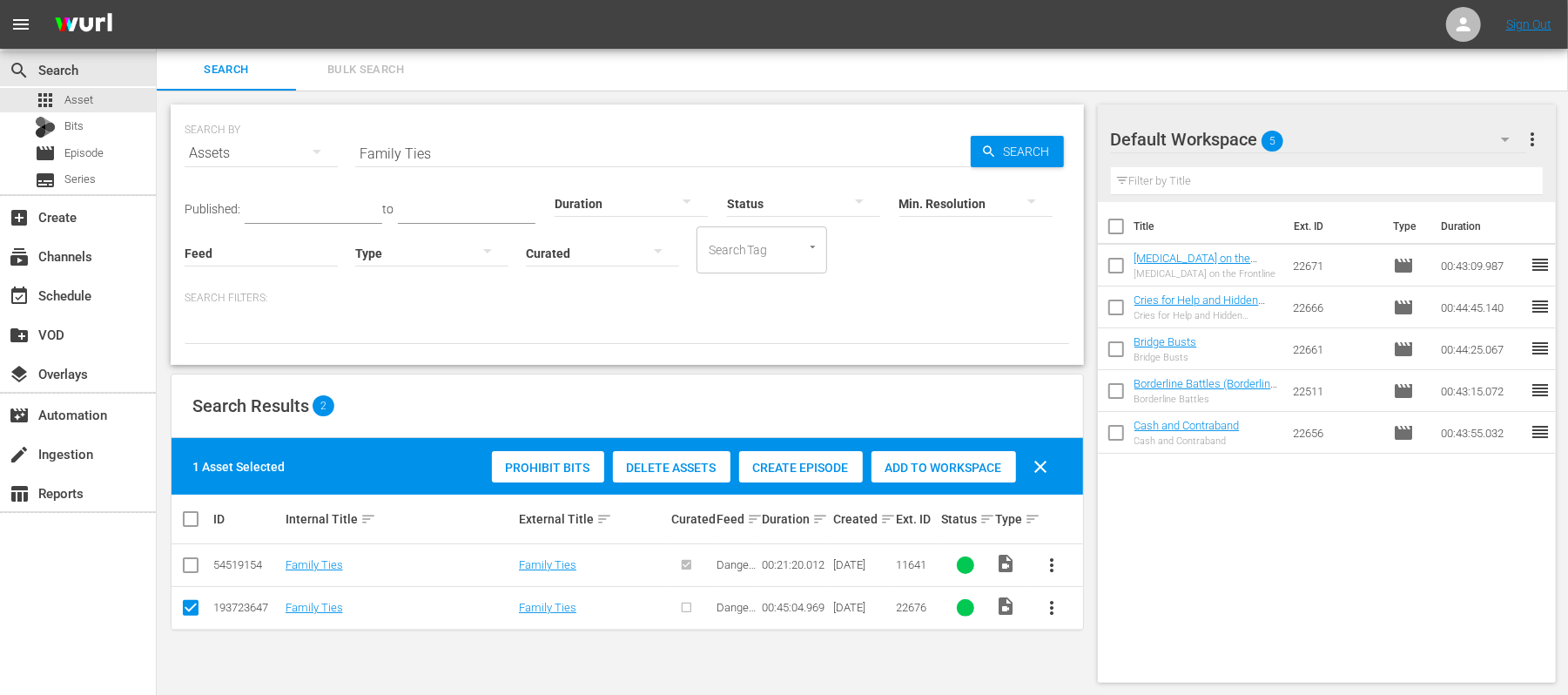
click at [801, 471] on span "Create Episode" at bounding box center [801, 468] width 124 height 14
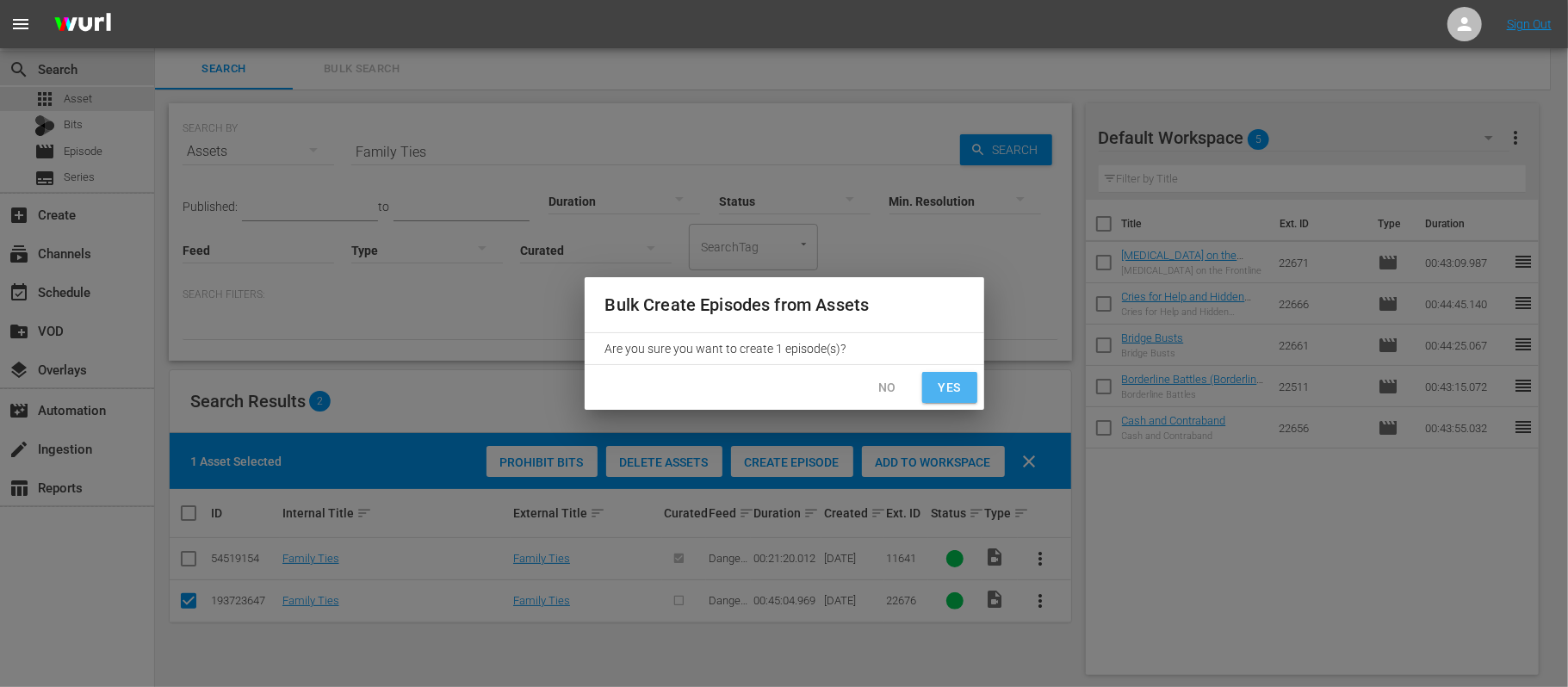
click at [958, 384] on span "Yes" at bounding box center [949, 387] width 28 height 22
checkbox input "false"
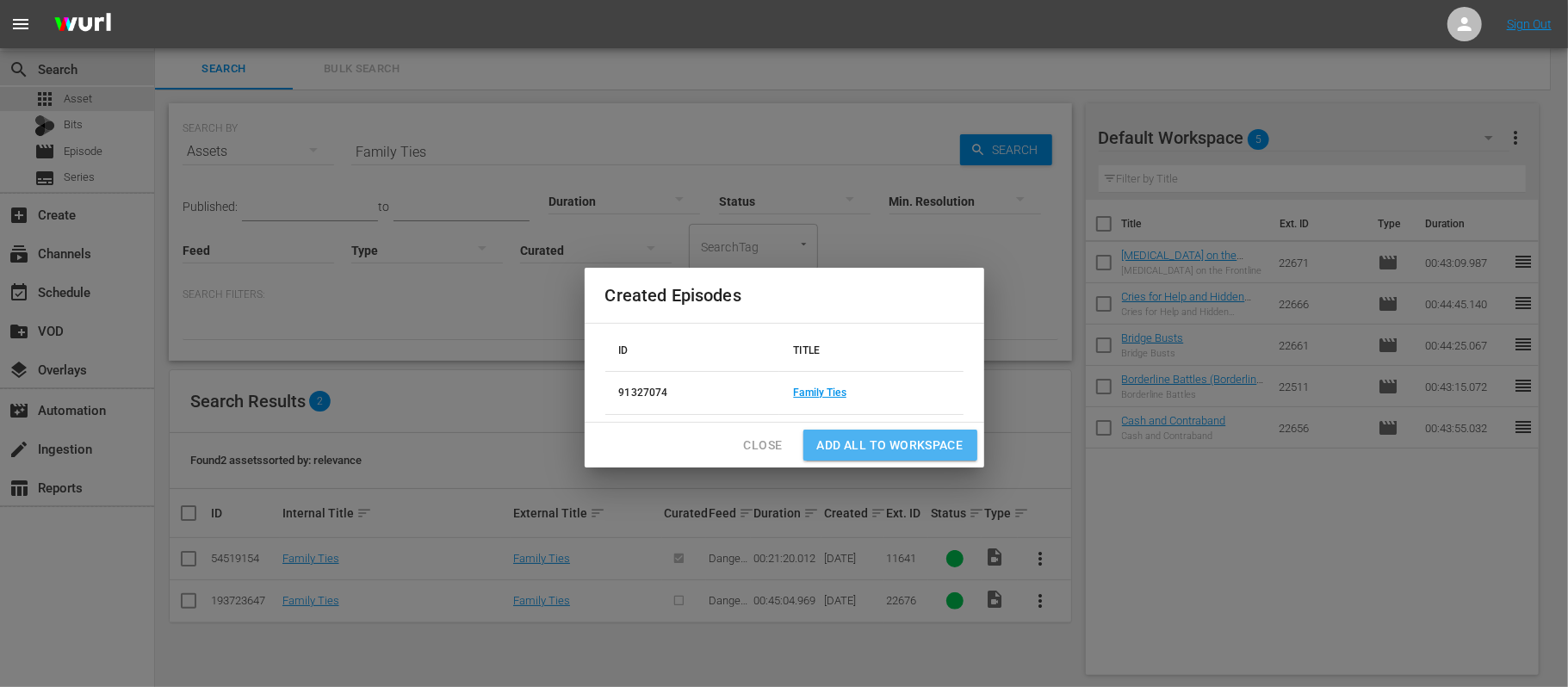
click at [845, 443] on span "Add all to Workspace" at bounding box center [890, 446] width 146 height 22
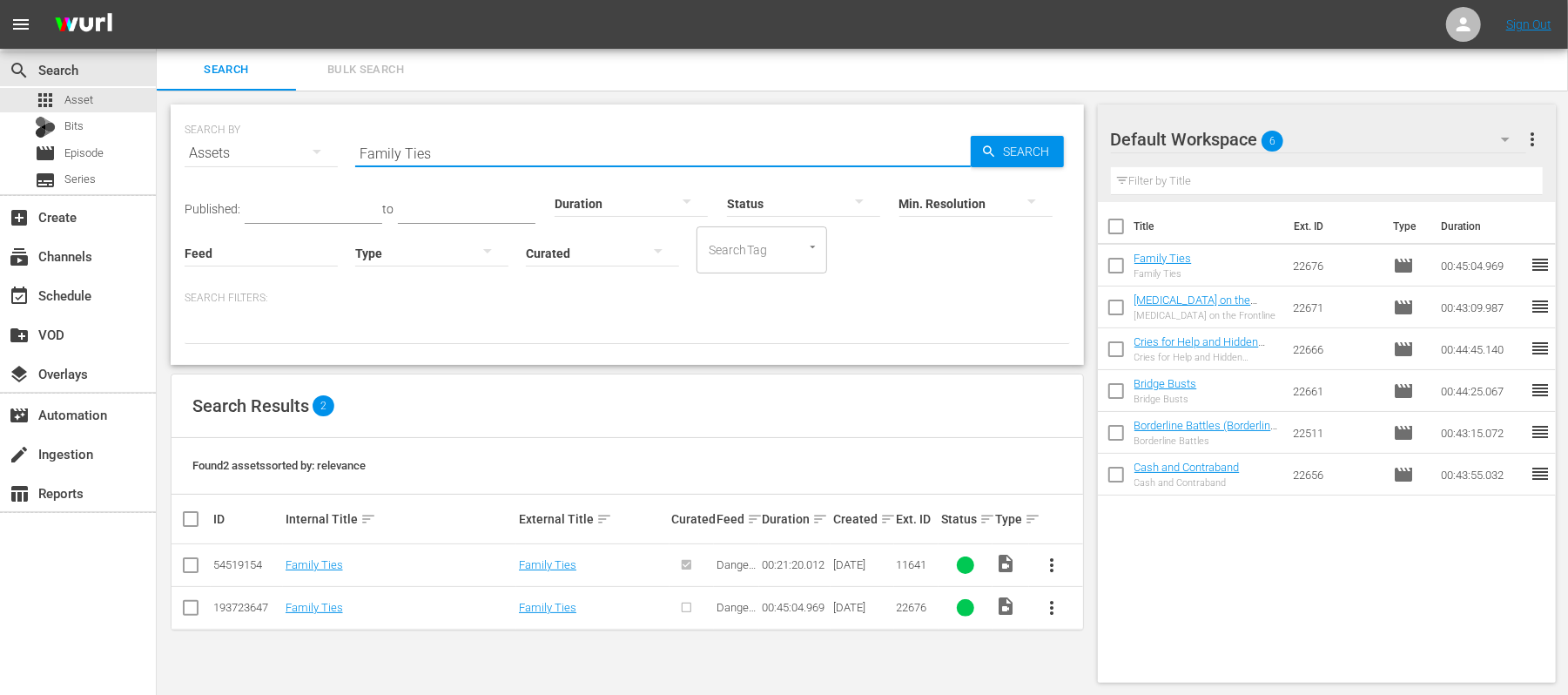
drag, startPoint x: 460, startPoint y: 157, endPoint x: 294, endPoint y: 175, distance: 166.4
click at [294, 174] on div "SEARCH BY Search By Assets Search ID, Title, Description, Keywords, or Category…" at bounding box center [628, 142] width 886 height 63
paste input "Crossing Chao"
type input "Crossing Chaos"
click at [193, 565] on input "checkbox" at bounding box center [190, 568] width 21 height 21
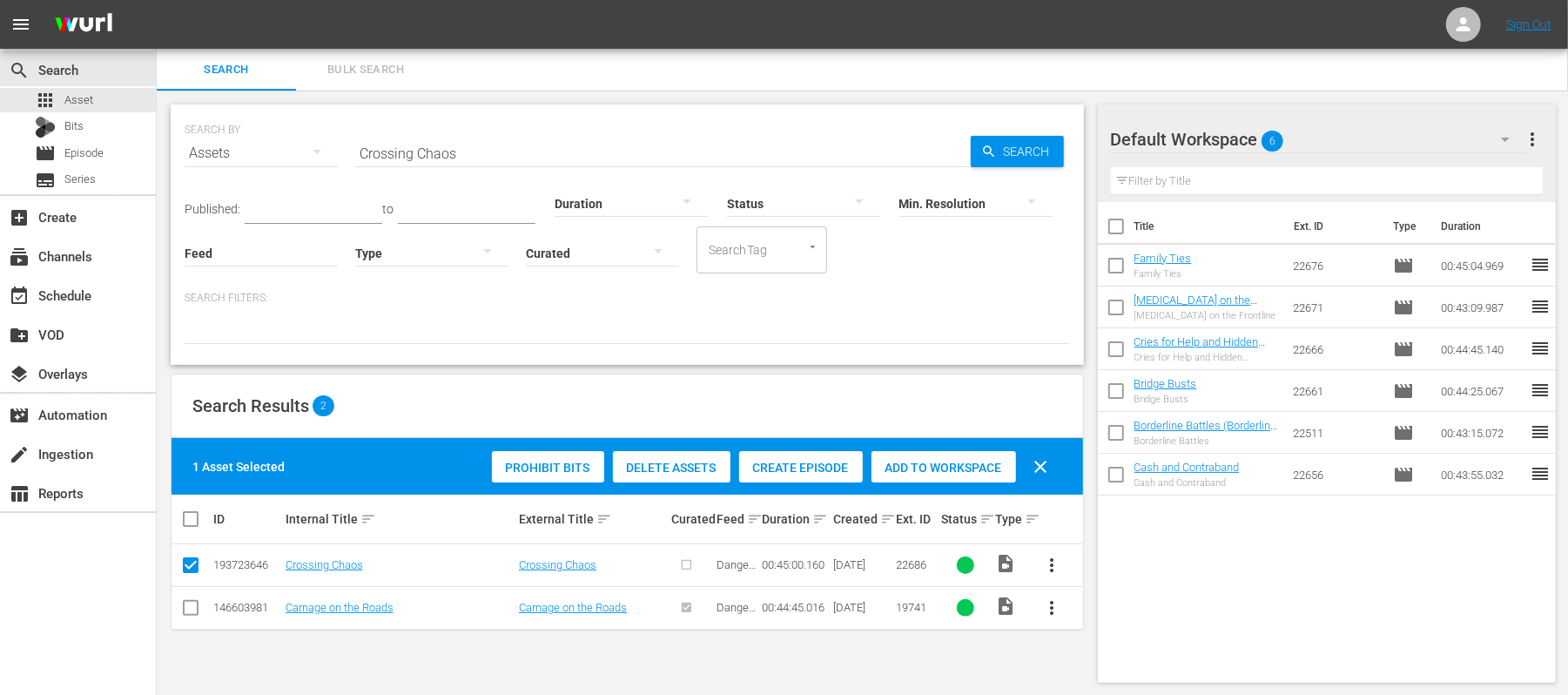
click at [773, 467] on span "Create Episode" at bounding box center [801, 468] width 124 height 14
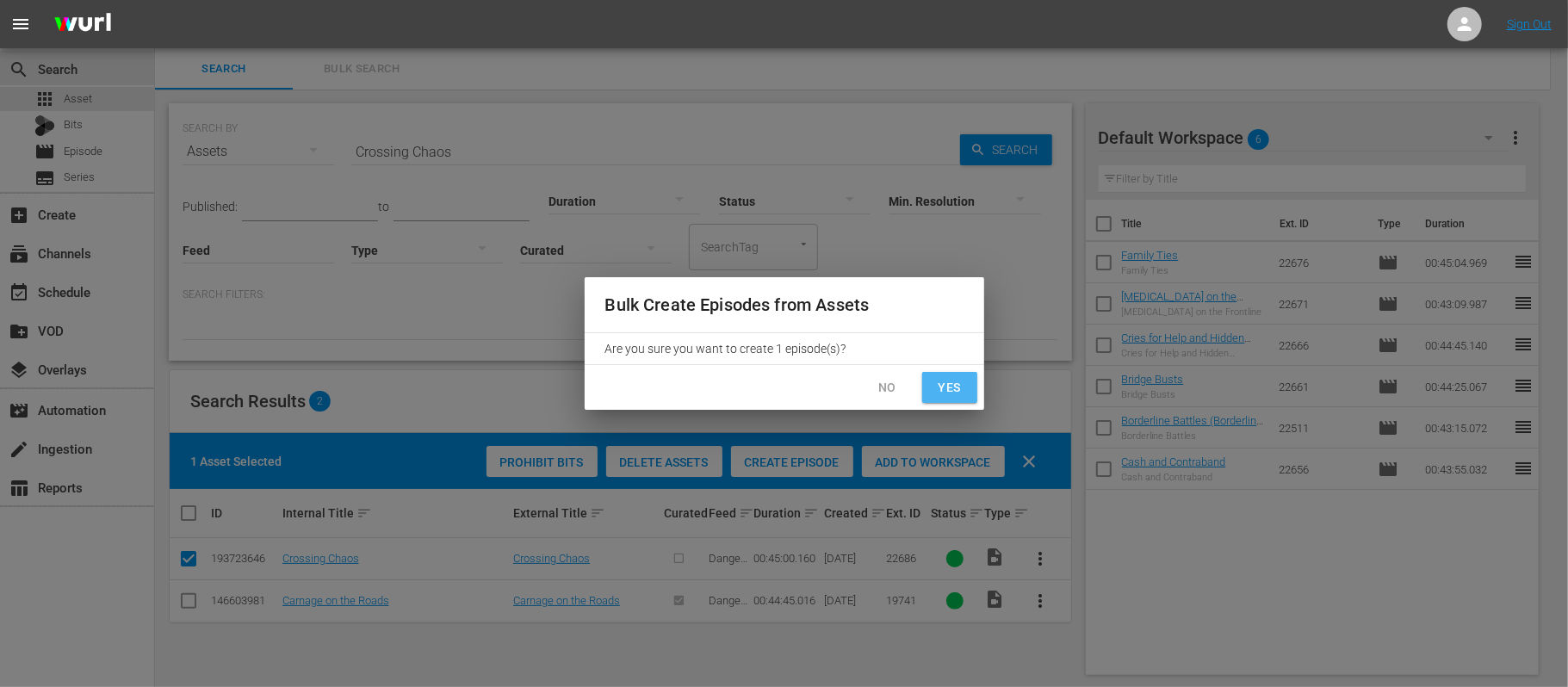
click at [942, 390] on span "Yes" at bounding box center [949, 387] width 28 height 22
checkbox input "false"
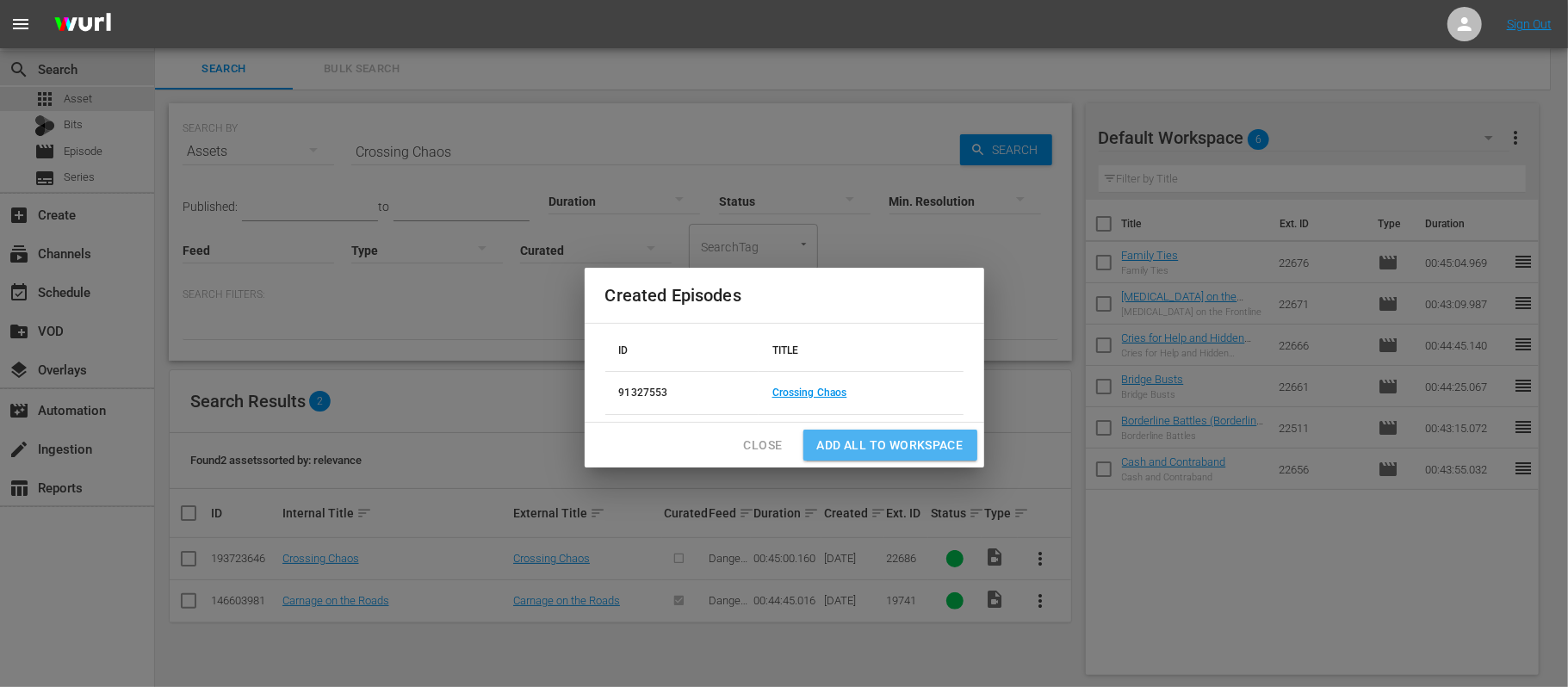
click at [885, 441] on span "Add all to Workspace" at bounding box center [890, 446] width 146 height 22
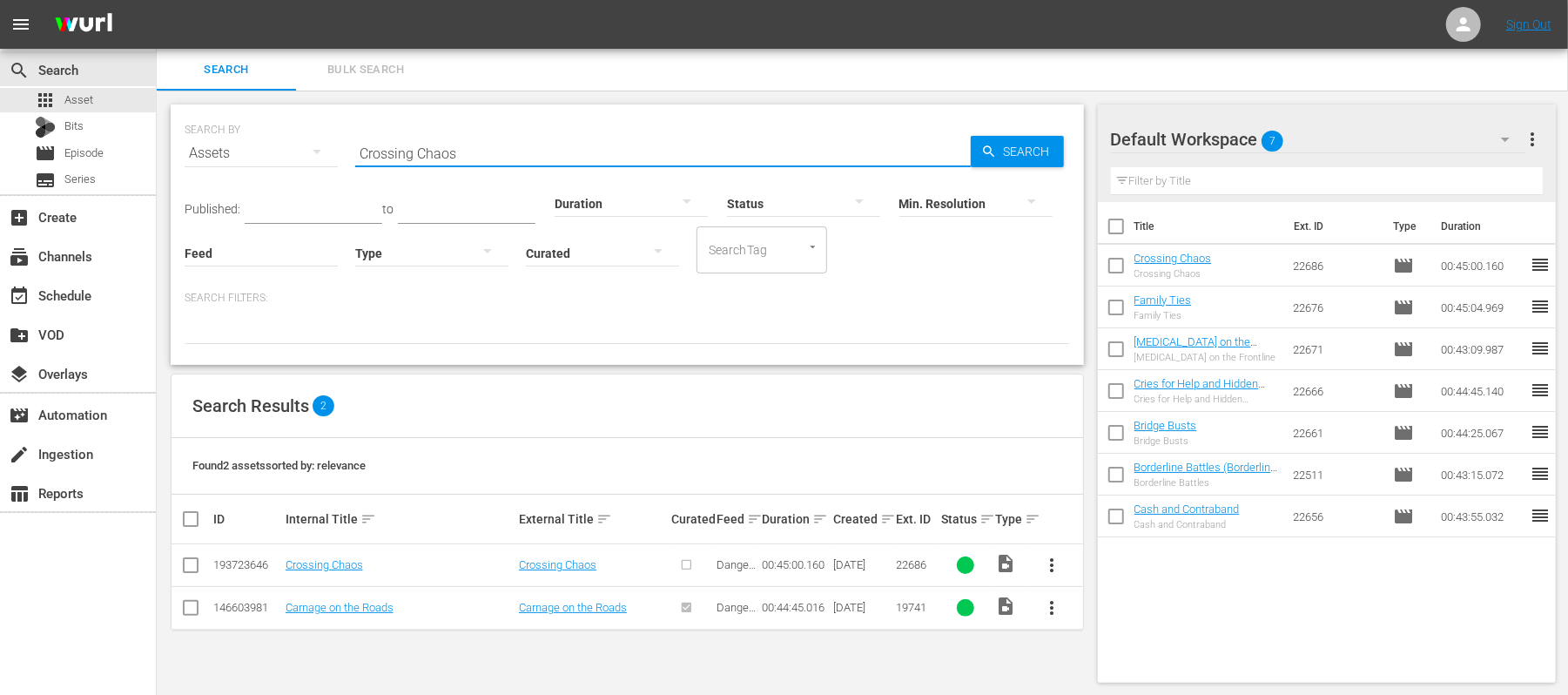
drag, startPoint x: 464, startPoint y: 154, endPoint x: 161, endPoint y: 167, distance: 303.3
click at [161, 167] on div "SEARCH BY Search By Assets Search ID, Title, Description, Keywords, or Category…" at bounding box center [627, 394] width 941 height 606
paste input "Hidden Cargo"
type input "Hidden Cargo"
click at [185, 611] on input "checkbox" at bounding box center [190, 611] width 21 height 21
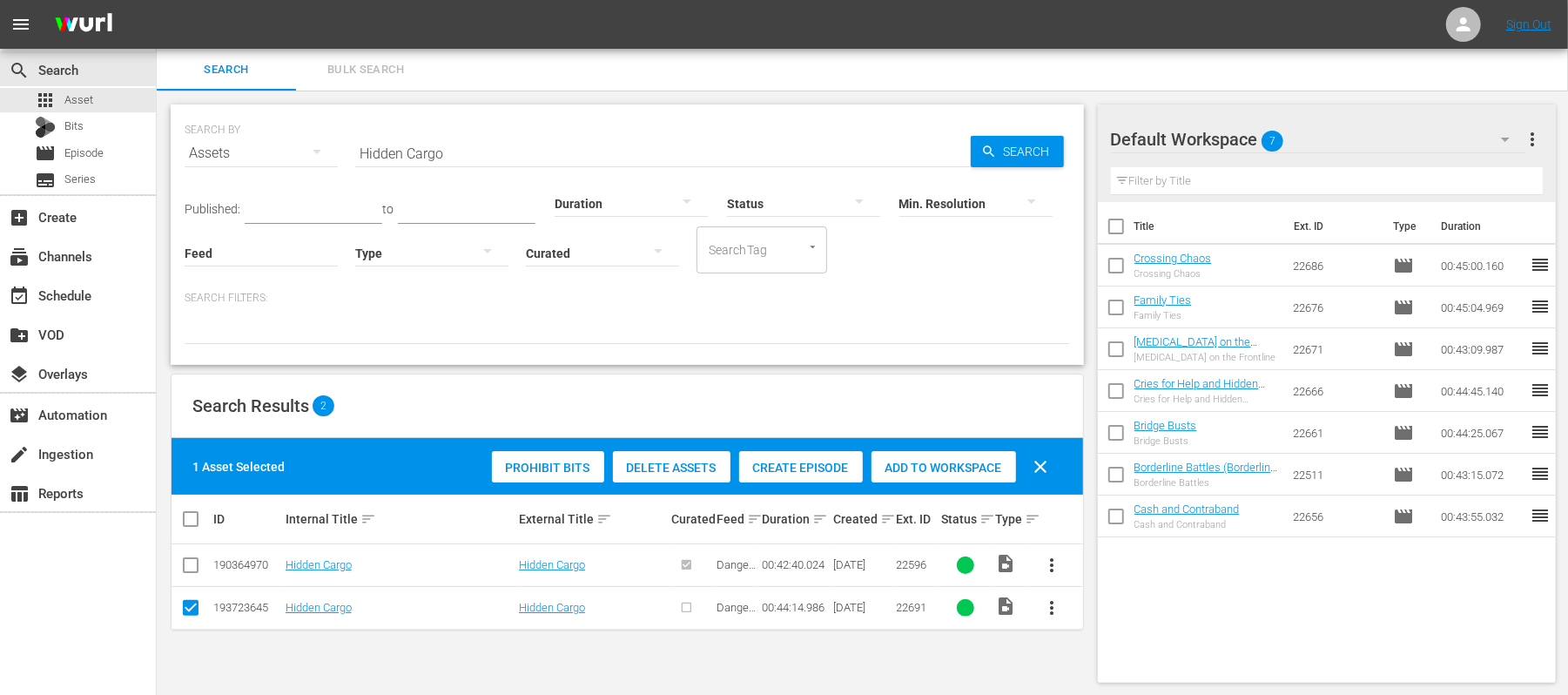
click at [798, 475] on div "Create Episode" at bounding box center [801, 467] width 124 height 33
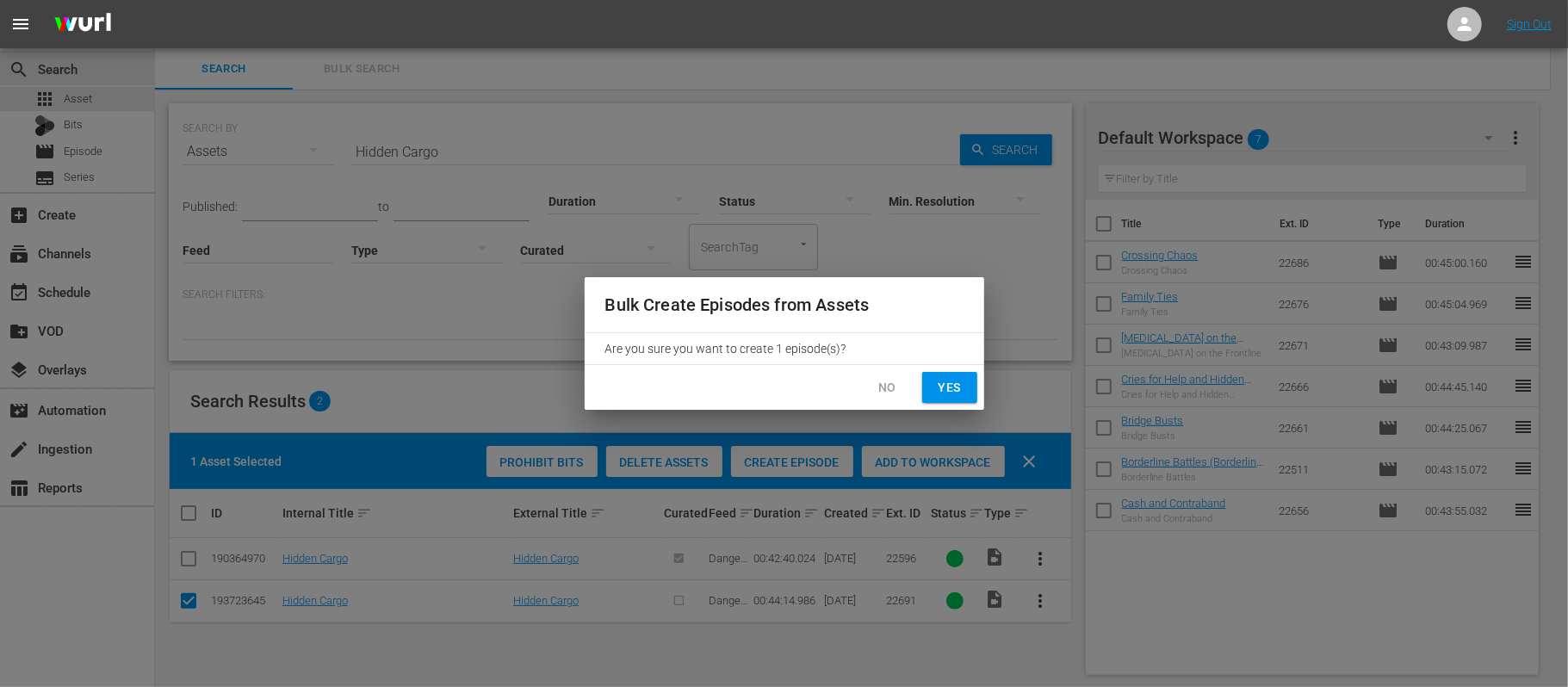
click at [922, 379] on button "Yes" at bounding box center [950, 387] width 55 height 32
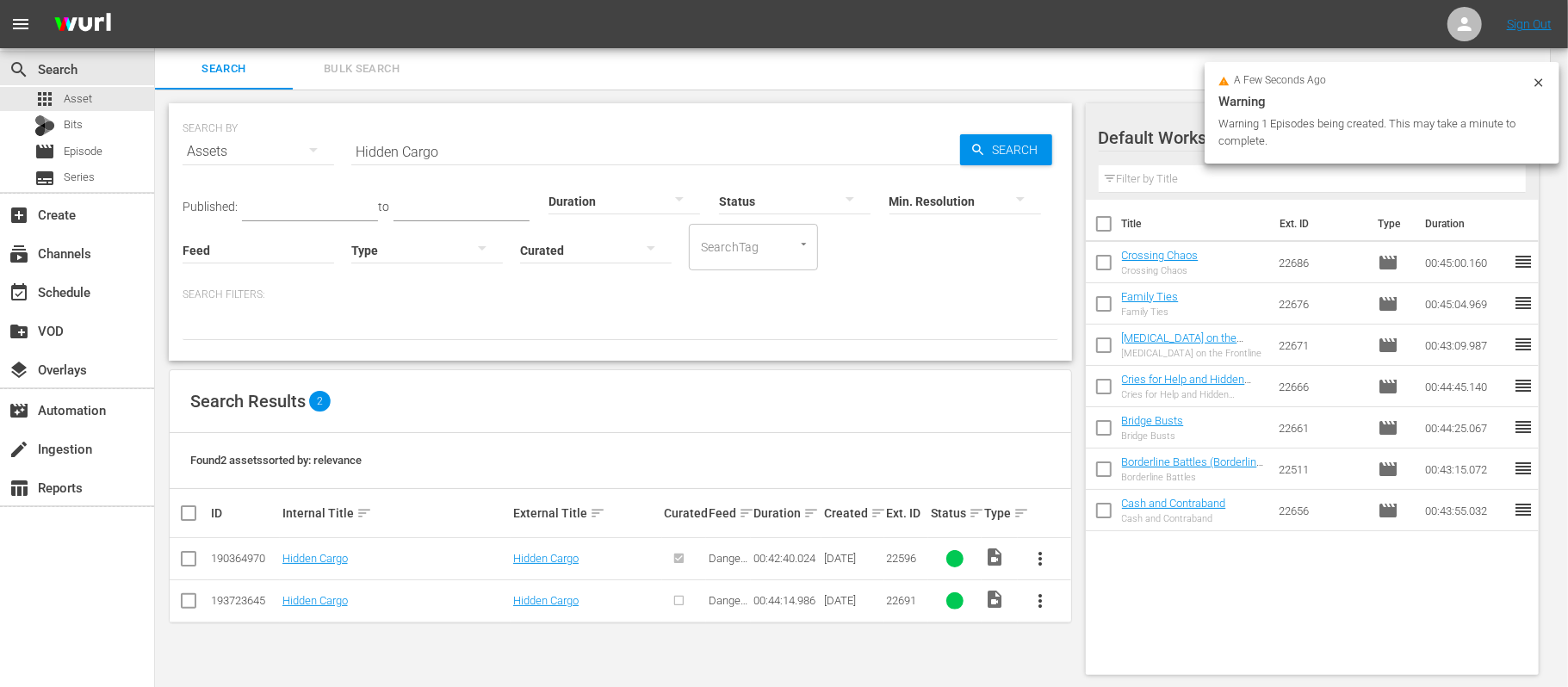
checkbox input "false"
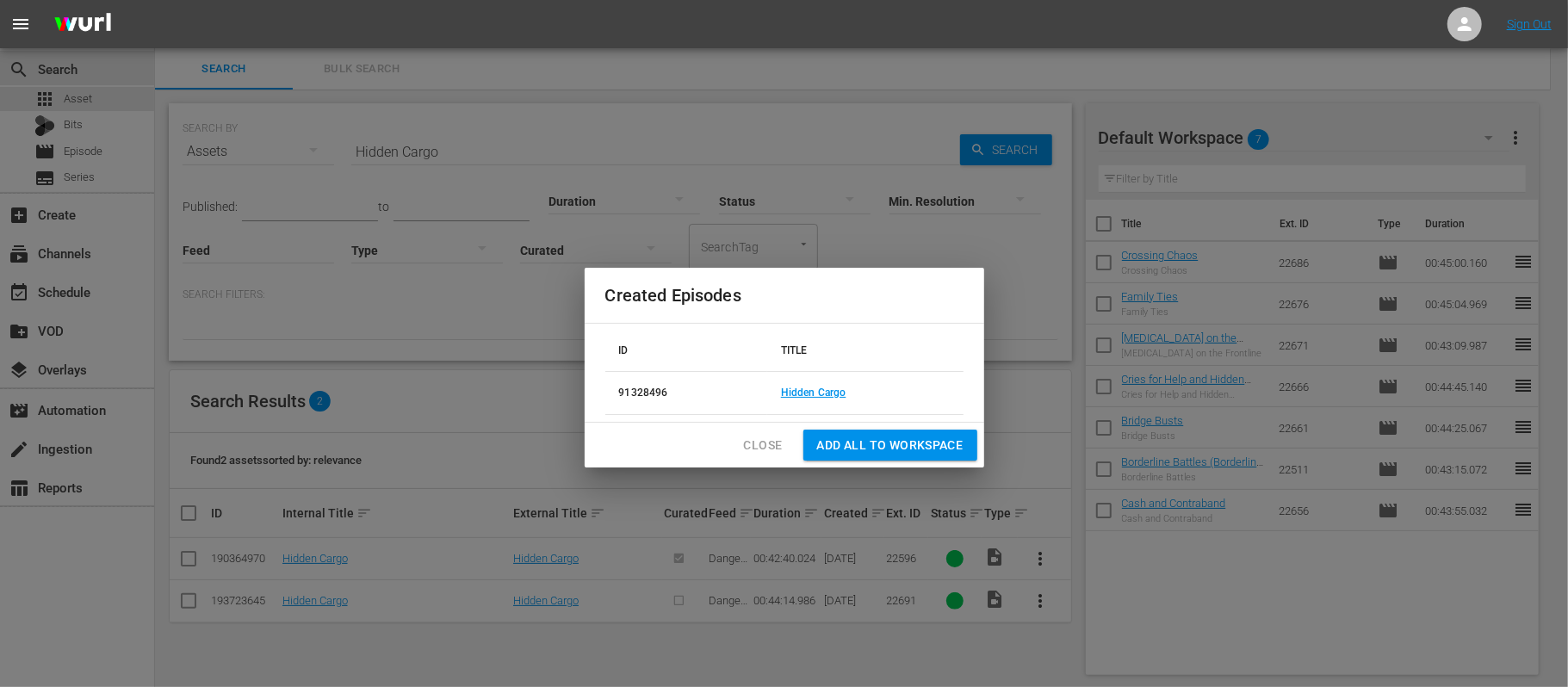
click at [855, 445] on span "Add all to Workspace" at bounding box center [890, 446] width 146 height 22
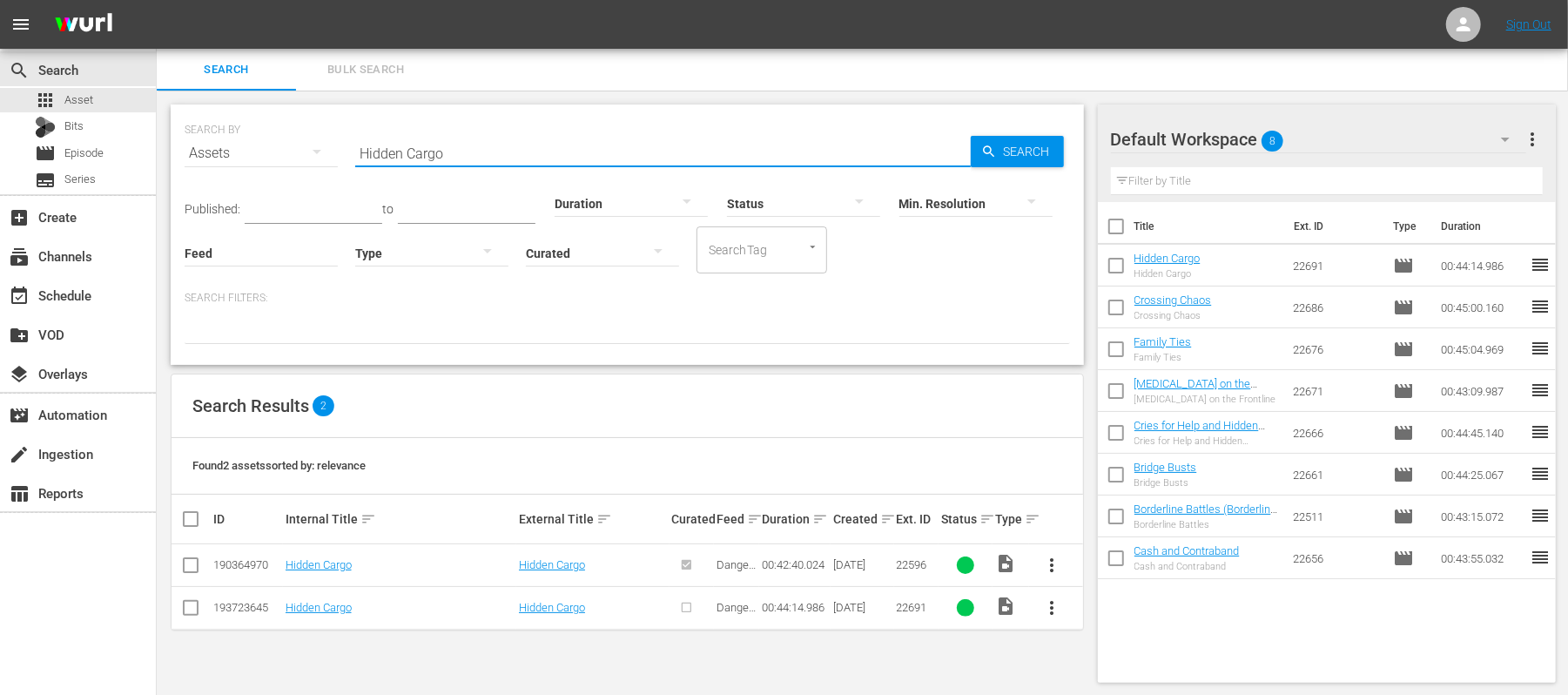
drag, startPoint x: 446, startPoint y: 160, endPoint x: 259, endPoint y: 178, distance: 187.1
click at [259, 174] on div "SEARCH BY Search By Assets Search ID, Title, Description, Keywords, or Category…" at bounding box center [628, 142] width 886 height 63
paste input "Runners Busted"
type input "Runners Busted"
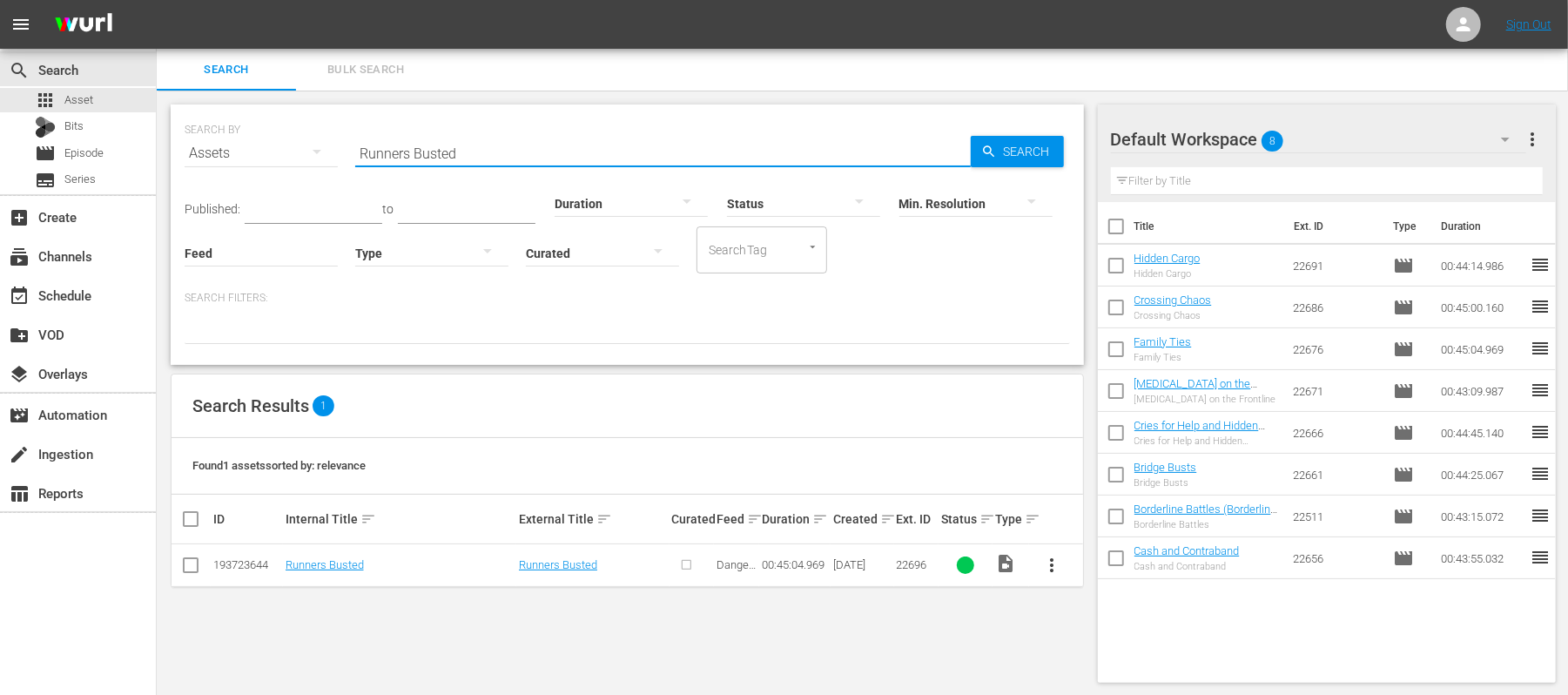
click at [193, 569] on input "checkbox" at bounding box center [190, 568] width 21 height 21
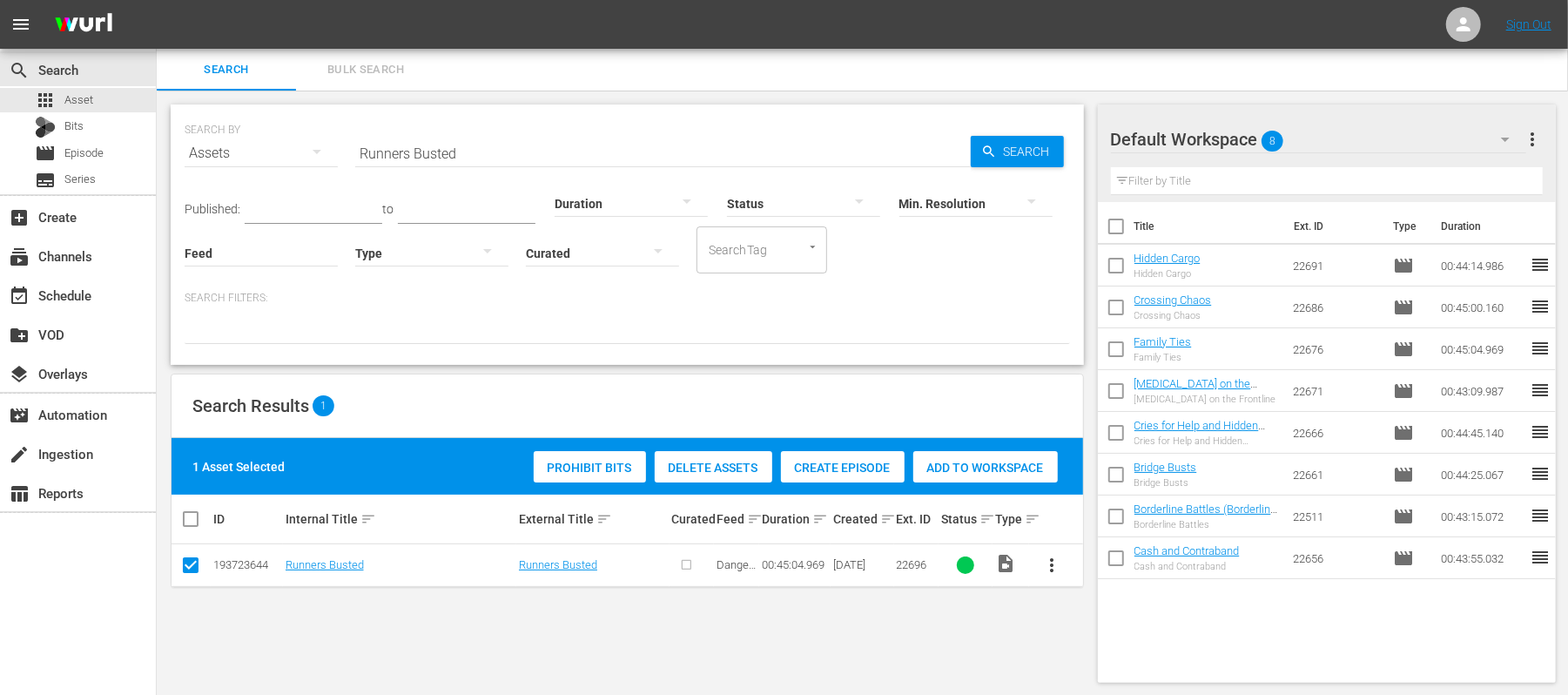
click at [851, 465] on span "Create Episode" at bounding box center [843, 468] width 124 height 14
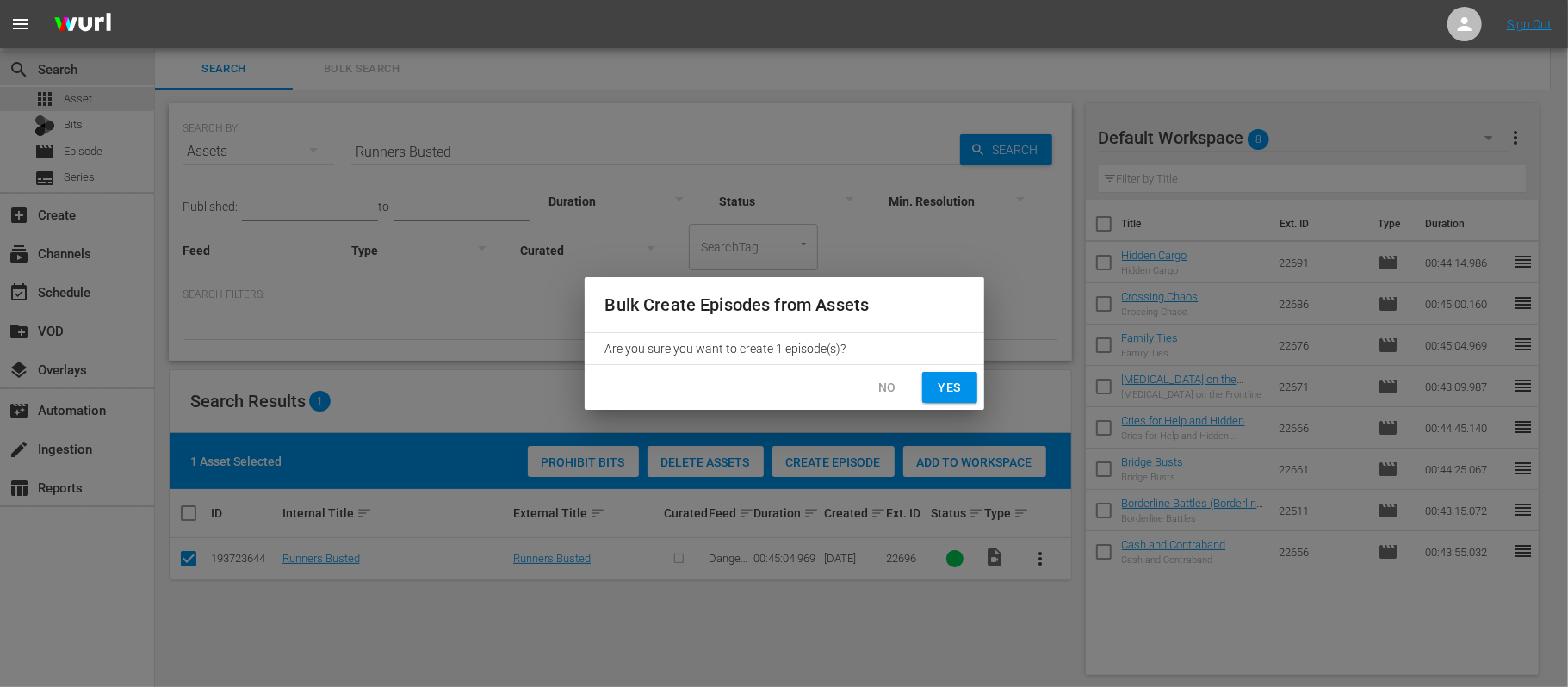
click at [938, 386] on span "Yes" at bounding box center [949, 387] width 28 height 22
checkbox input "false"
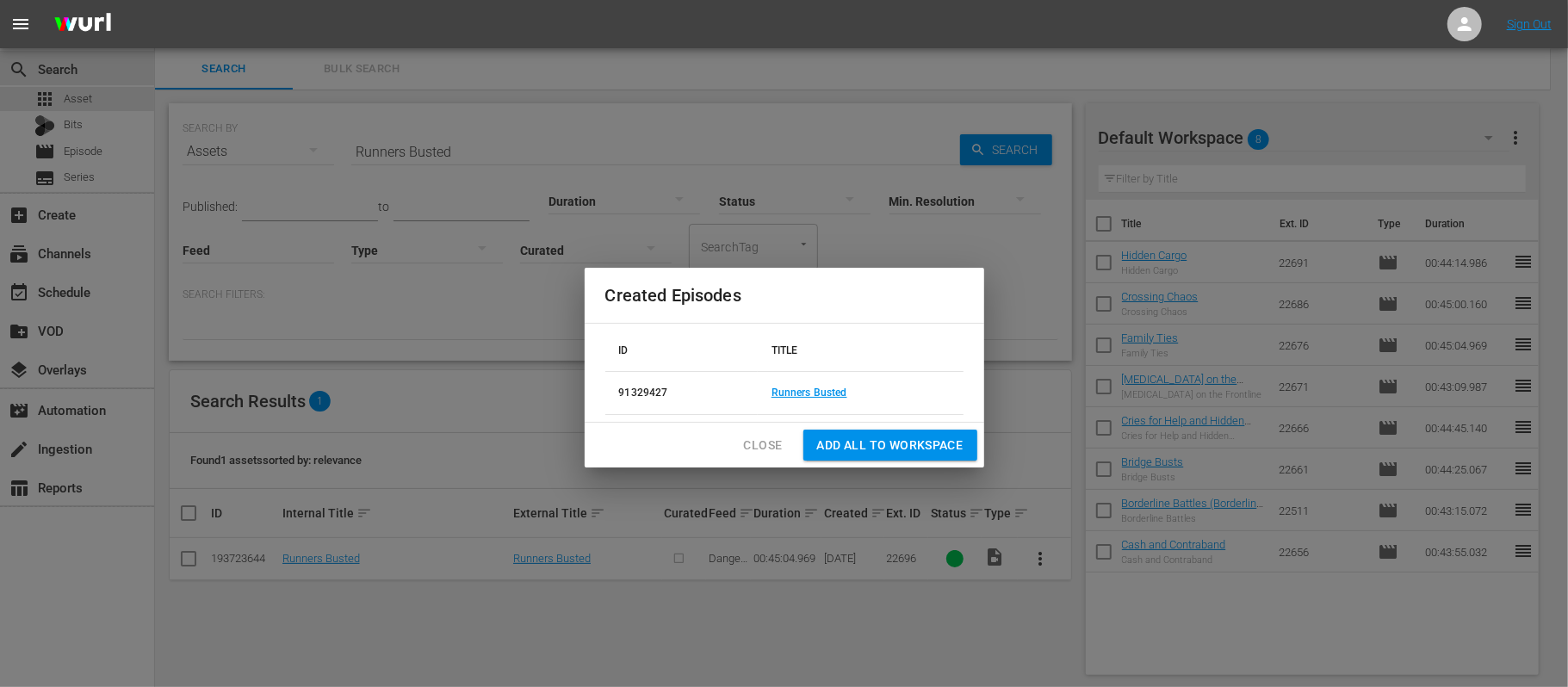
click at [875, 442] on span "Add all to Workspace" at bounding box center [890, 446] width 146 height 22
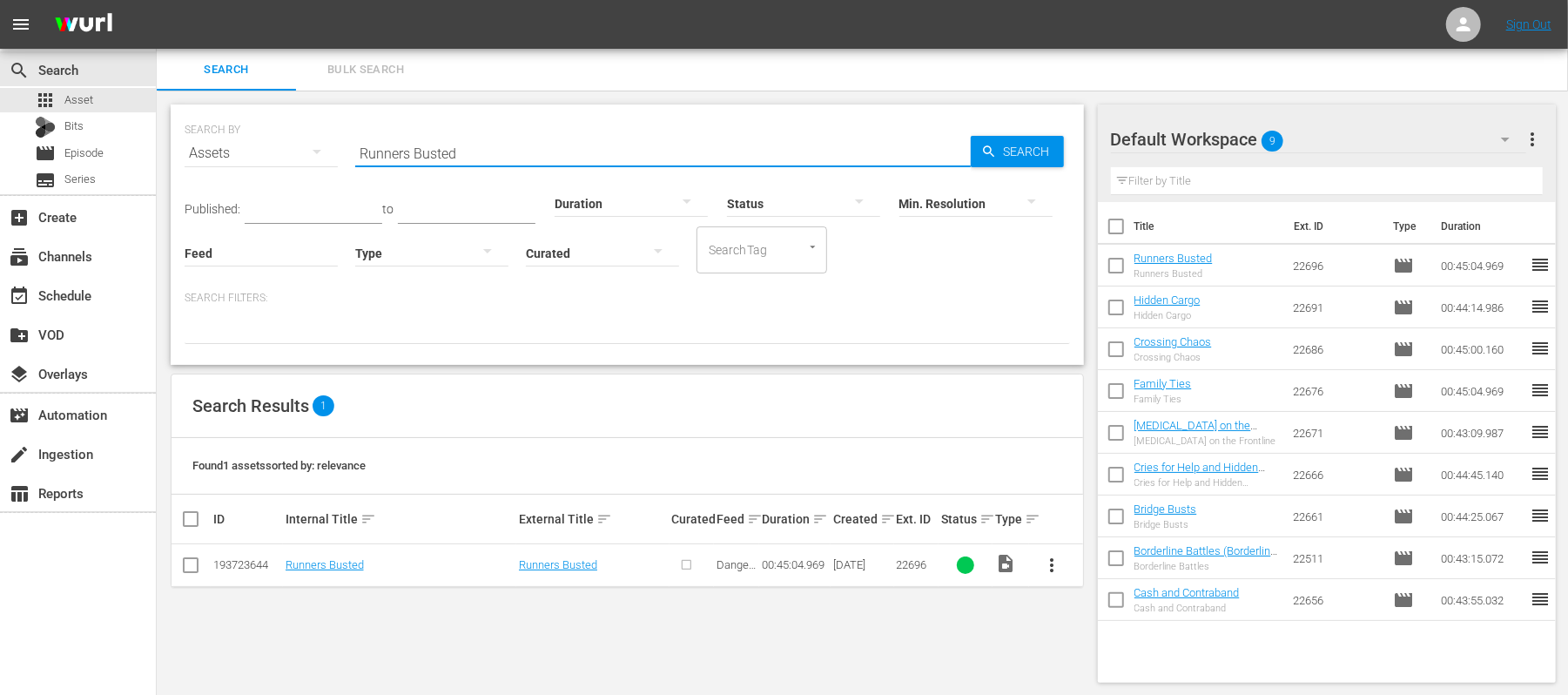
drag, startPoint x: 495, startPoint y: 160, endPoint x: 318, endPoint y: 141, distance: 178.7
click at [318, 141] on div "SEARCH BY Search By Assets Search ID, Title, Description, Keywords, or Category…" at bounding box center [628, 142] width 886 height 63
paste input "Smugglers and Secrets"
type input "Smugglers and Secrets"
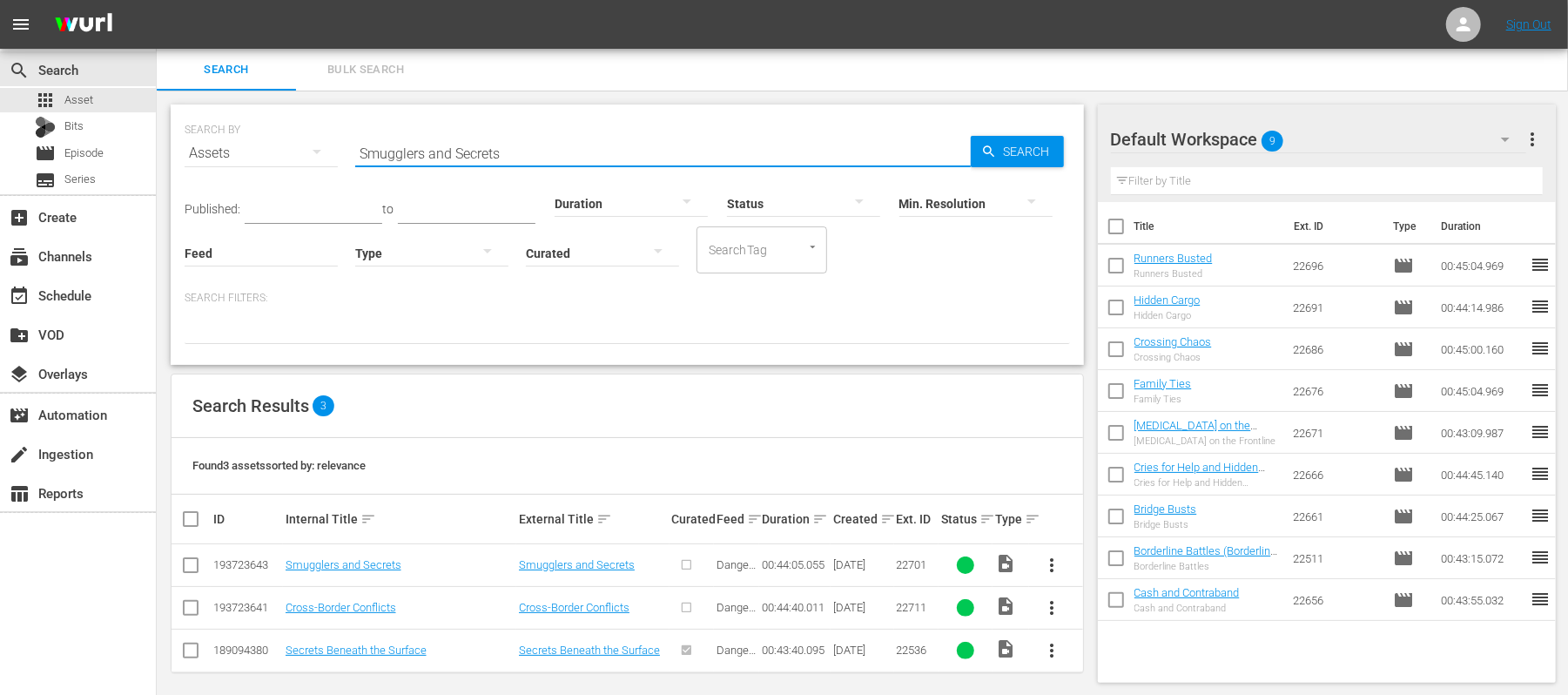
scroll to position [10, 0]
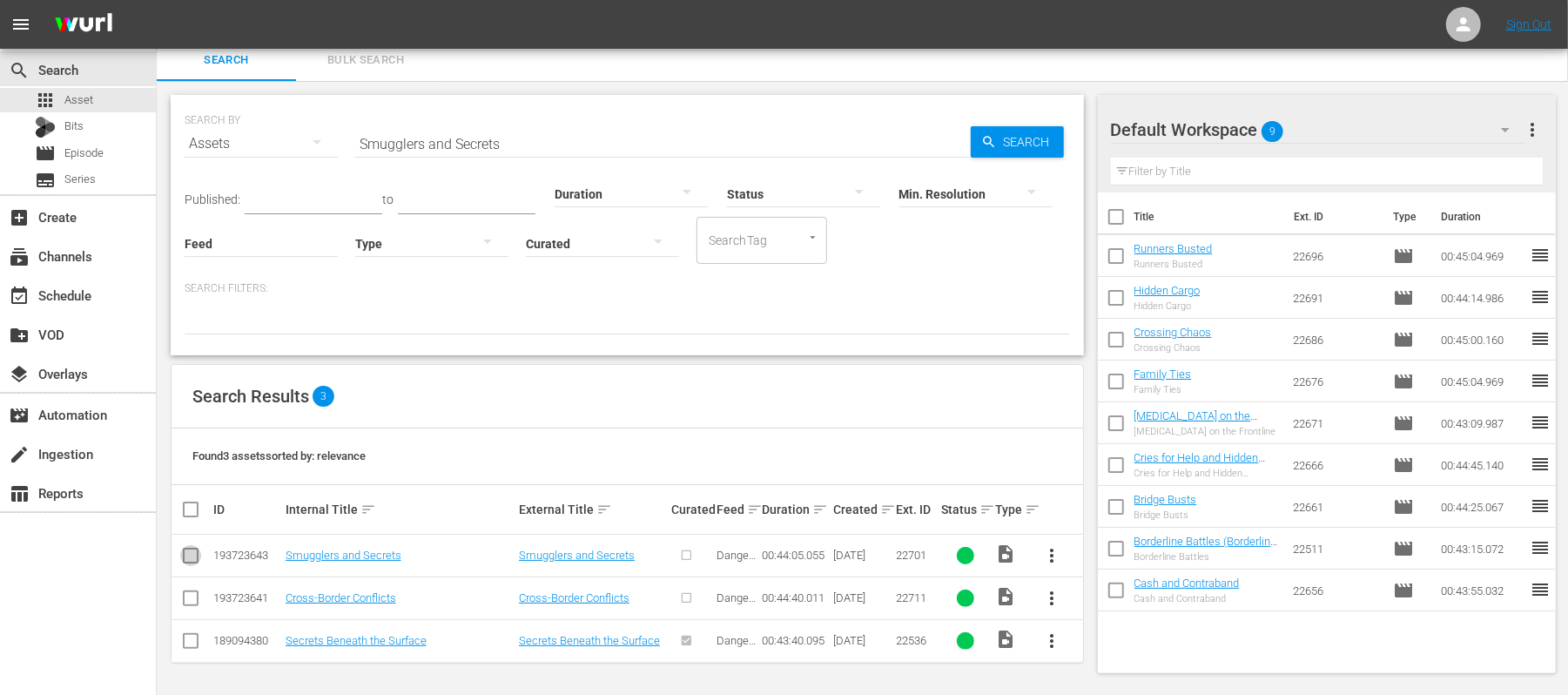
click at [192, 555] on input "checkbox" at bounding box center [190, 559] width 21 height 21
checkbox input "true"
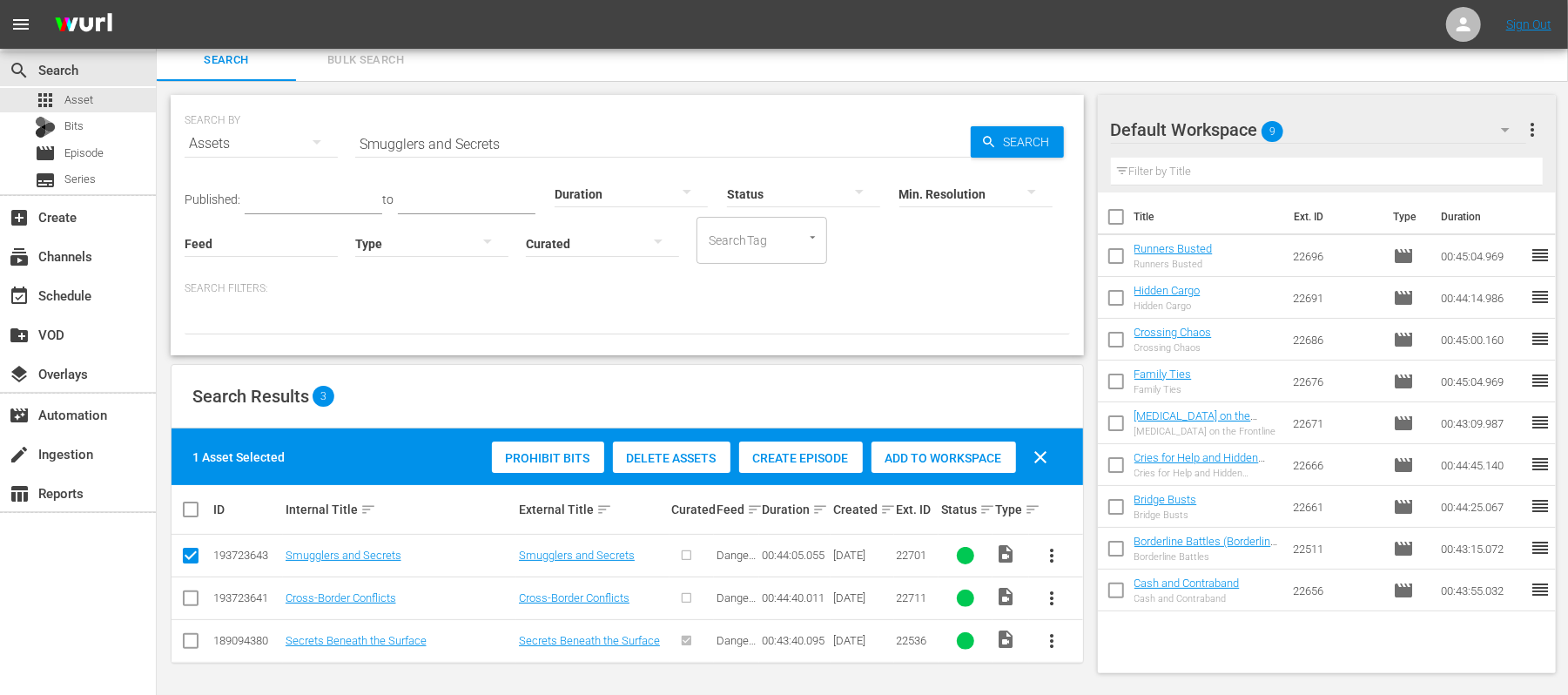
click at [190, 591] on input "checkbox" at bounding box center [190, 601] width 21 height 21
checkbox input "true"
click at [789, 451] on span "Create Episode" at bounding box center [801, 458] width 124 height 14
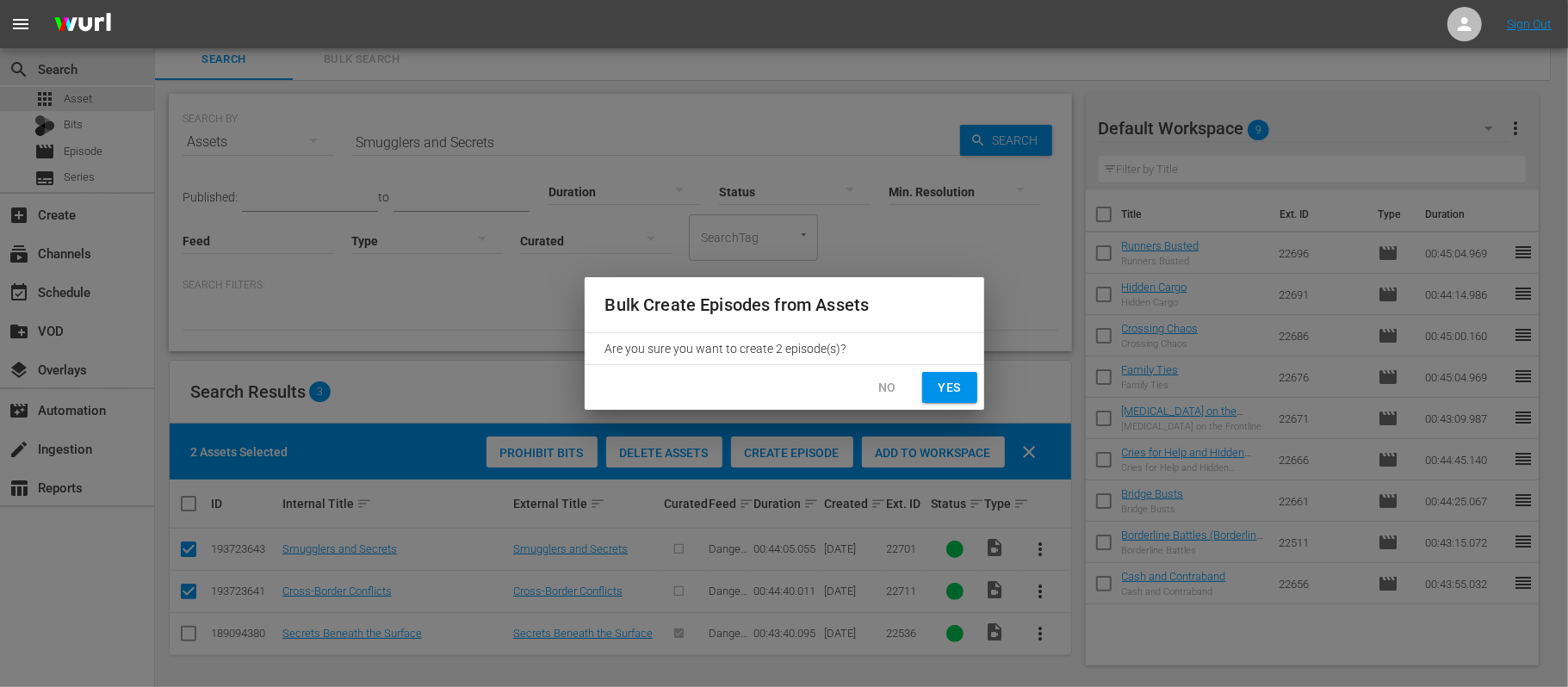
click at [942, 396] on span "Yes" at bounding box center [949, 387] width 28 height 22
checkbox input "false"
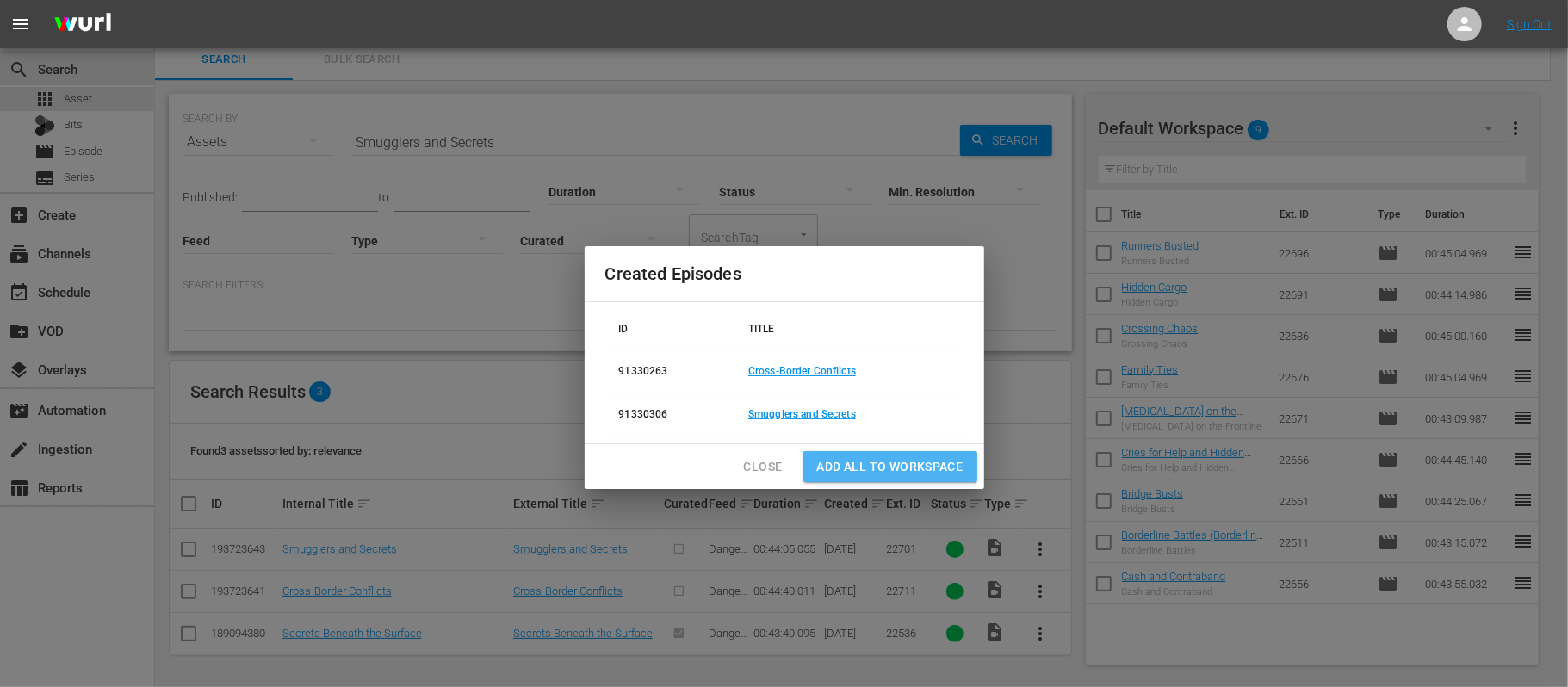
click at [861, 470] on span "Add all to Workspace" at bounding box center [890, 467] width 146 height 22
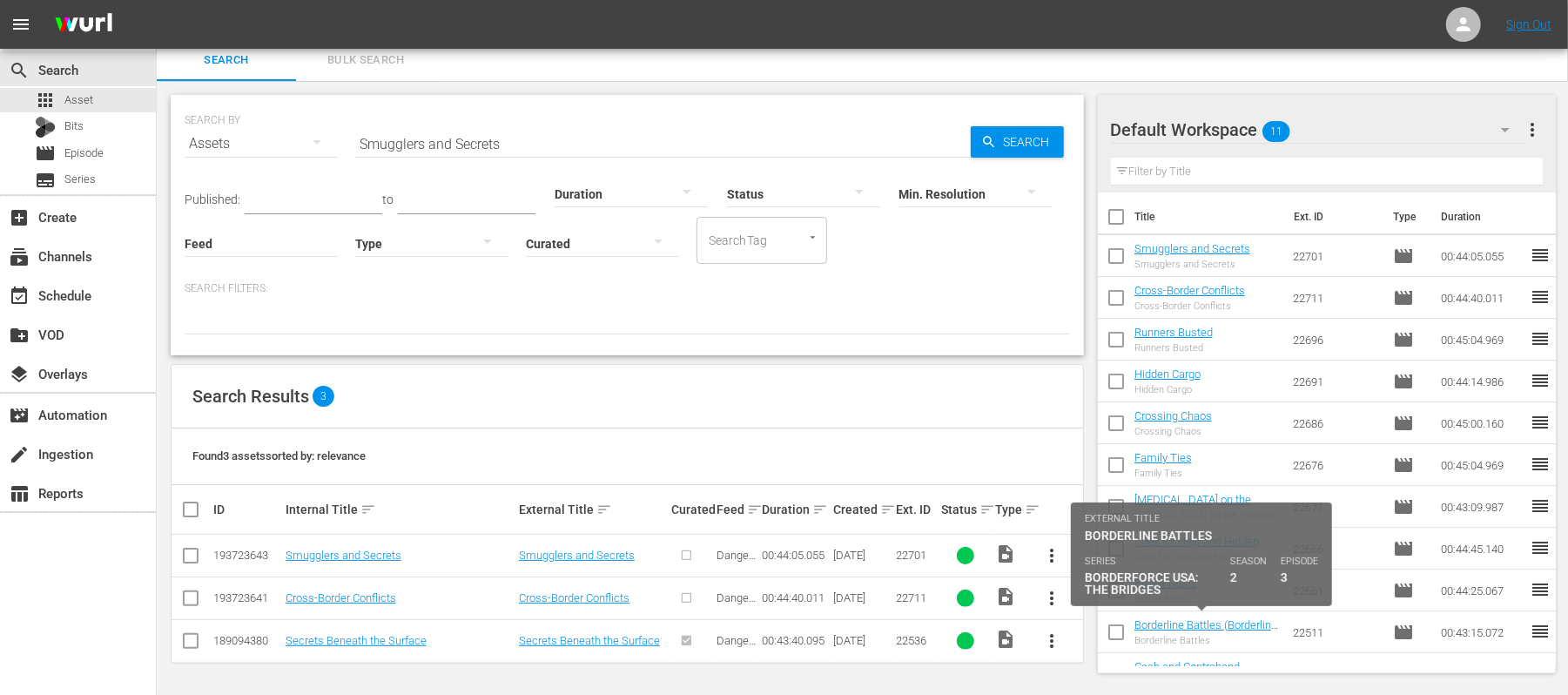
scroll to position [29, 0]
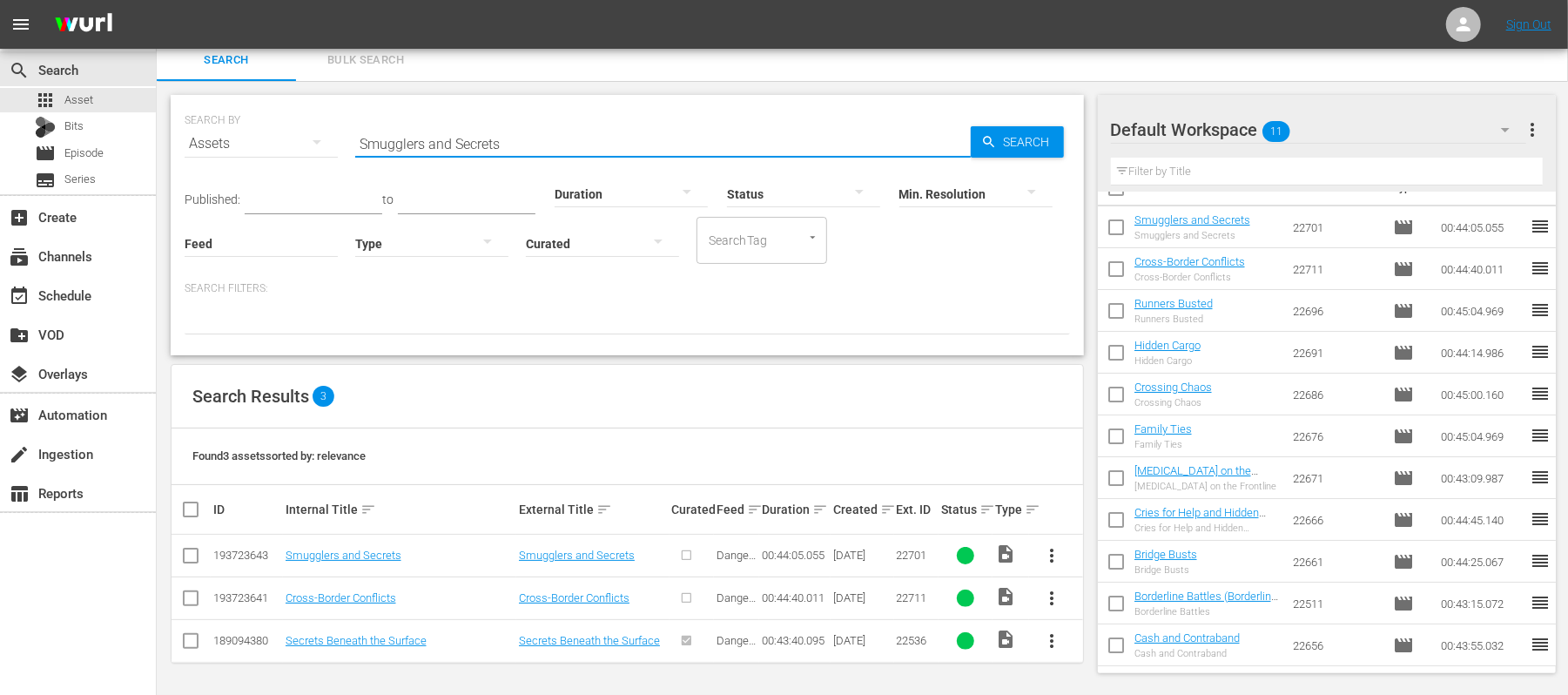
drag, startPoint x: 528, startPoint y: 138, endPoint x: 168, endPoint y: 147, distance: 359.7
click at [168, 147] on div "SEARCH BY Search By Assets Search ID, Title, Description, Keywords, or Category…" at bounding box center [627, 388] width 941 height 614
paste input "Cartel Busts and Breakthrough"
type input "Cartel Busts and Breakthroughs"
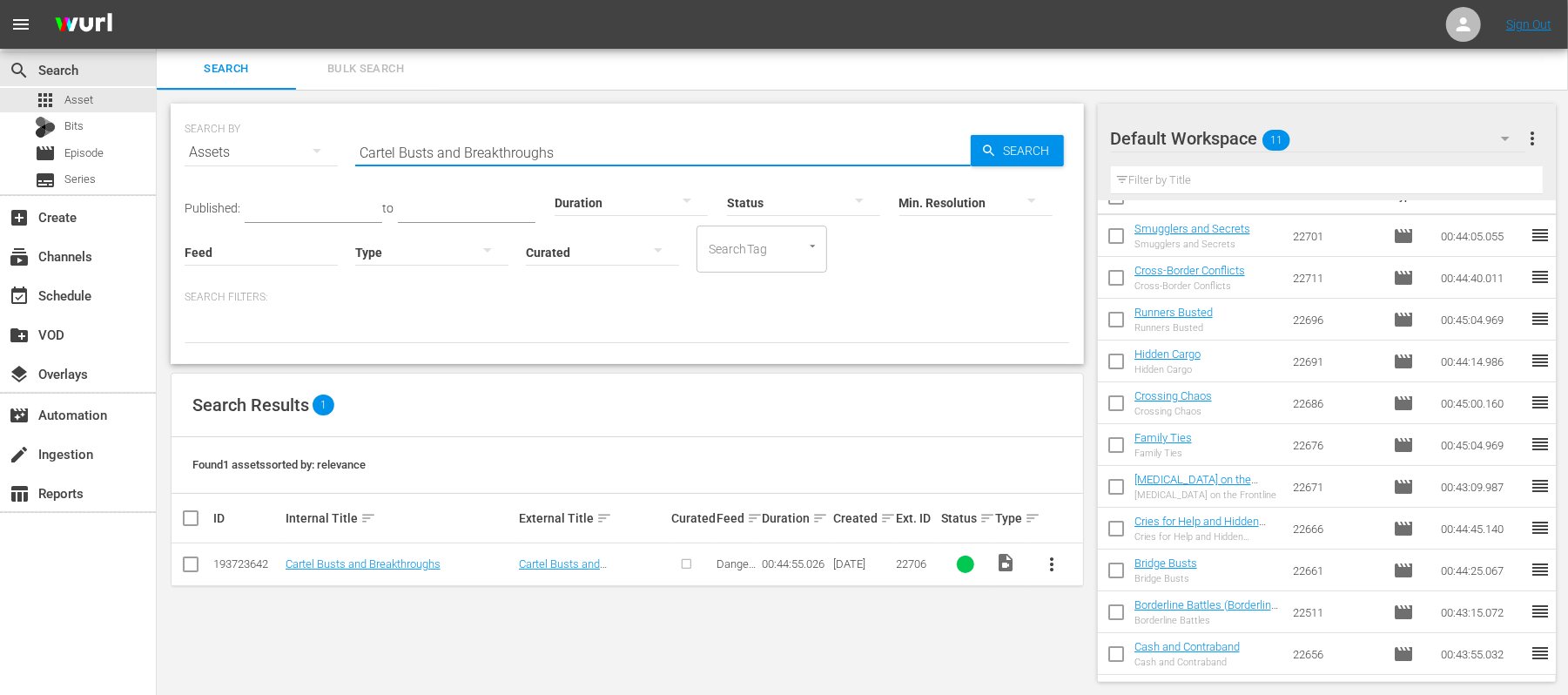
click at [188, 565] on input "checkbox" at bounding box center [190, 567] width 21 height 21
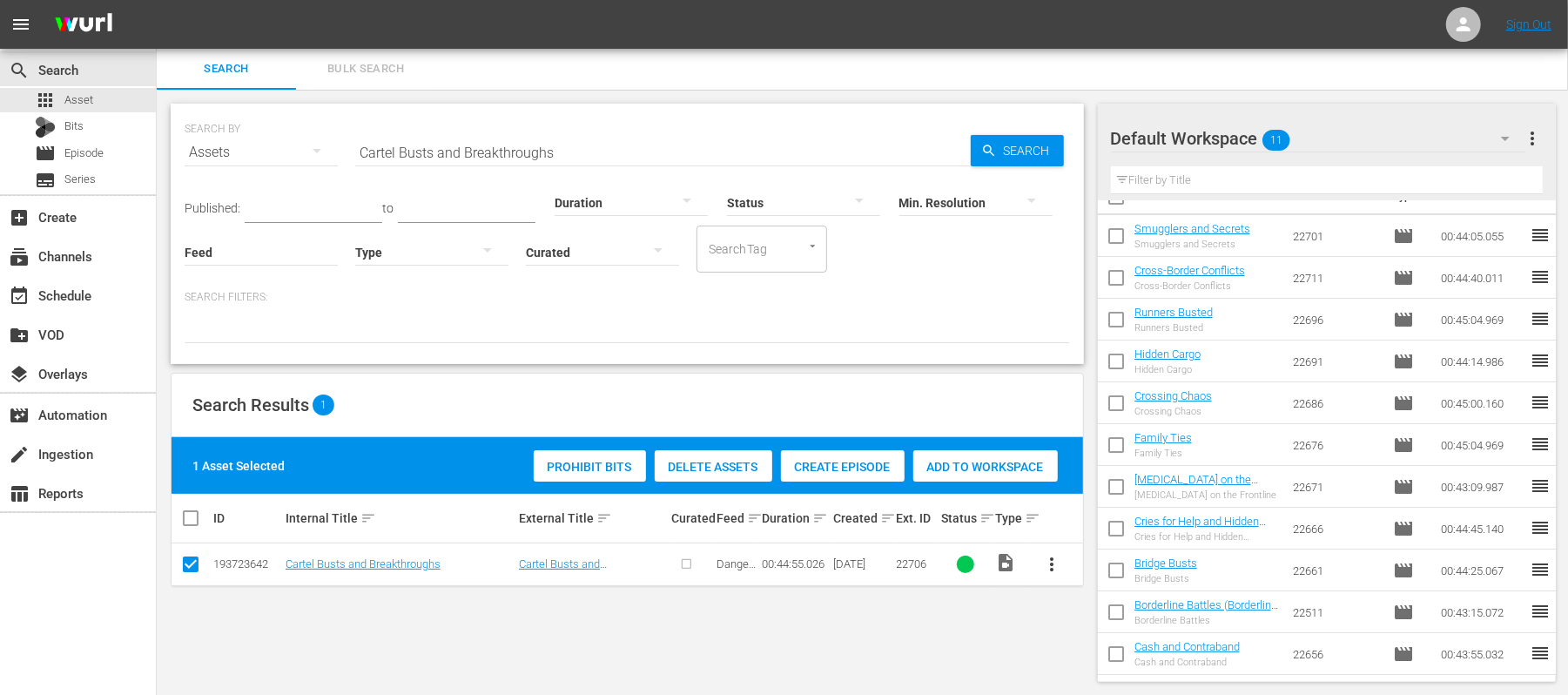
click at [853, 460] on span "Create Episode" at bounding box center [843, 467] width 124 height 14
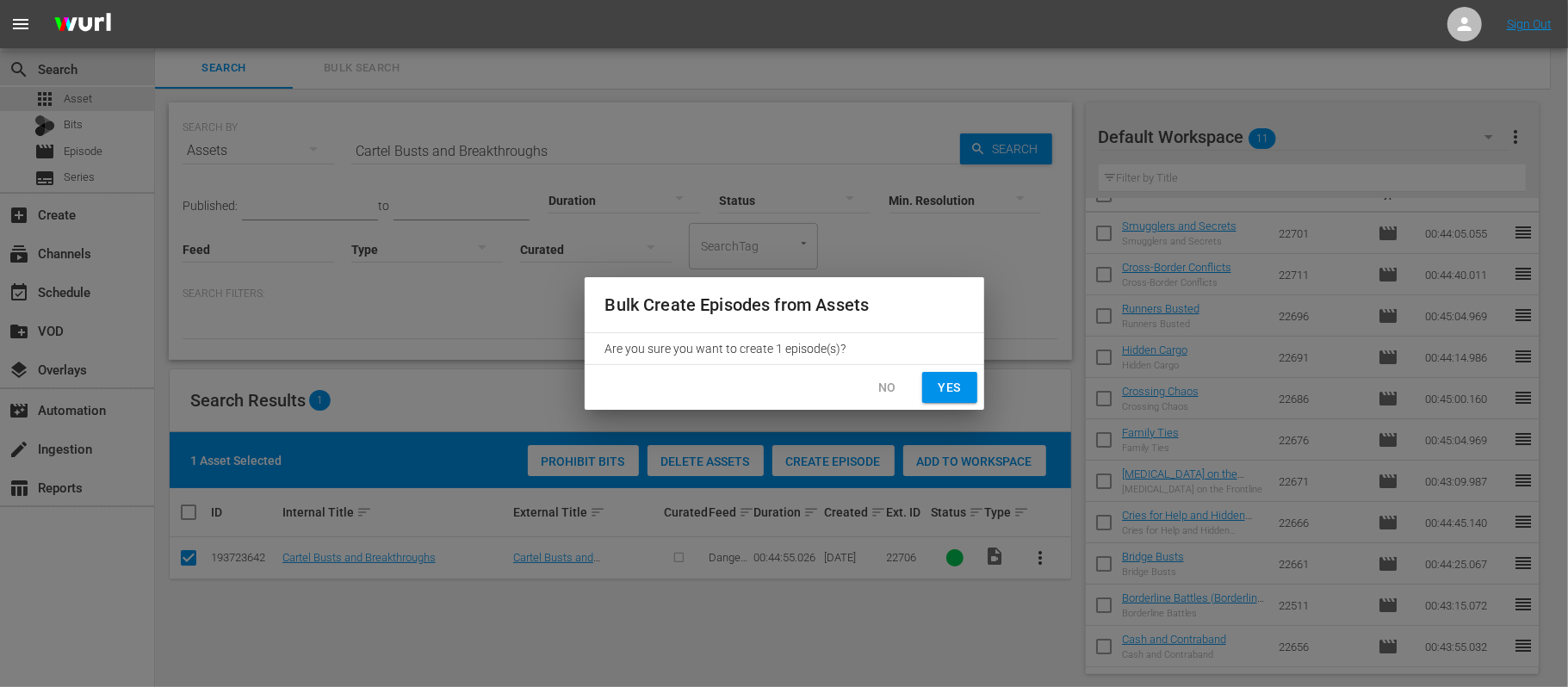
click at [949, 392] on span "Yes" at bounding box center [949, 387] width 28 height 22
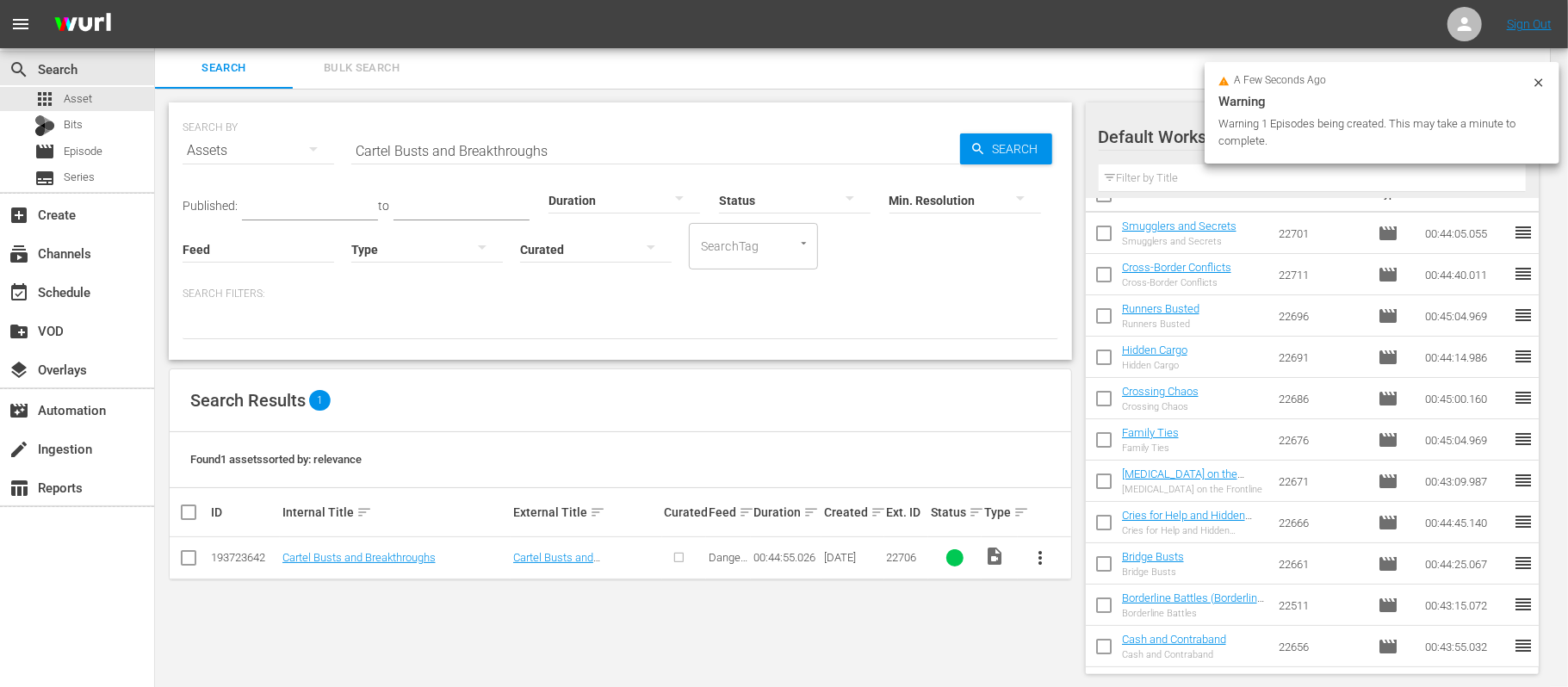
checkbox input "false"
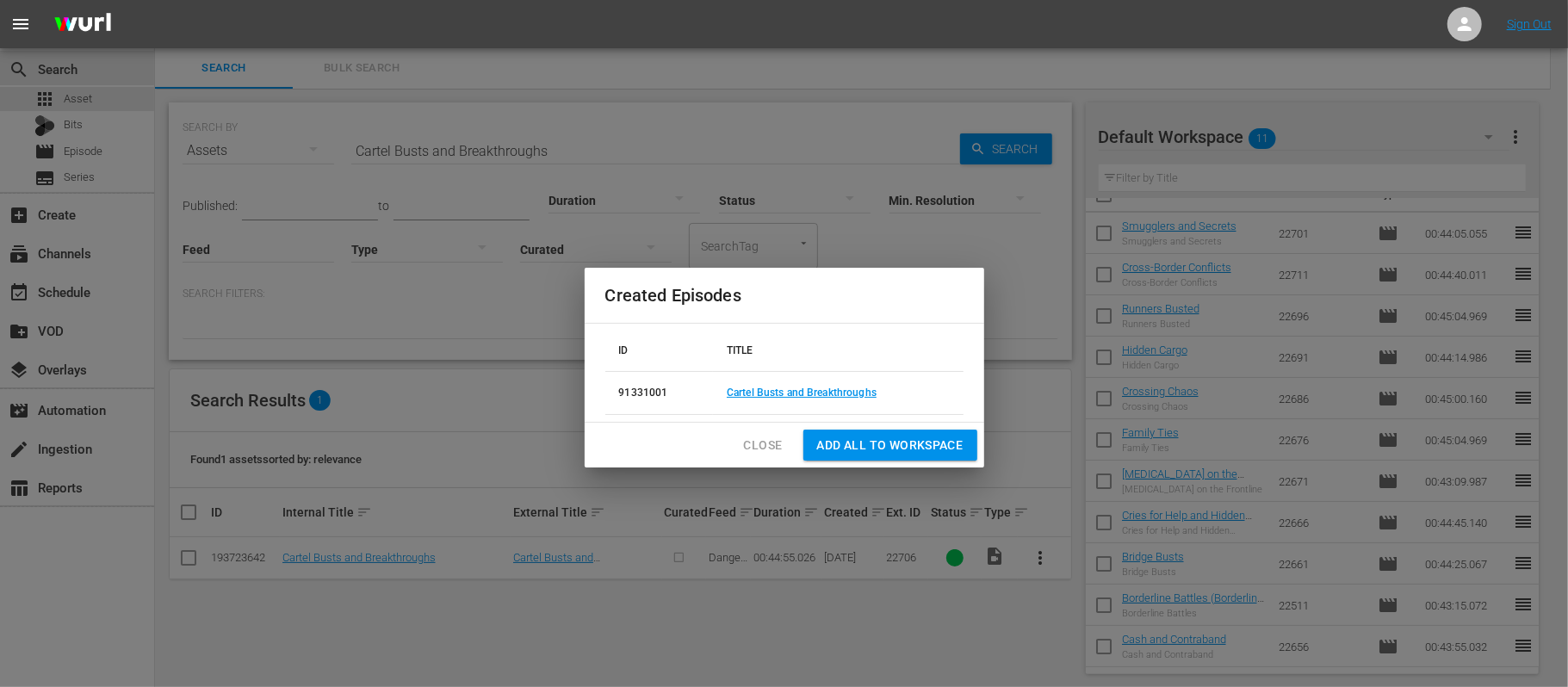
click at [872, 442] on span "Add all to Workspace" at bounding box center [890, 446] width 146 height 22
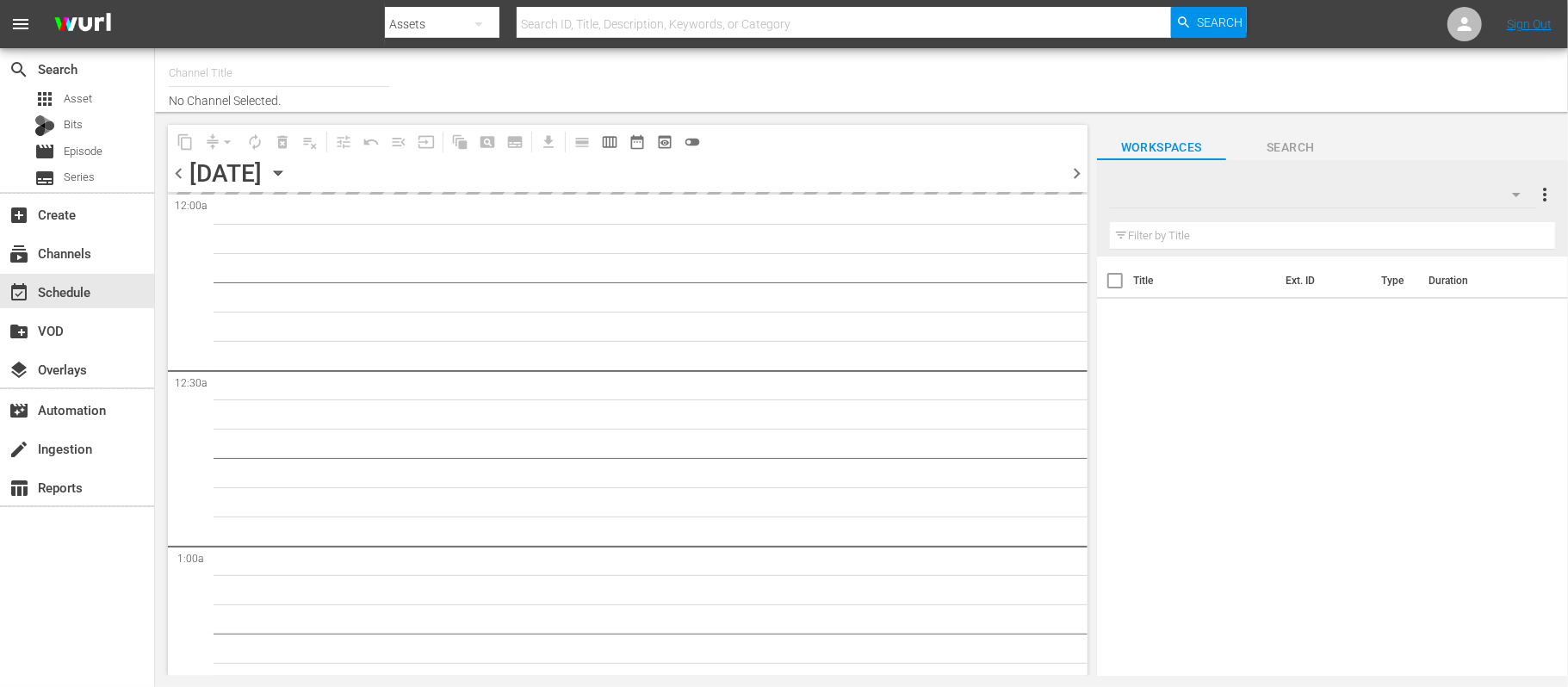
type input "DangerTV (161)"
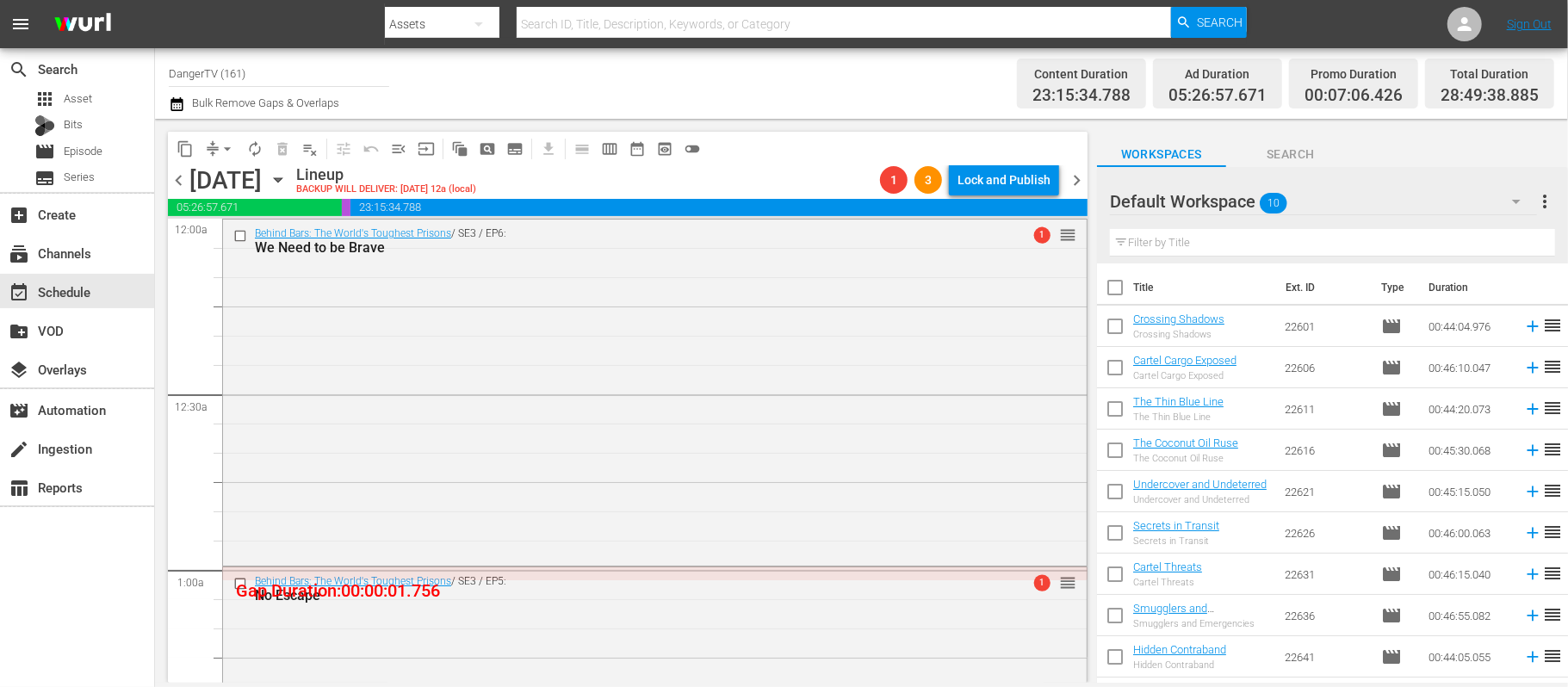
click at [463, 197] on div "chevron_left [DATE] [DATE] Lineup BACKUP WILL DELIVER: [DATE] 12a (local) 1 3 L…" at bounding box center [628, 182] width 919 height 34
click at [288, 183] on icon "button" at bounding box center [278, 179] width 19 height 19
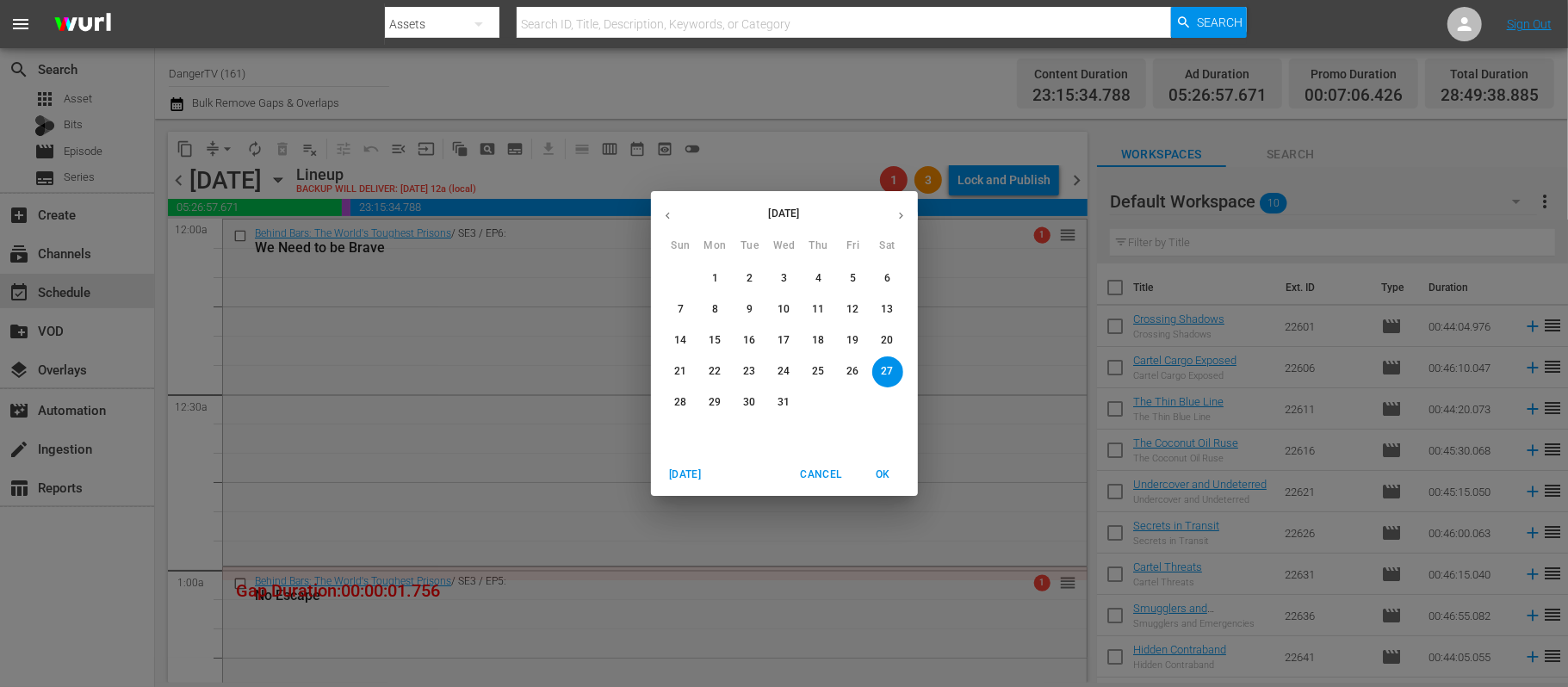
click at [717, 307] on p "8" at bounding box center [715, 309] width 6 height 15
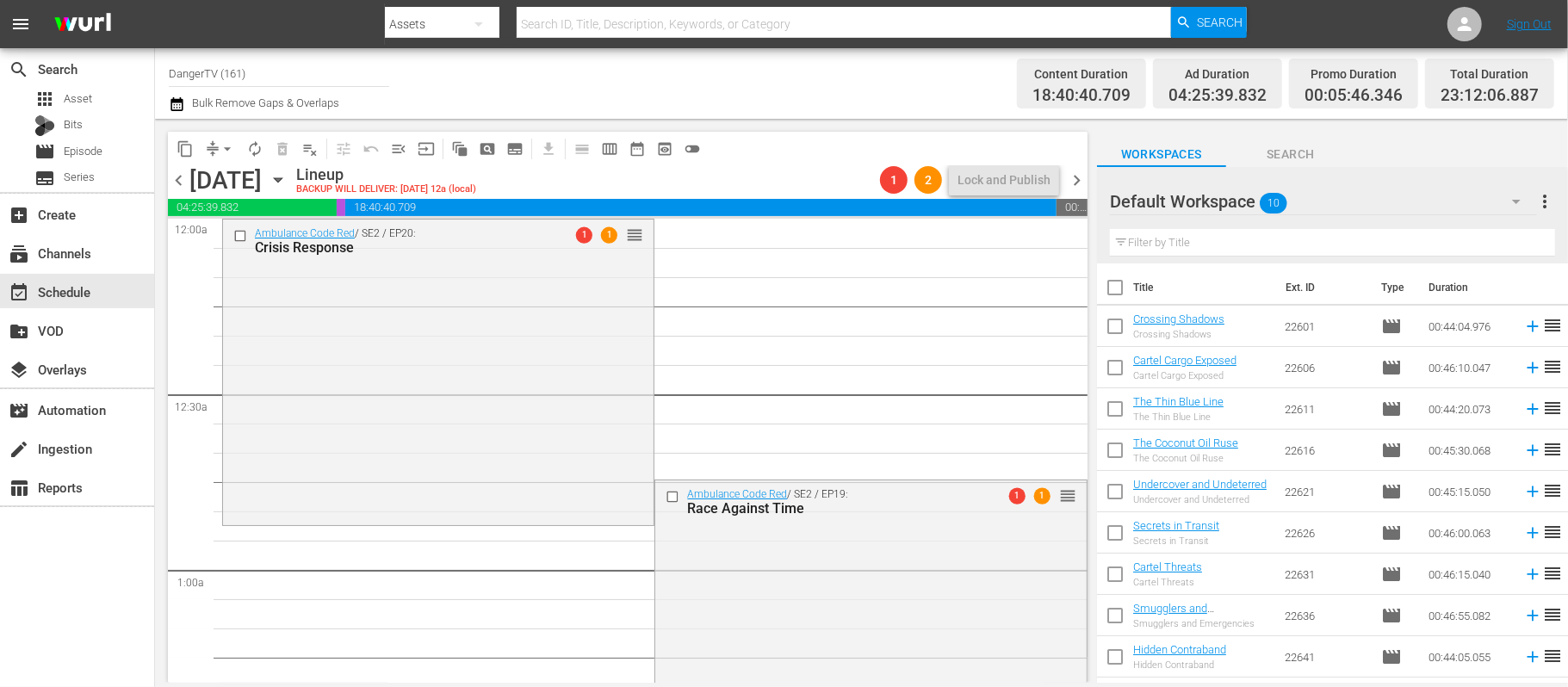
click at [288, 188] on icon "button" at bounding box center [278, 179] width 19 height 19
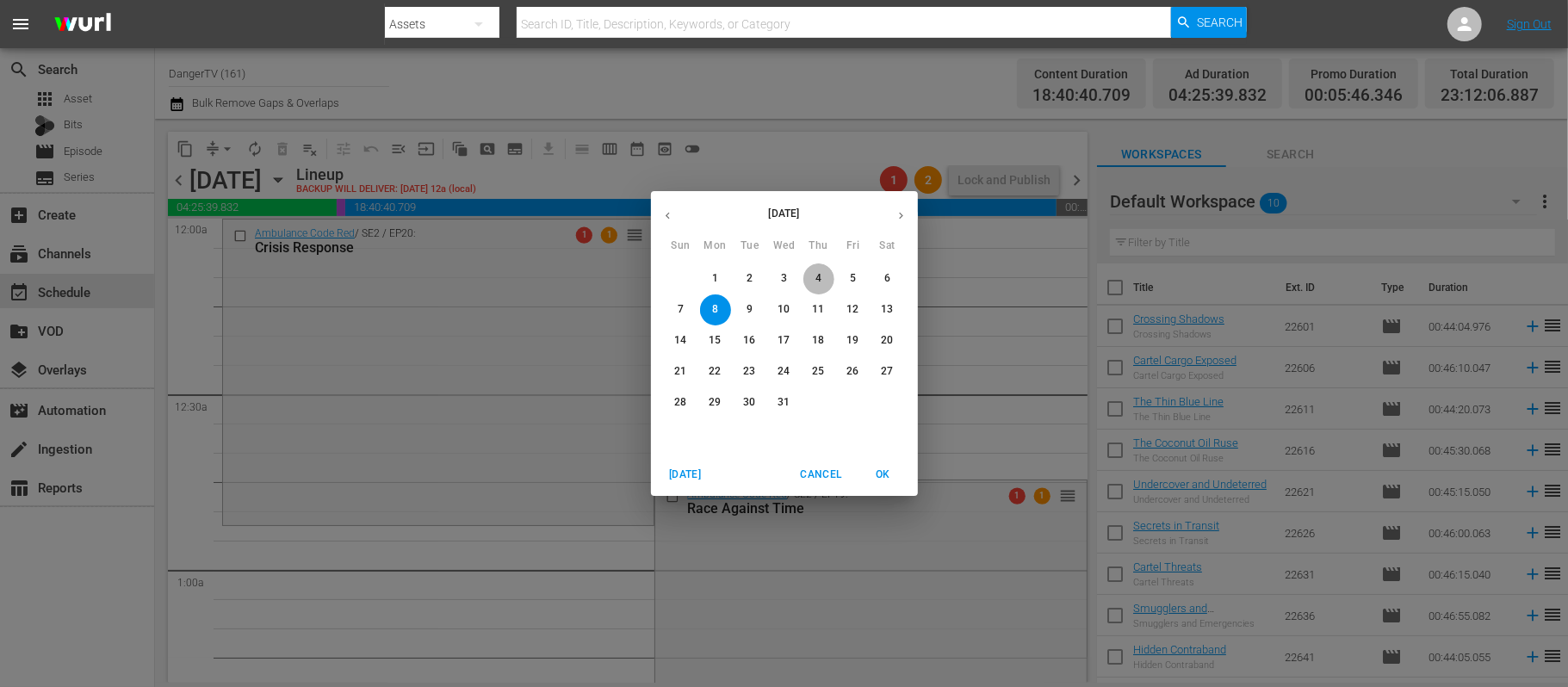
click at [817, 277] on p "4" at bounding box center [819, 278] width 6 height 15
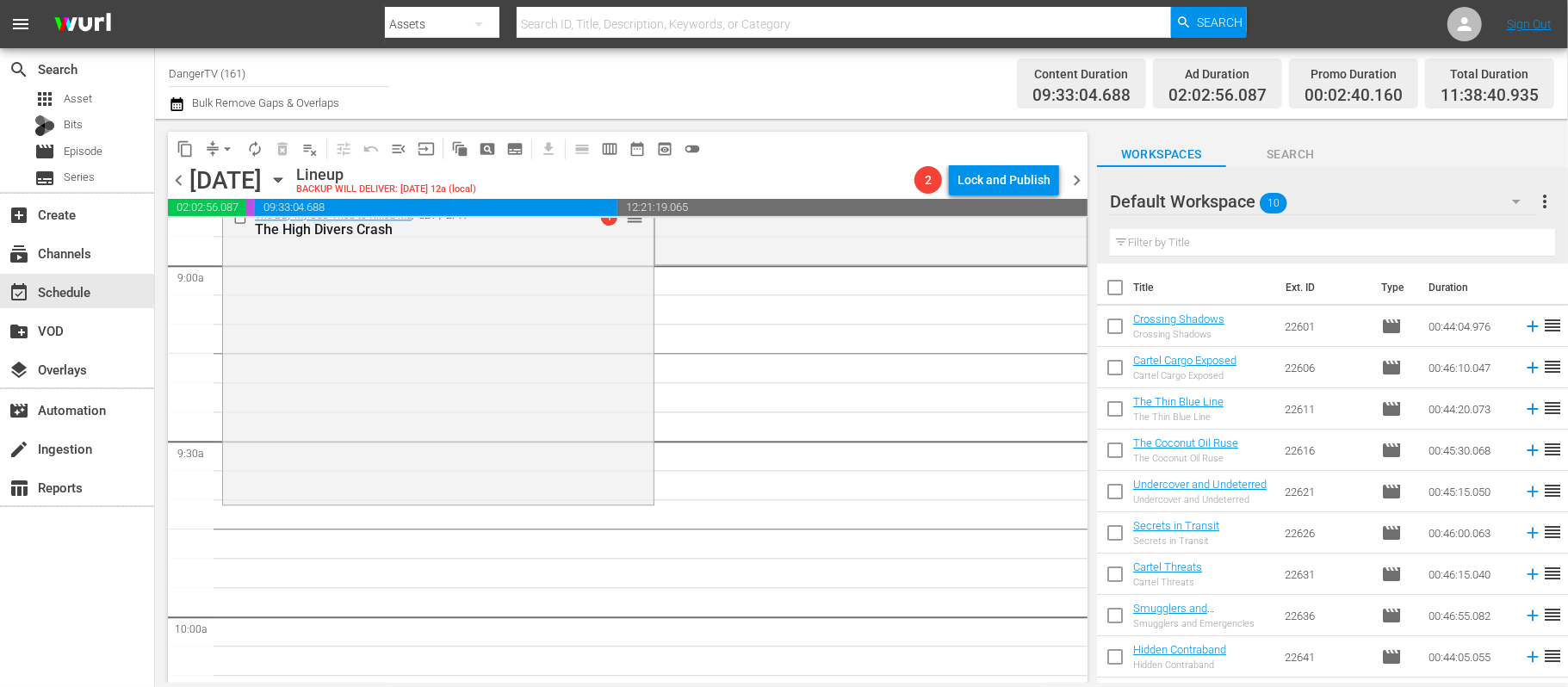
scroll to position [3116, 0]
click at [1116, 290] on input "checkbox" at bounding box center [1114, 291] width 37 height 37
checkbox input "true"
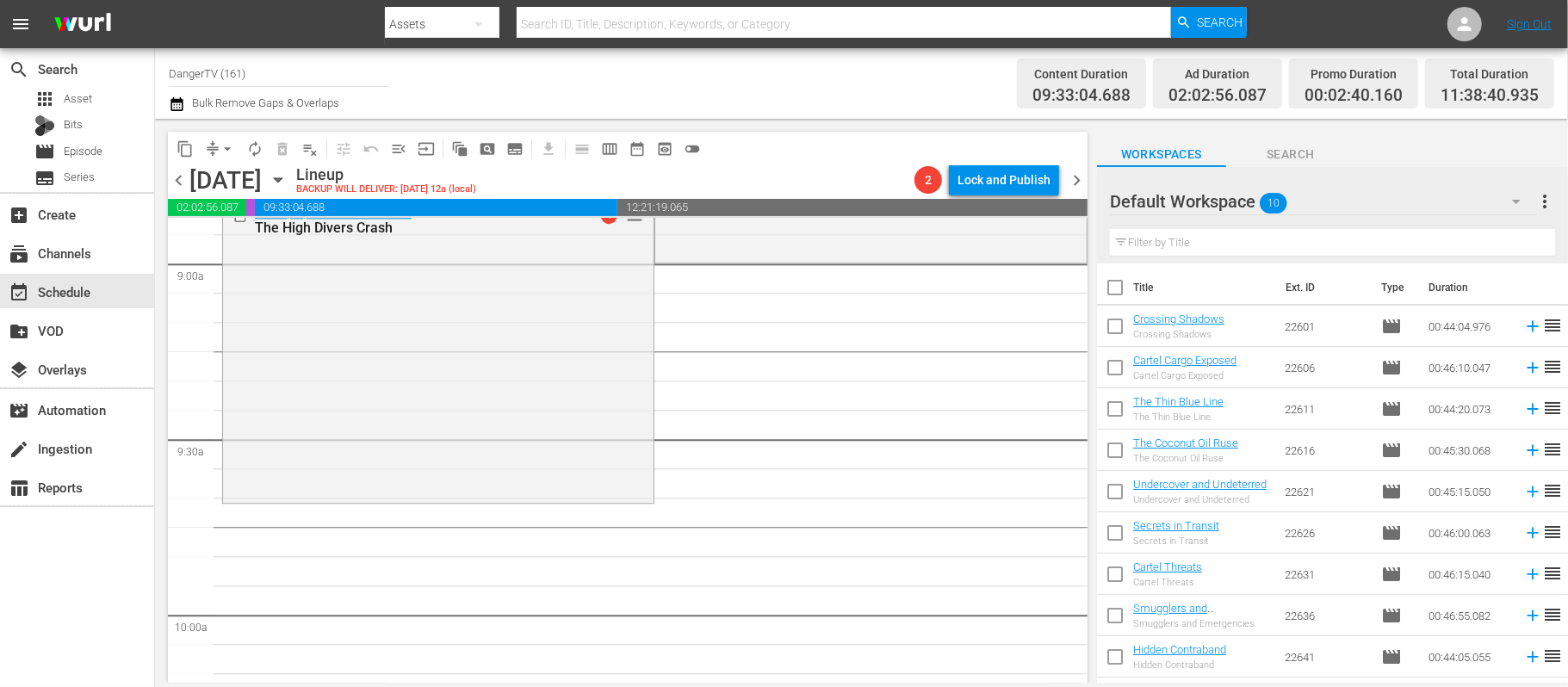
checkbox input "true"
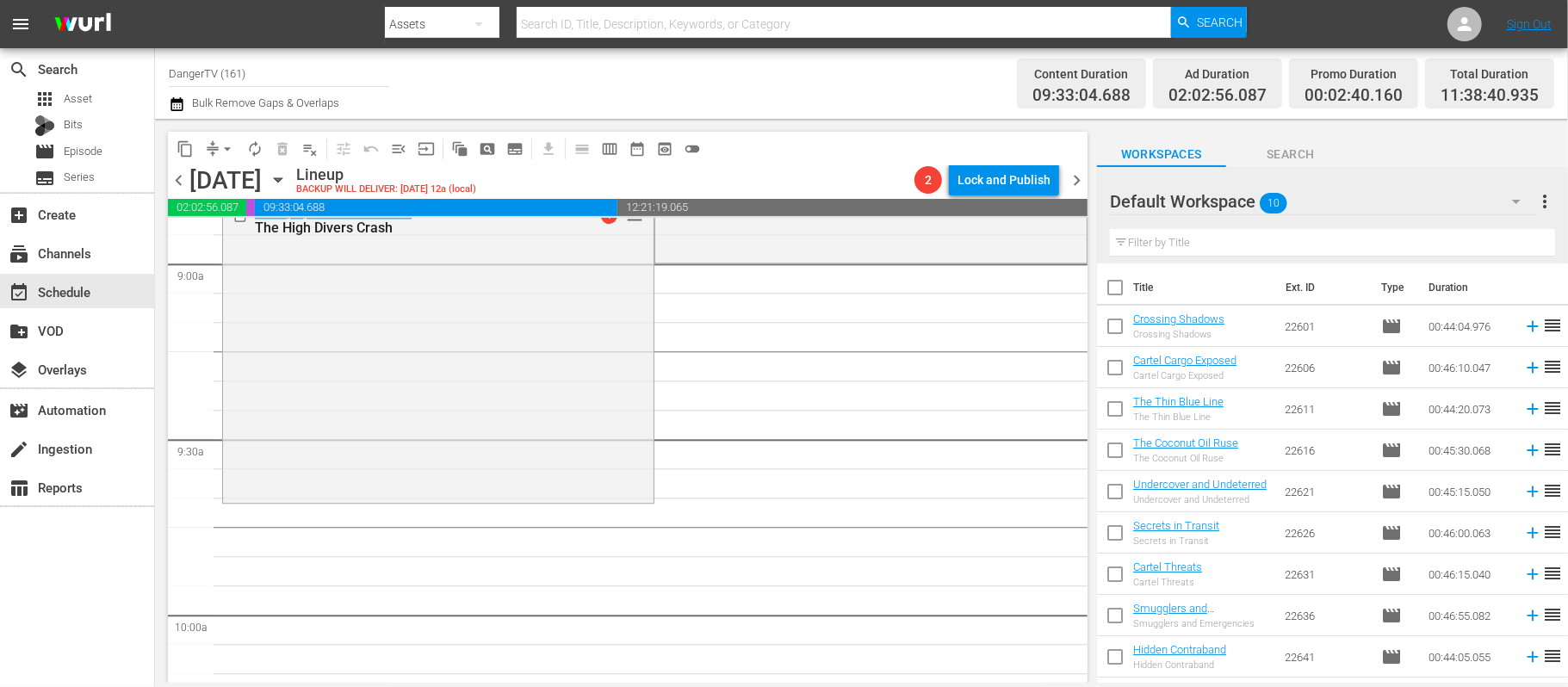
checkbox input "true"
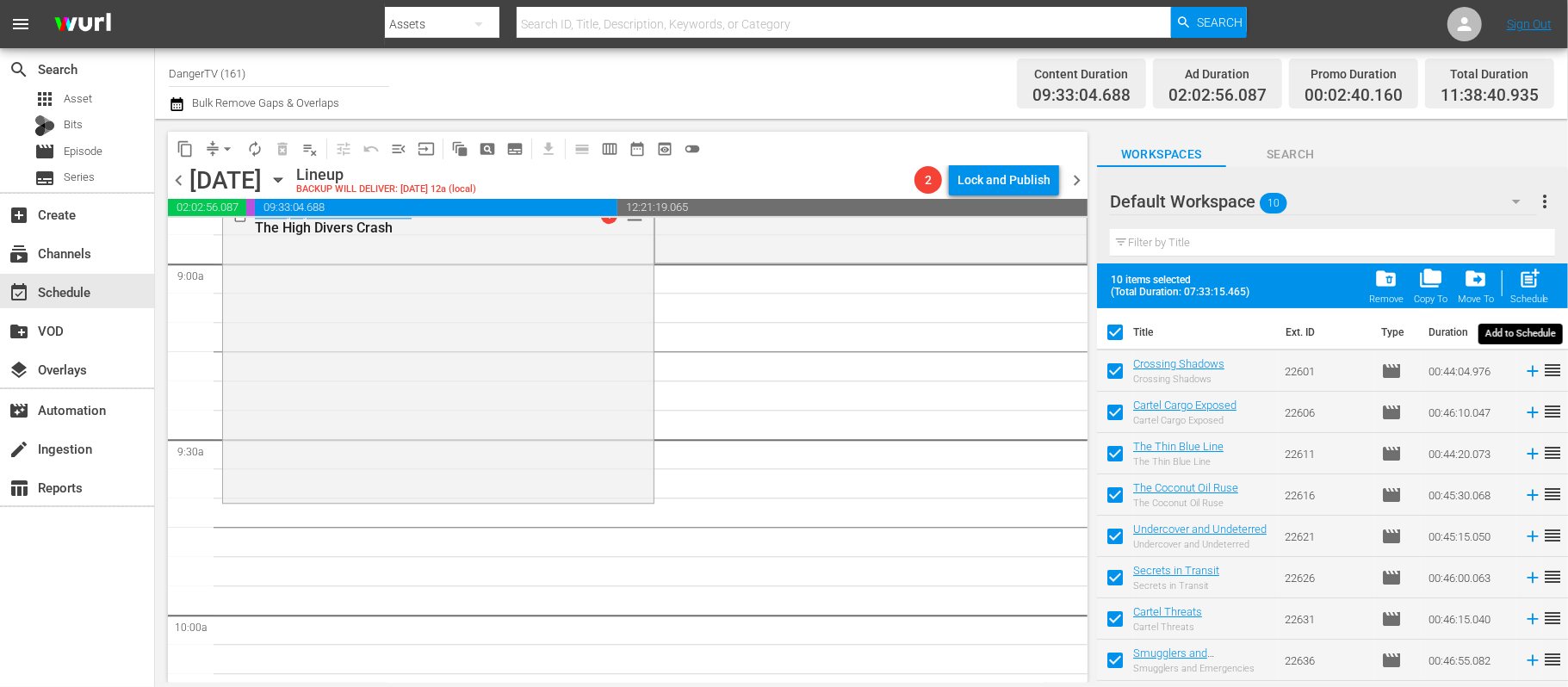
click at [1526, 280] on span "post_add" at bounding box center [1529, 279] width 24 height 24
checkbox input "false"
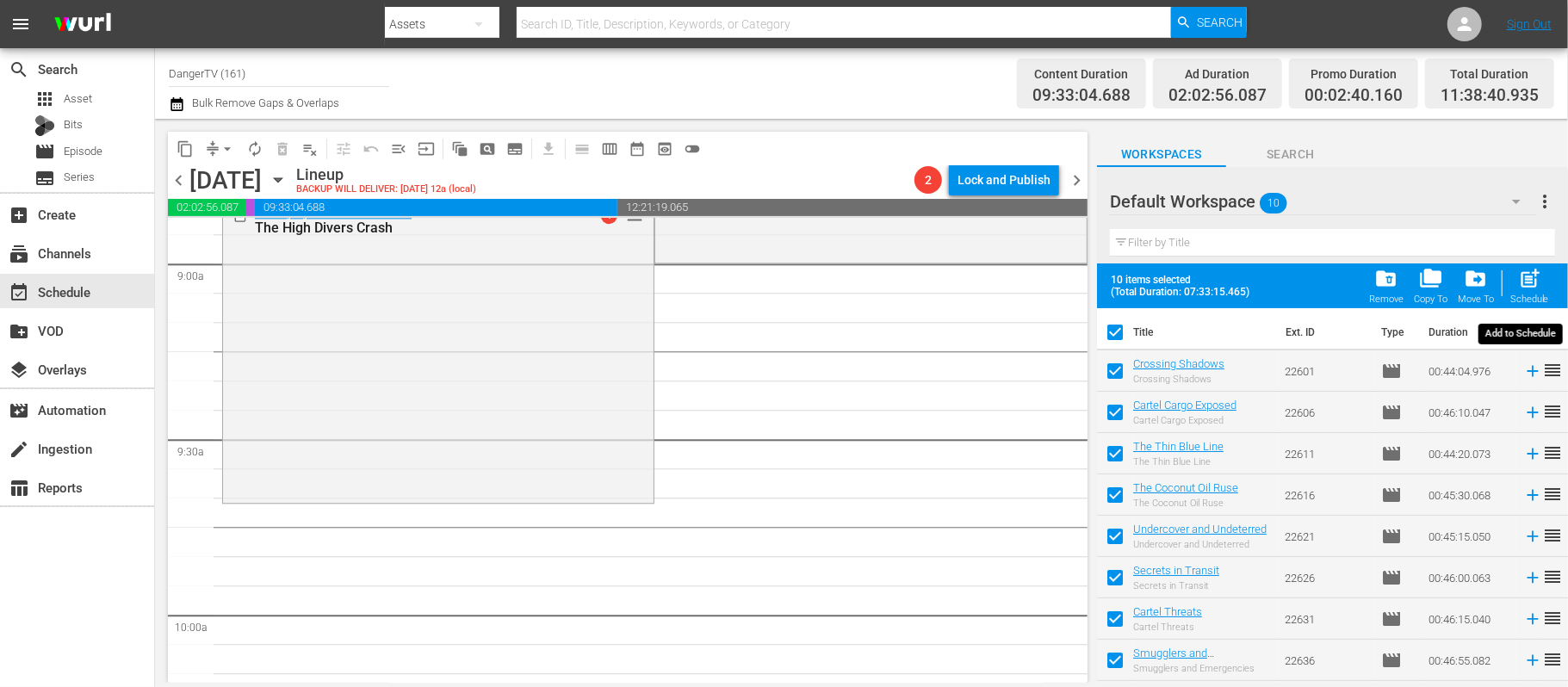
checkbox input "false"
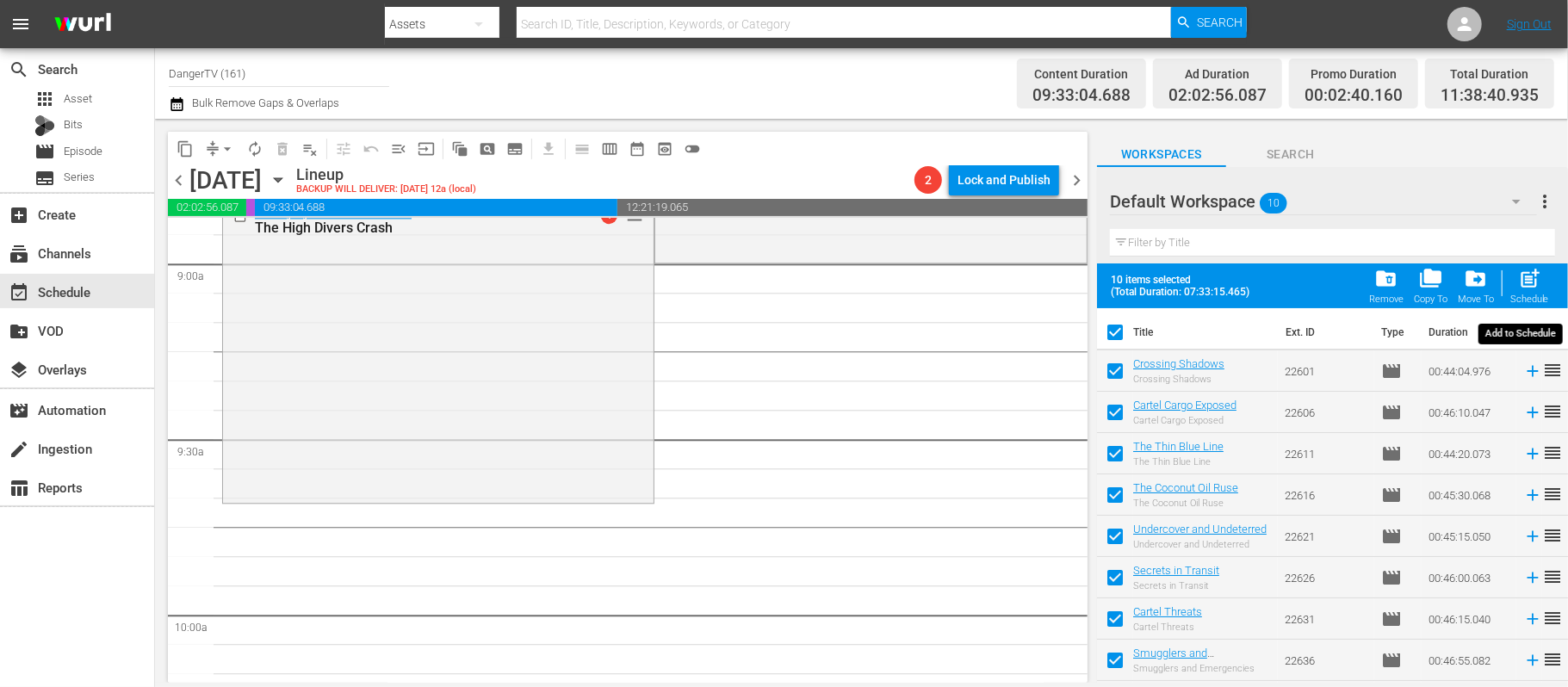
checkbox input "false"
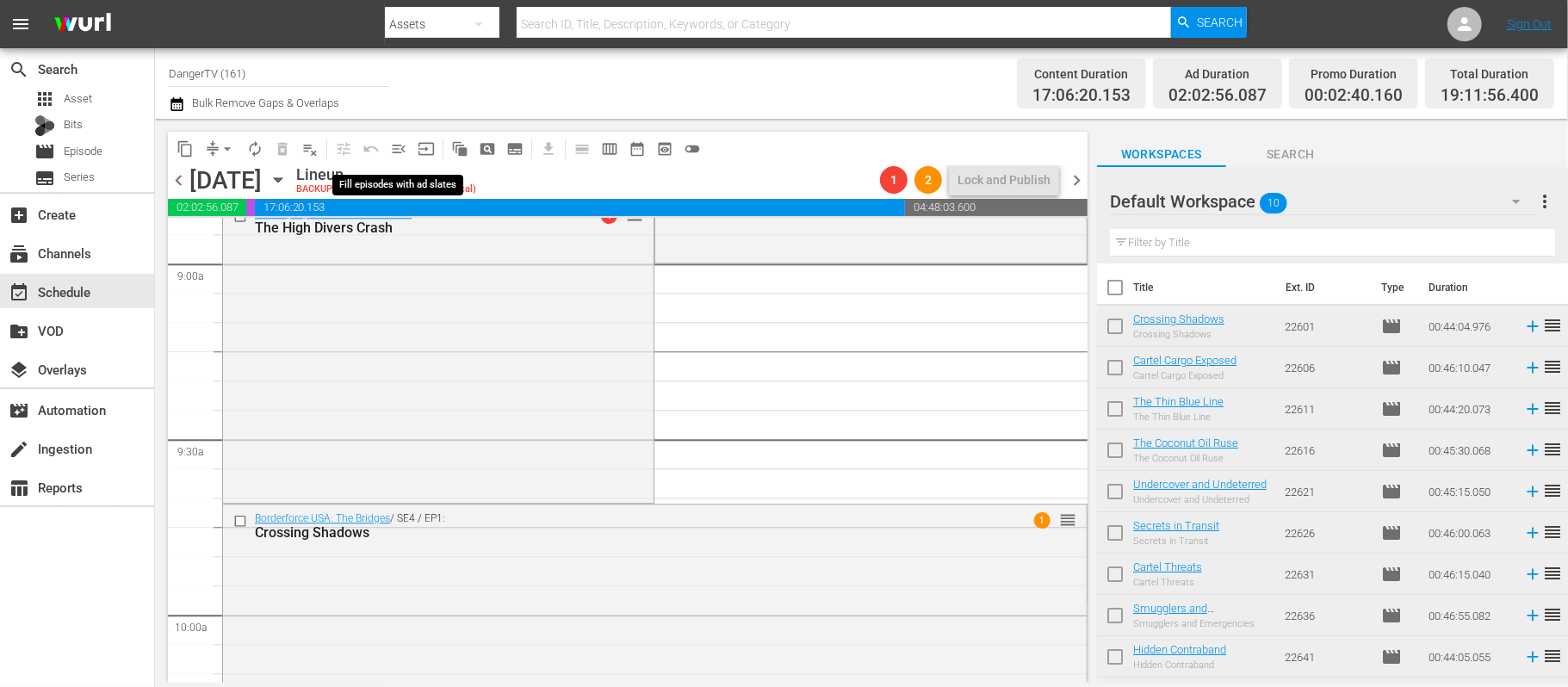
click at [392, 148] on span "menu_open" at bounding box center [397, 148] width 17 height 17
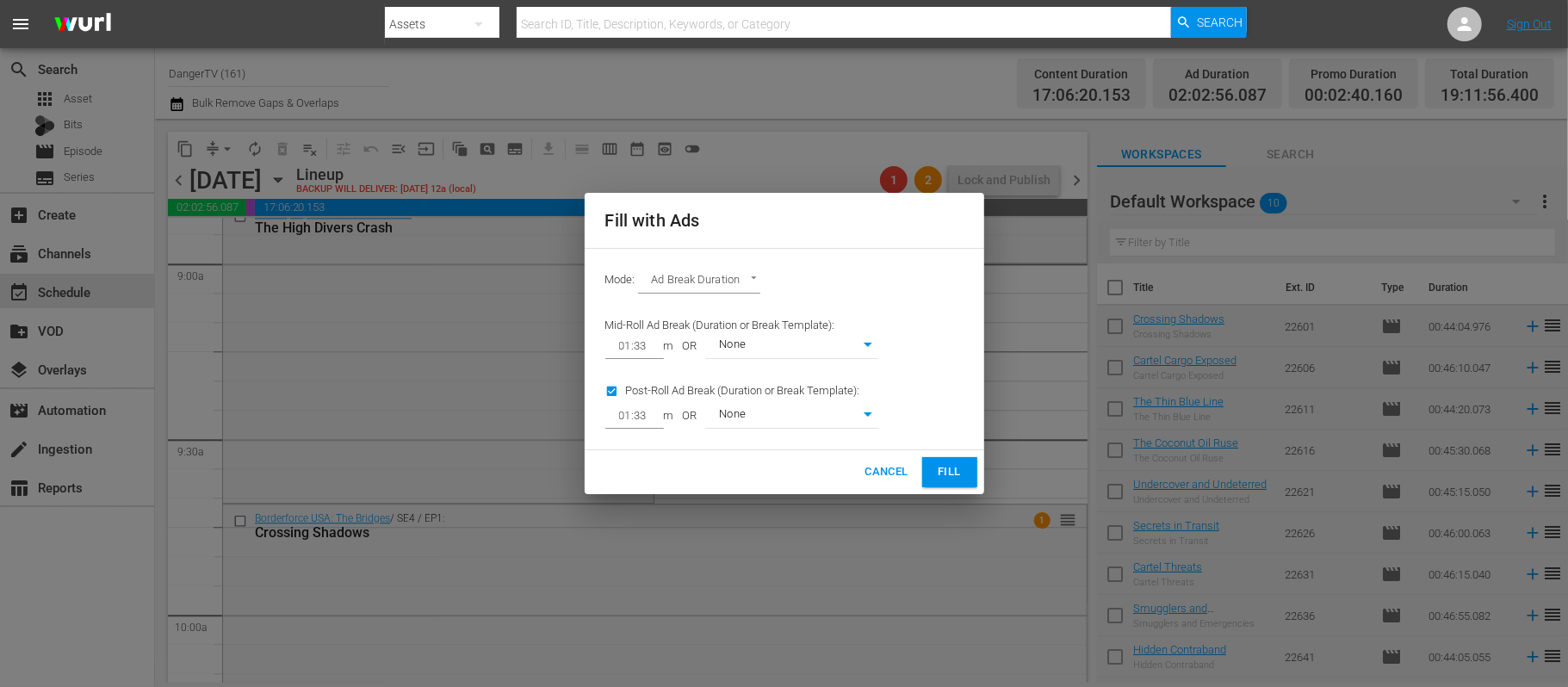
click at [945, 473] on span "Fill" at bounding box center [949, 472] width 28 height 20
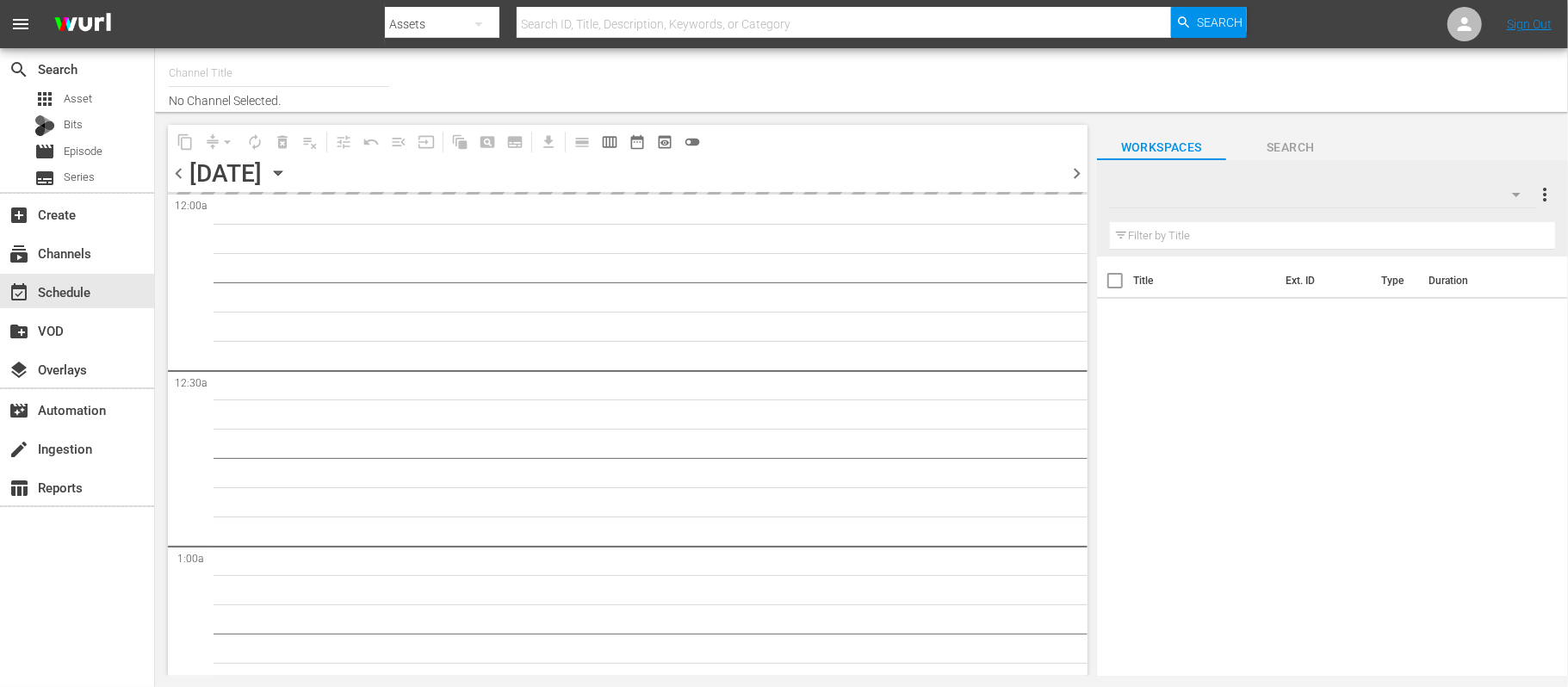
type input "DangerTV (161)"
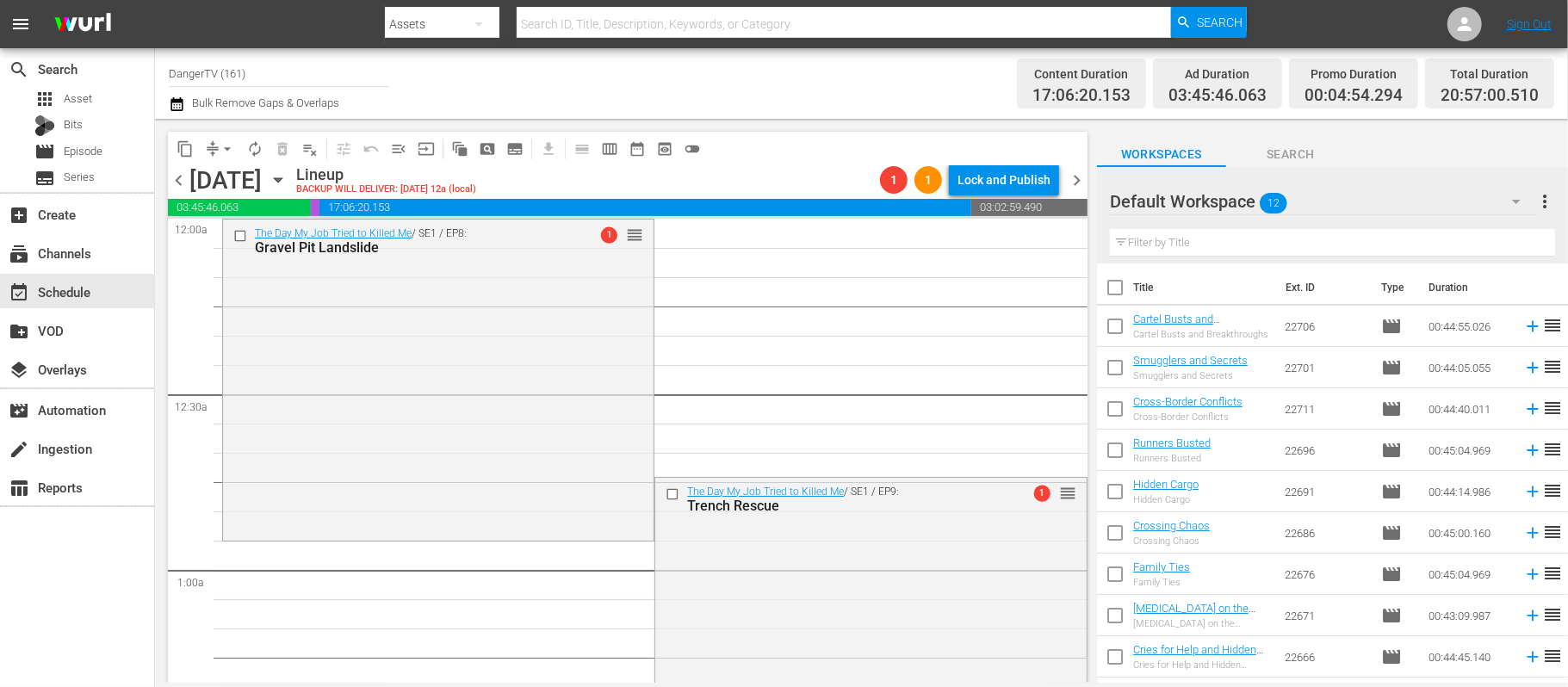
click at [1115, 290] on input "checkbox" at bounding box center [1114, 291] width 37 height 37
checkbox input "true"
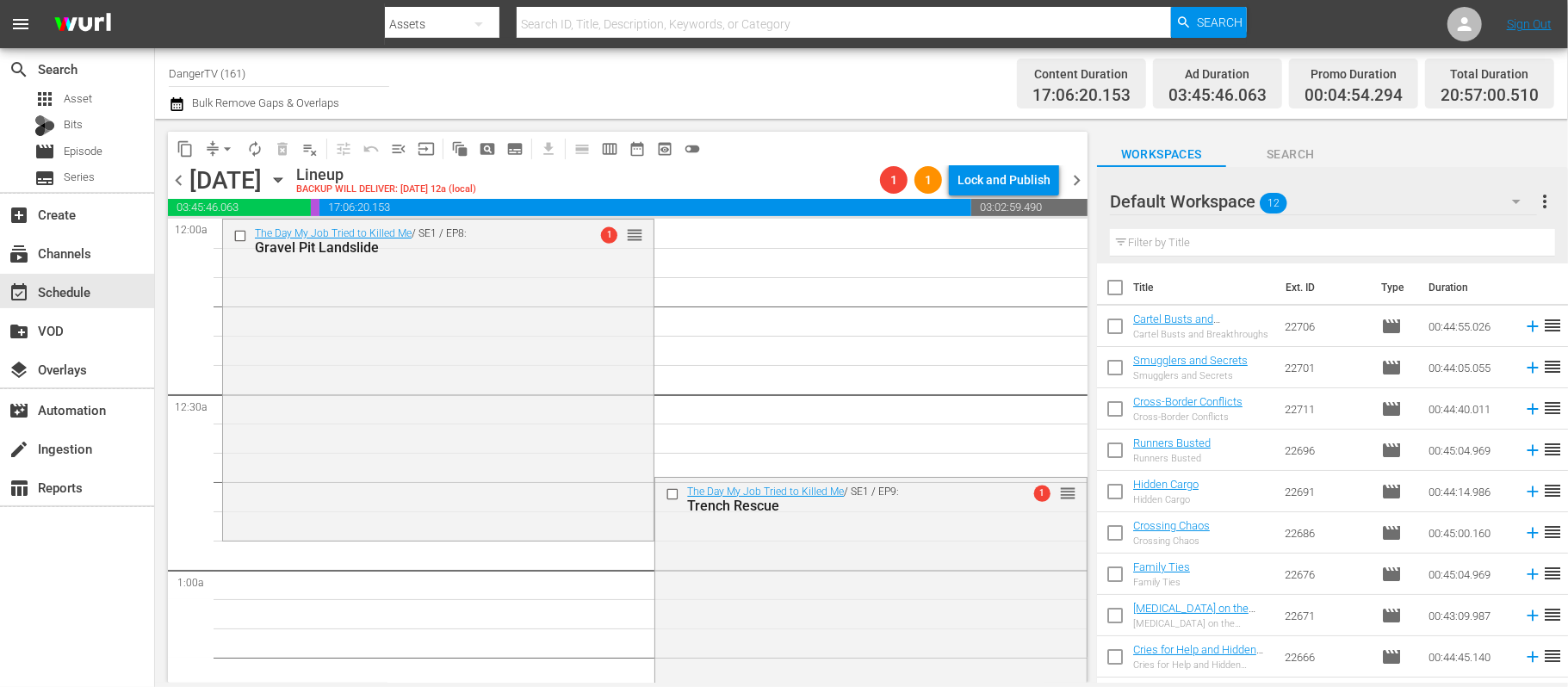
checkbox input "true"
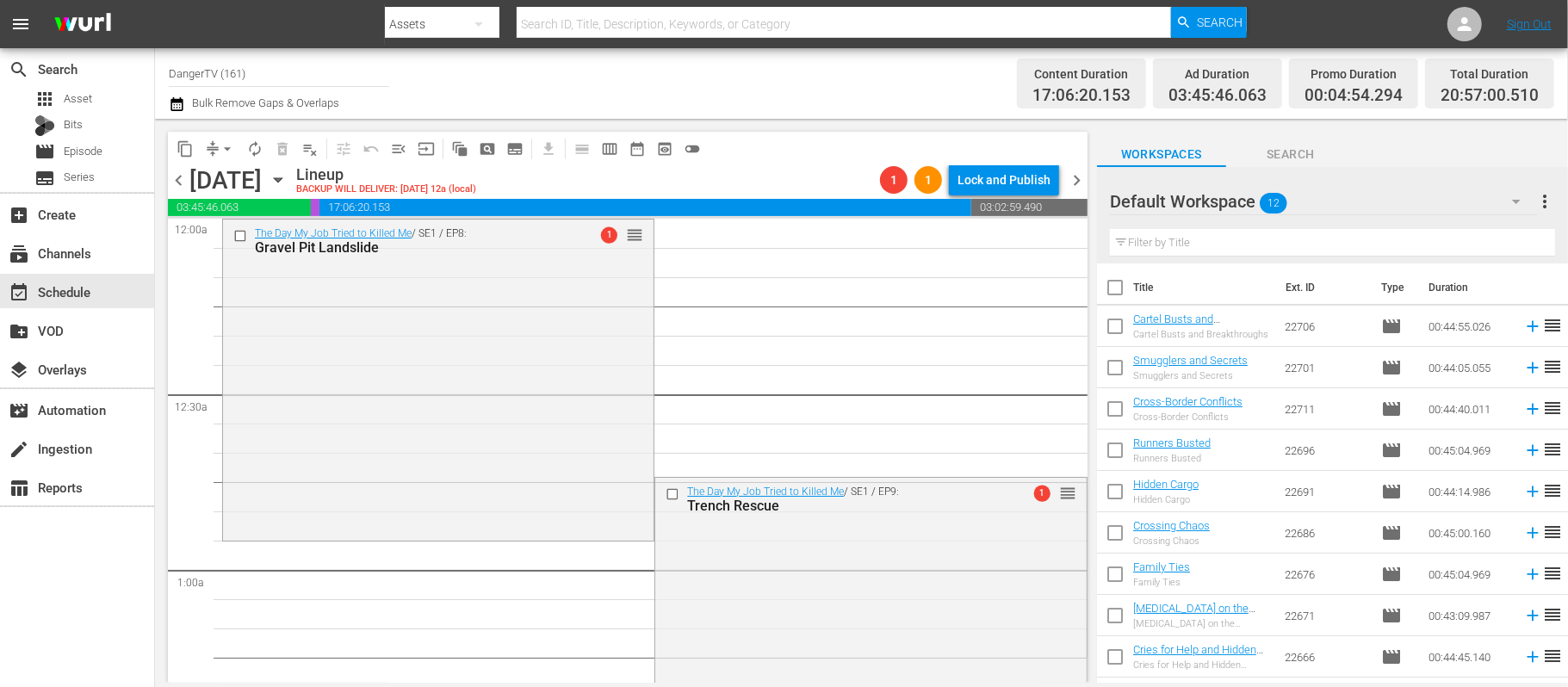
checkbox input "true"
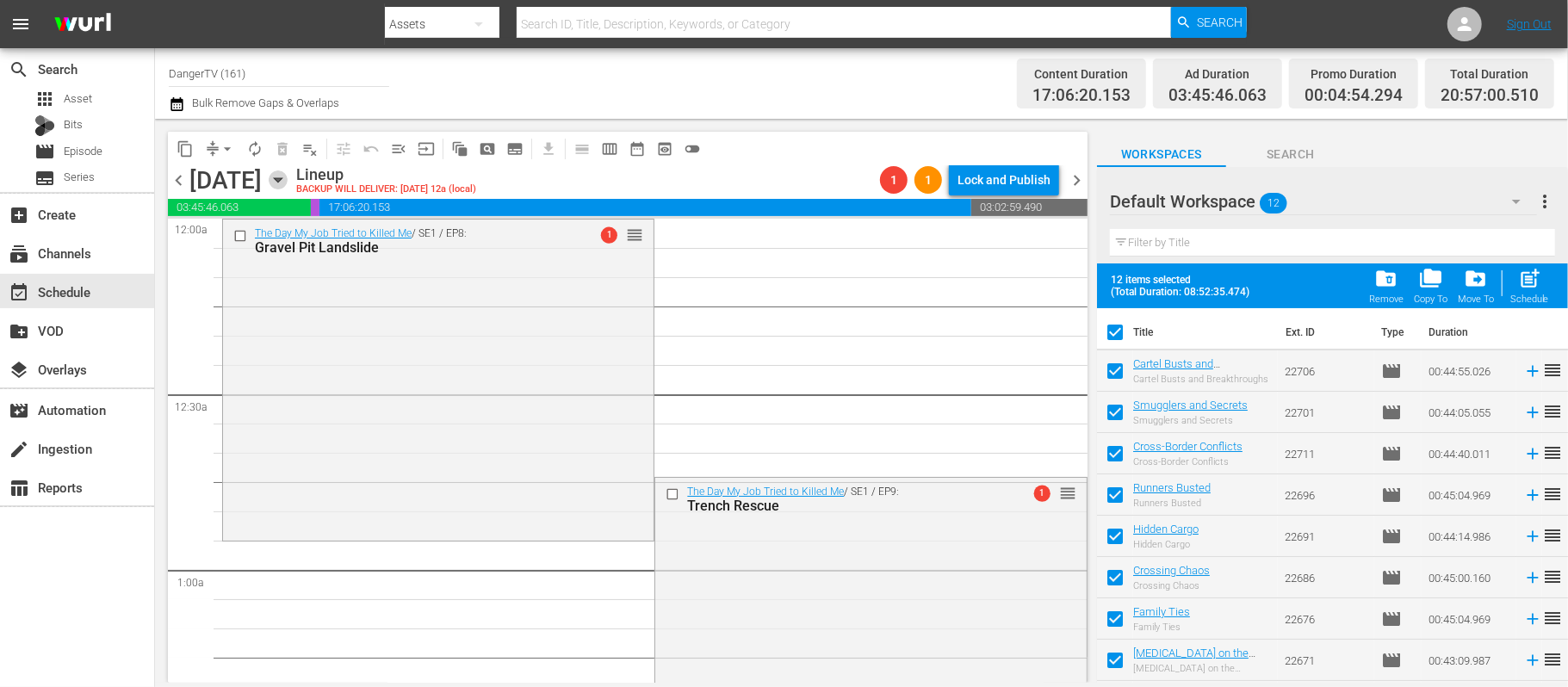
click at [288, 181] on icon "button" at bounding box center [278, 179] width 19 height 19
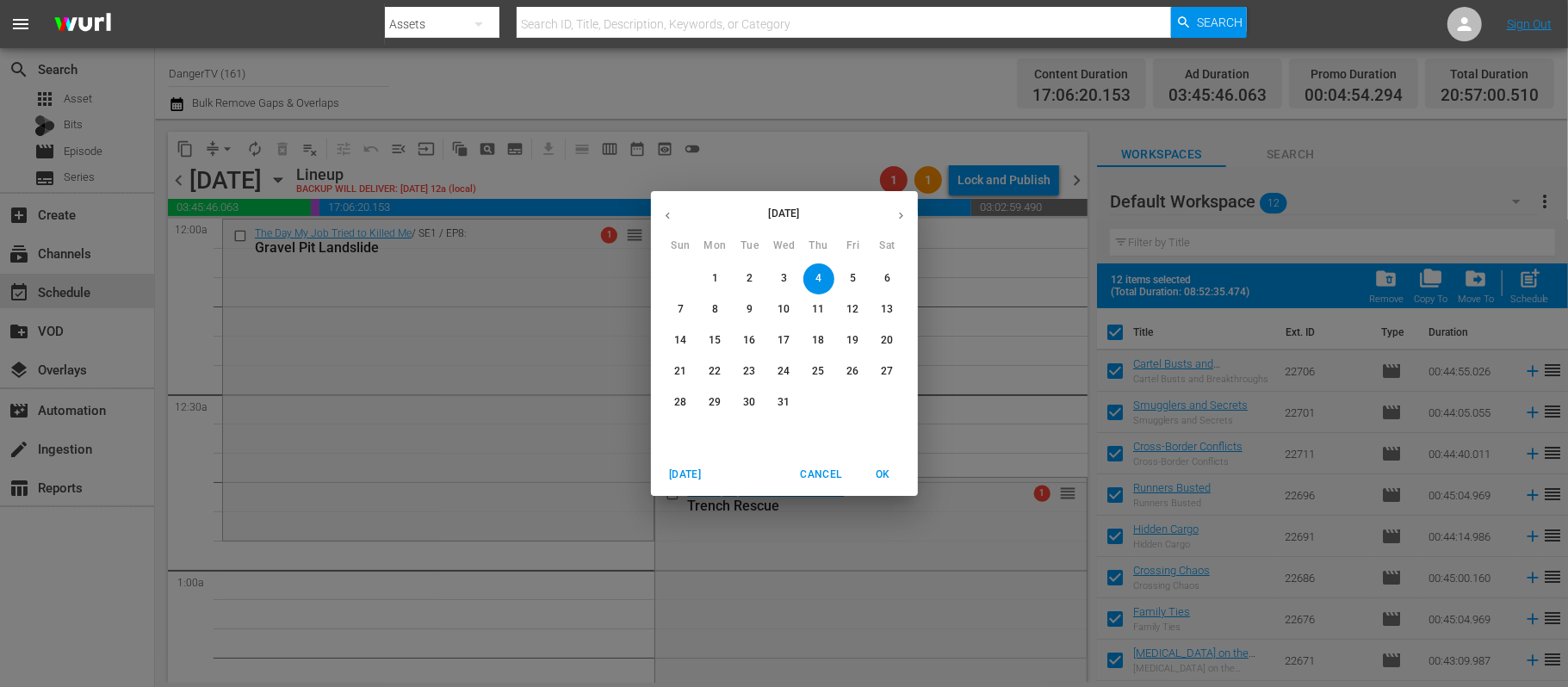
click at [806, 310] on span "11" at bounding box center [818, 309] width 31 height 15
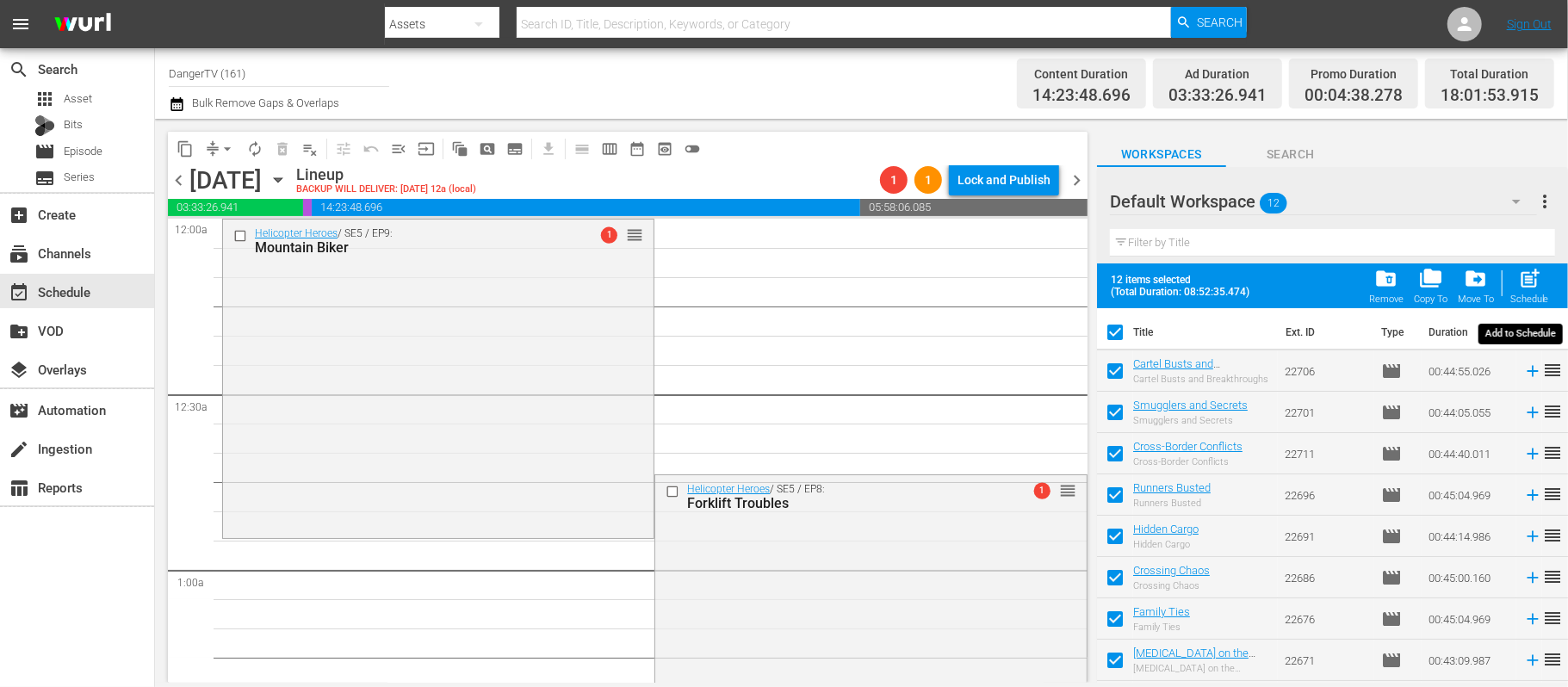
click at [1526, 283] on span "post_add" at bounding box center [1529, 279] width 24 height 24
checkbox input "false"
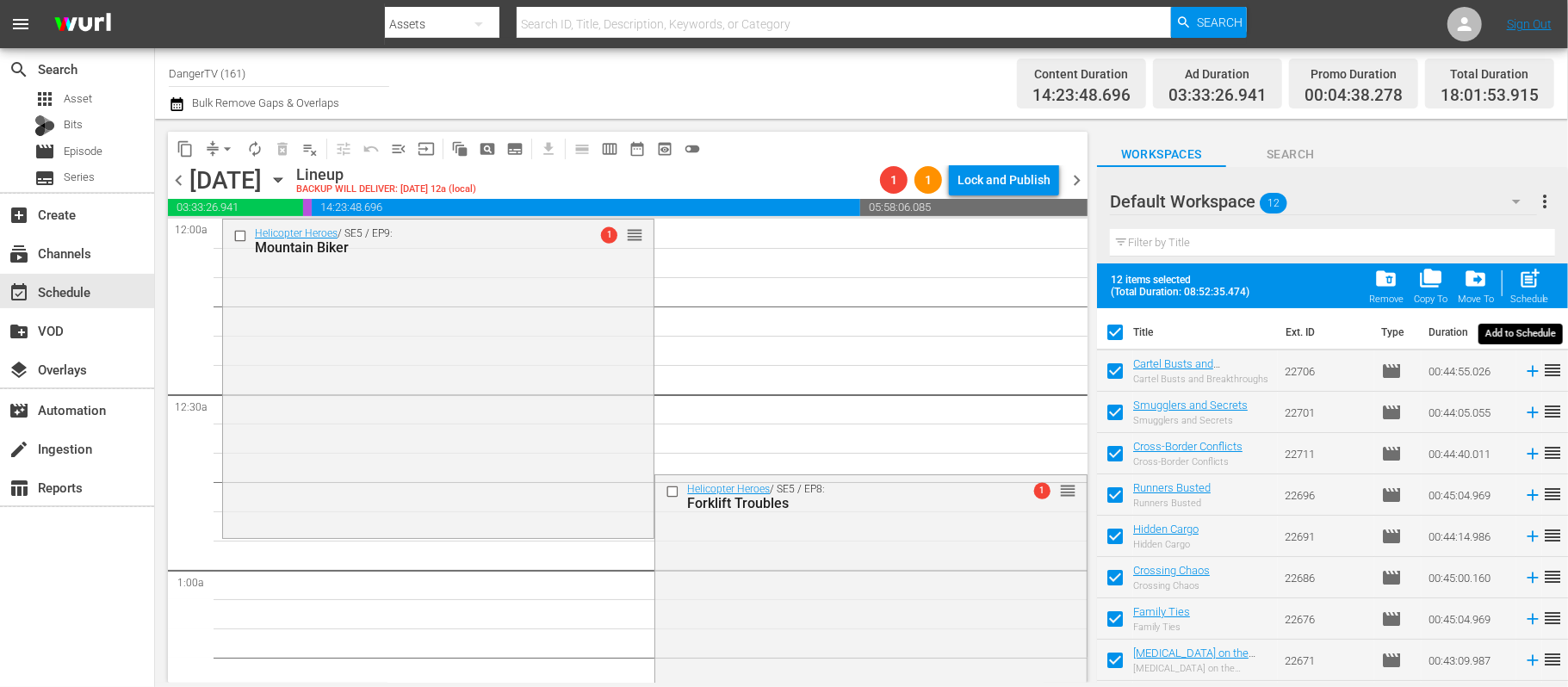
checkbox input "false"
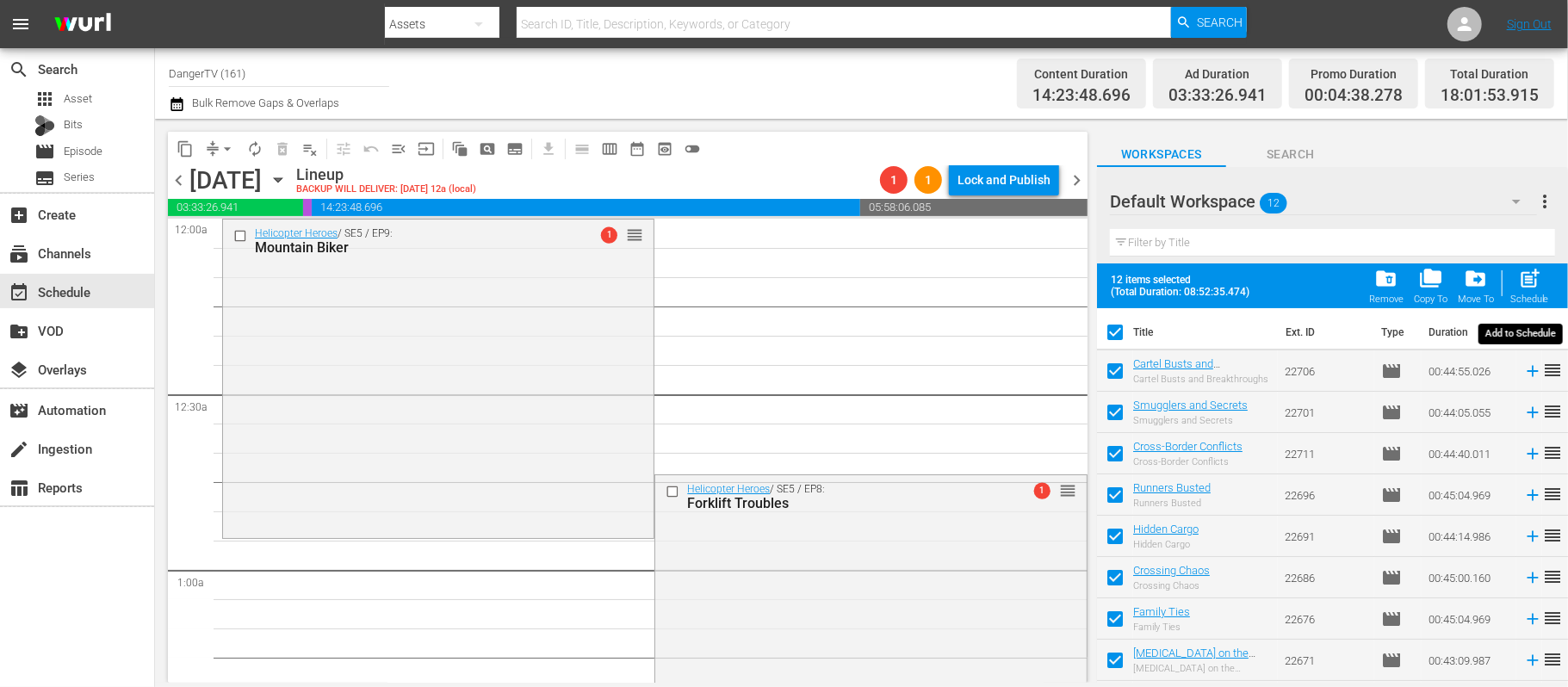
checkbox input "false"
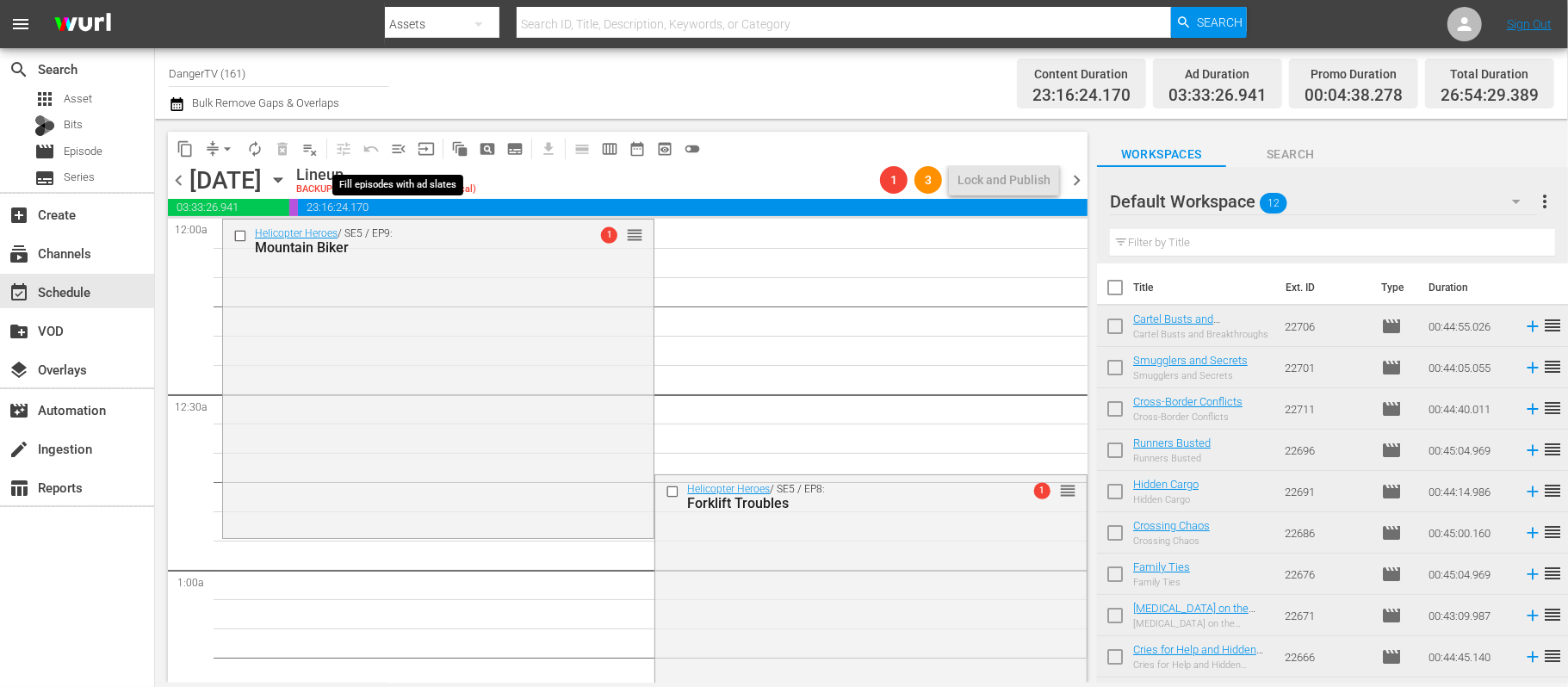
click at [401, 156] on span "menu_open" at bounding box center [397, 148] width 17 height 17
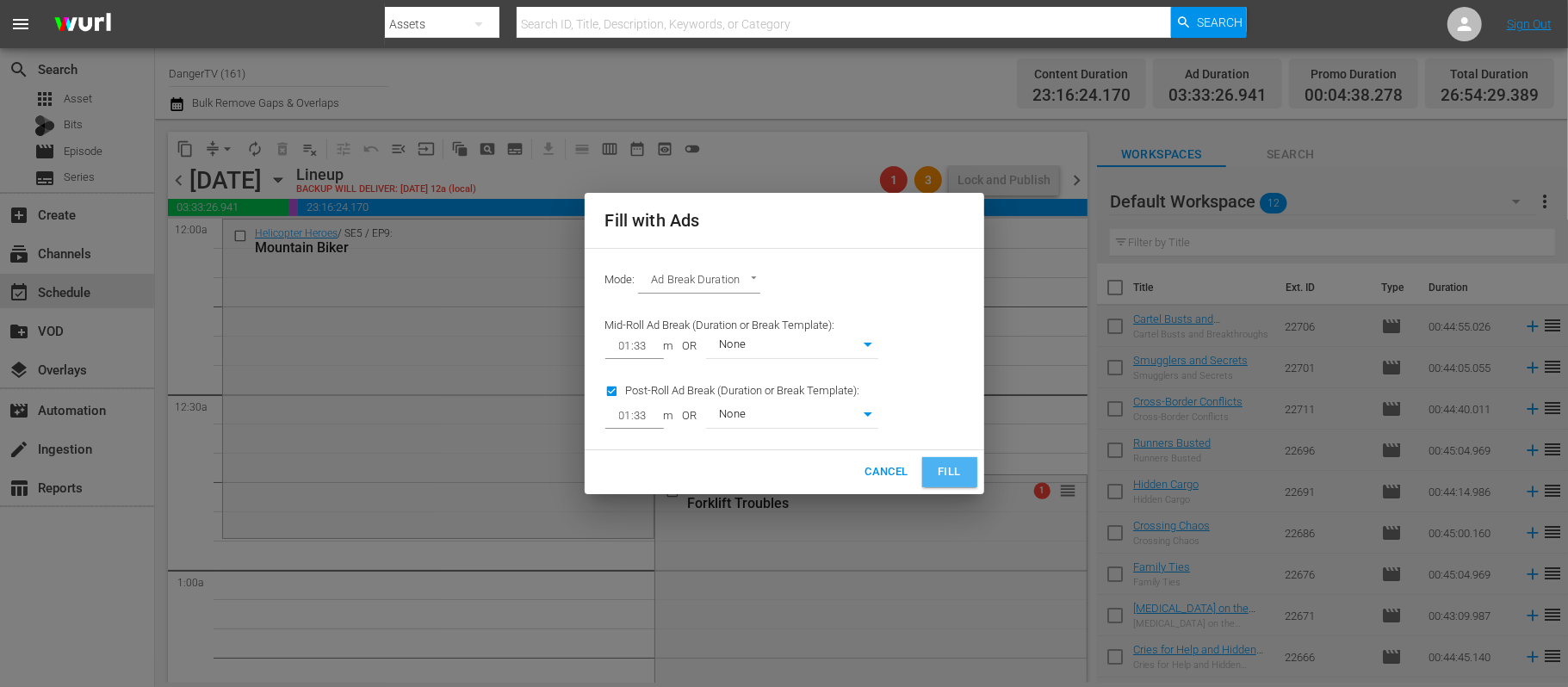
click at [927, 472] on button "Fill" at bounding box center [950, 472] width 55 height 30
